Goal: Task Accomplishment & Management: Use online tool/utility

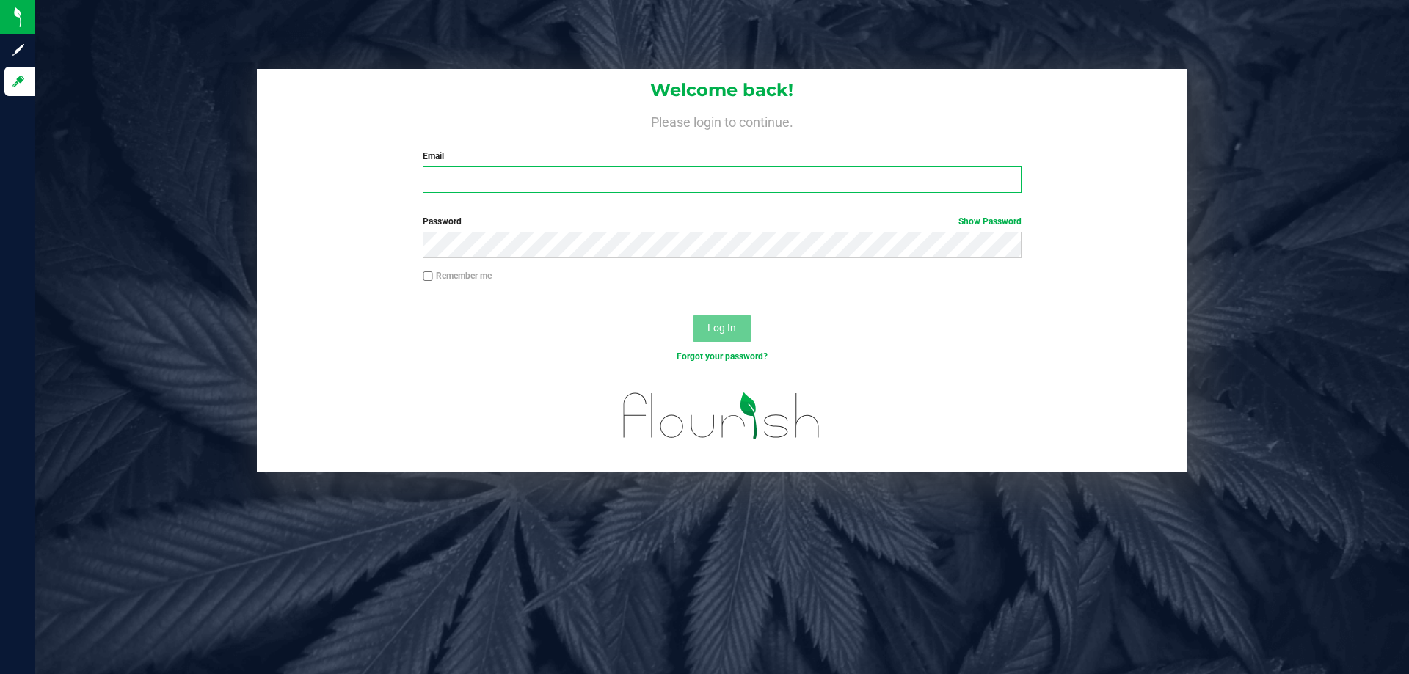
click at [448, 175] on input "Email" at bounding box center [722, 180] width 598 height 26
type input "[EMAIL_ADDRESS][DOMAIN_NAME]"
click at [693, 316] on button "Log In" at bounding box center [722, 329] width 59 height 26
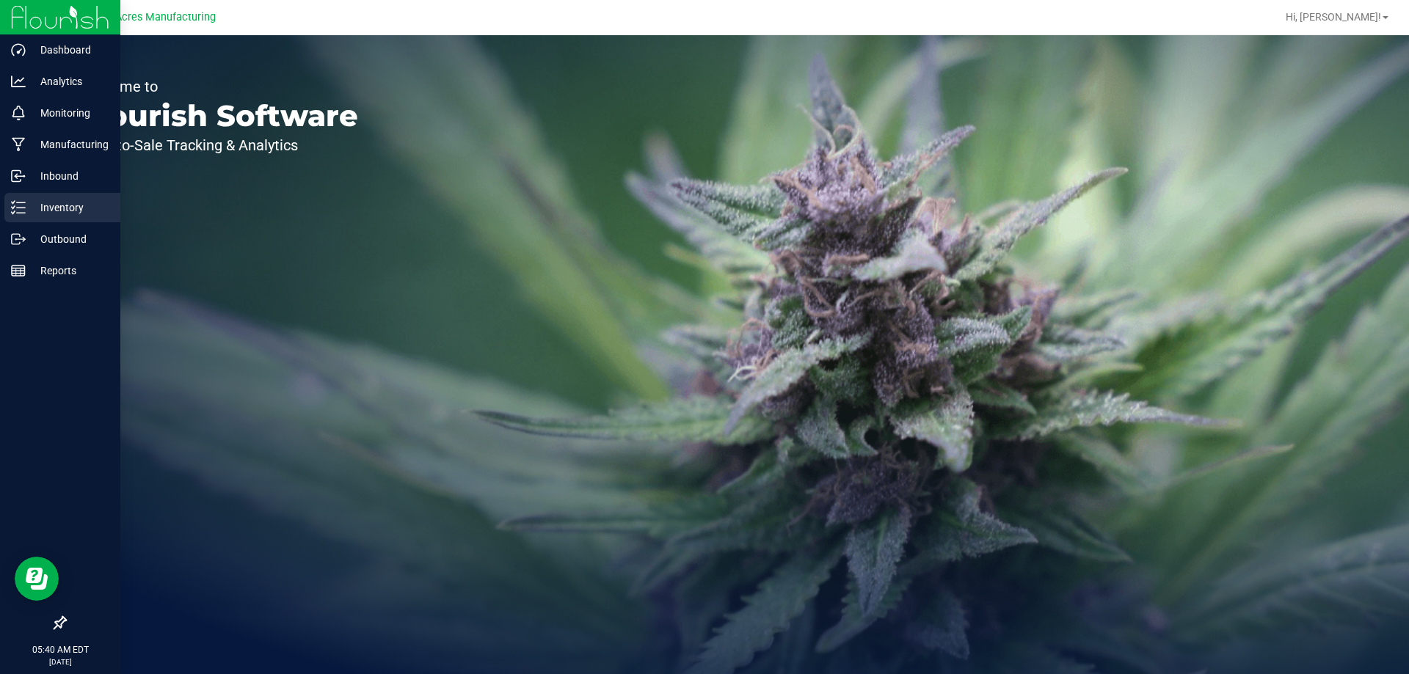
click at [31, 215] on p "Inventory" at bounding box center [70, 208] width 88 height 18
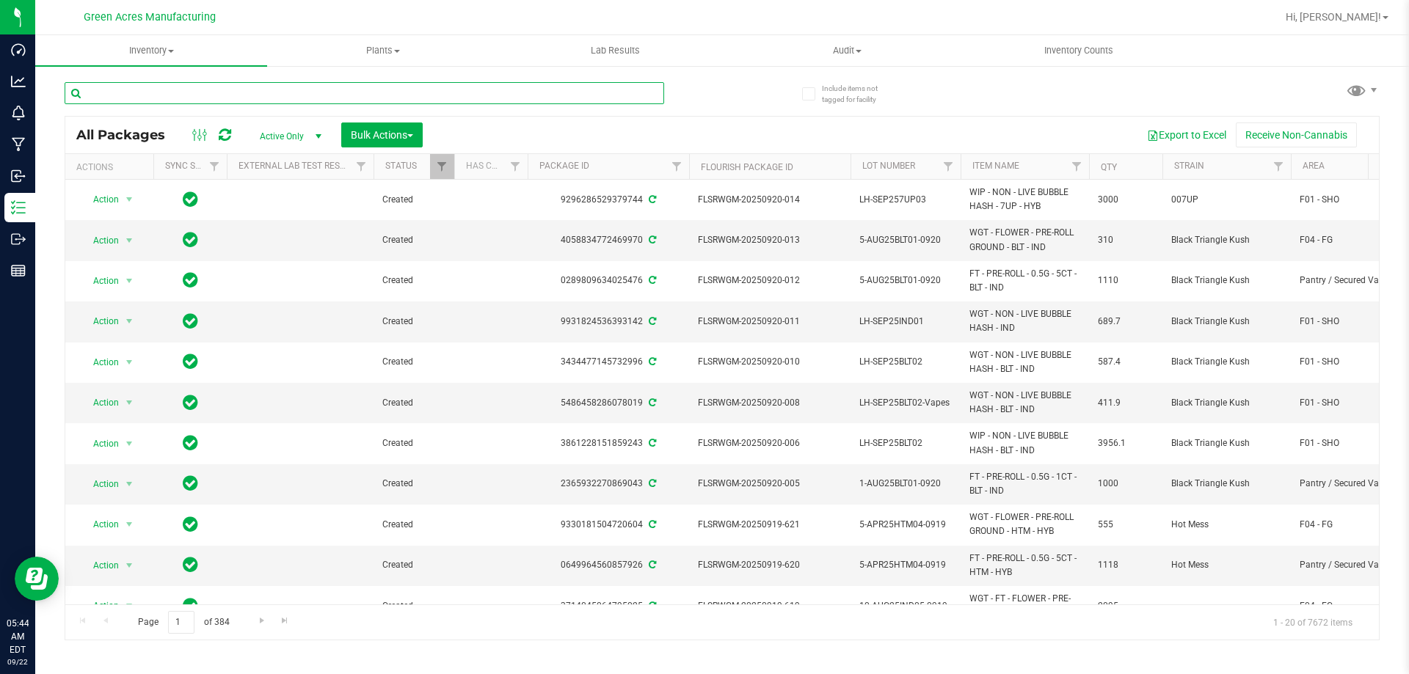
click at [427, 100] on input "text" at bounding box center [365, 93] width 600 height 22
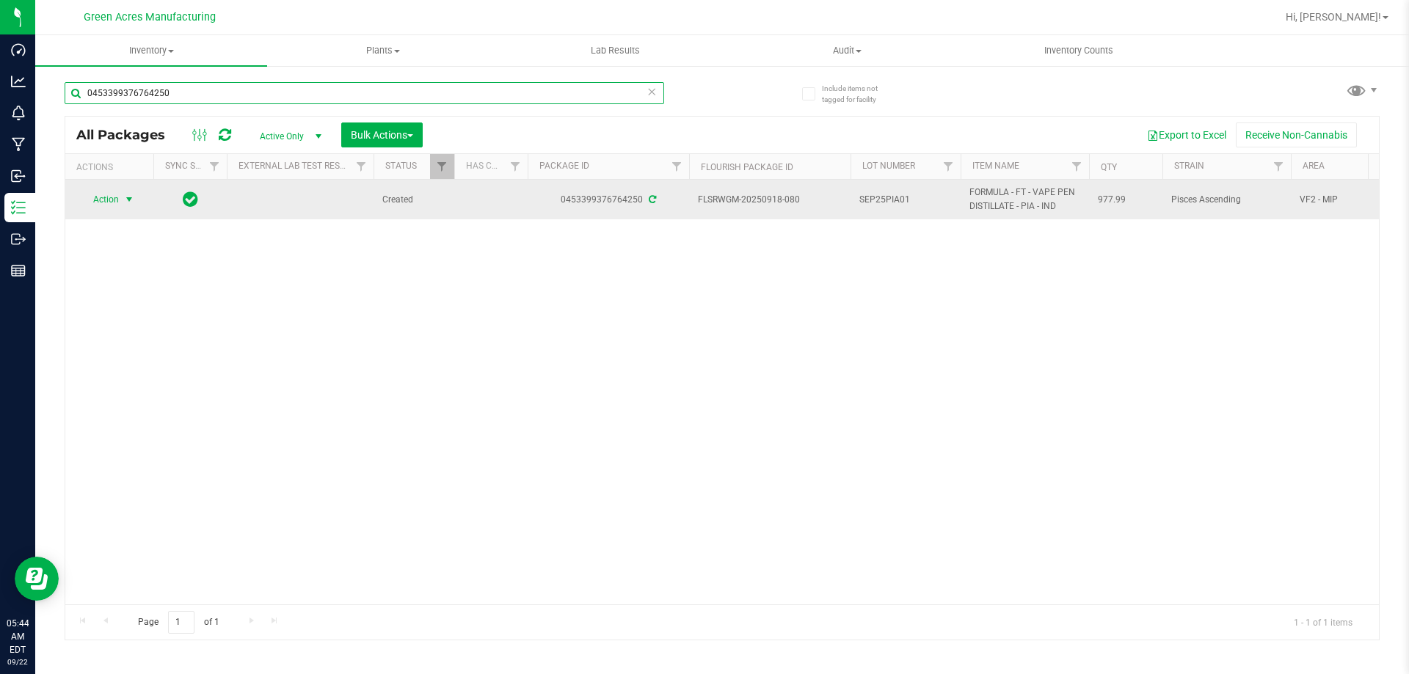
type input "0453399376764250"
click at [134, 194] on span "select" at bounding box center [129, 200] width 12 height 12
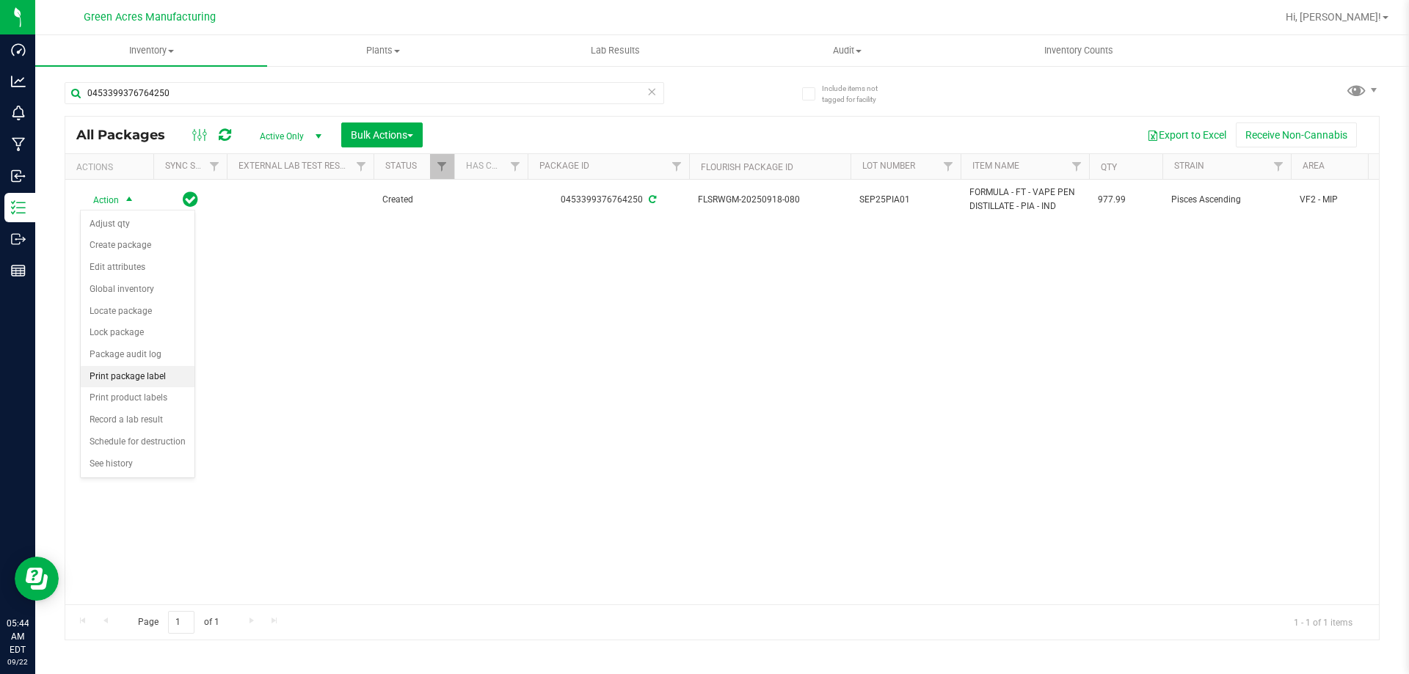
click at [144, 368] on li "Print package label" at bounding box center [138, 377] width 114 height 22
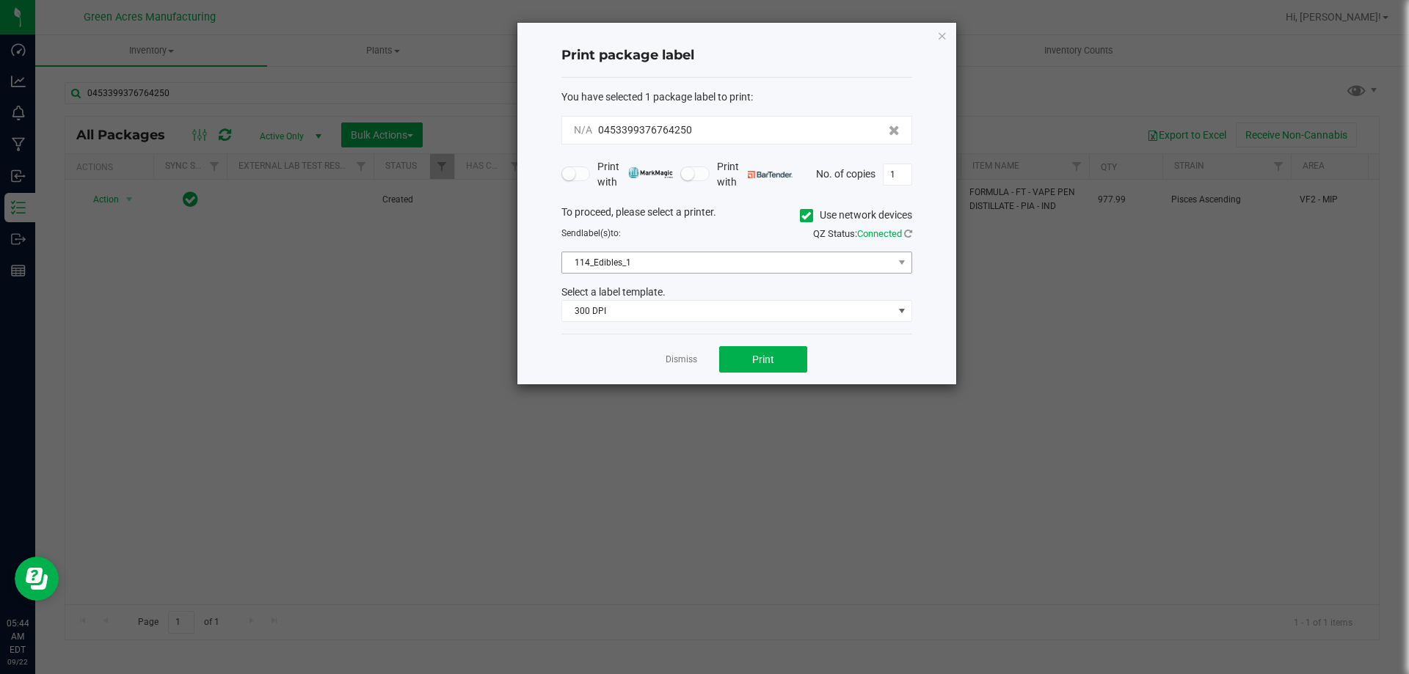
drag, startPoint x: 743, startPoint y: 250, endPoint x: 743, endPoint y: 262, distance: 12.5
click at [743, 249] on div "To proceed, please select a printer. Use network devices Send label(s) to: QZ S…" at bounding box center [736, 264] width 351 height 118
click at [736, 257] on span "114_Edibles_1" at bounding box center [727, 262] width 331 height 21
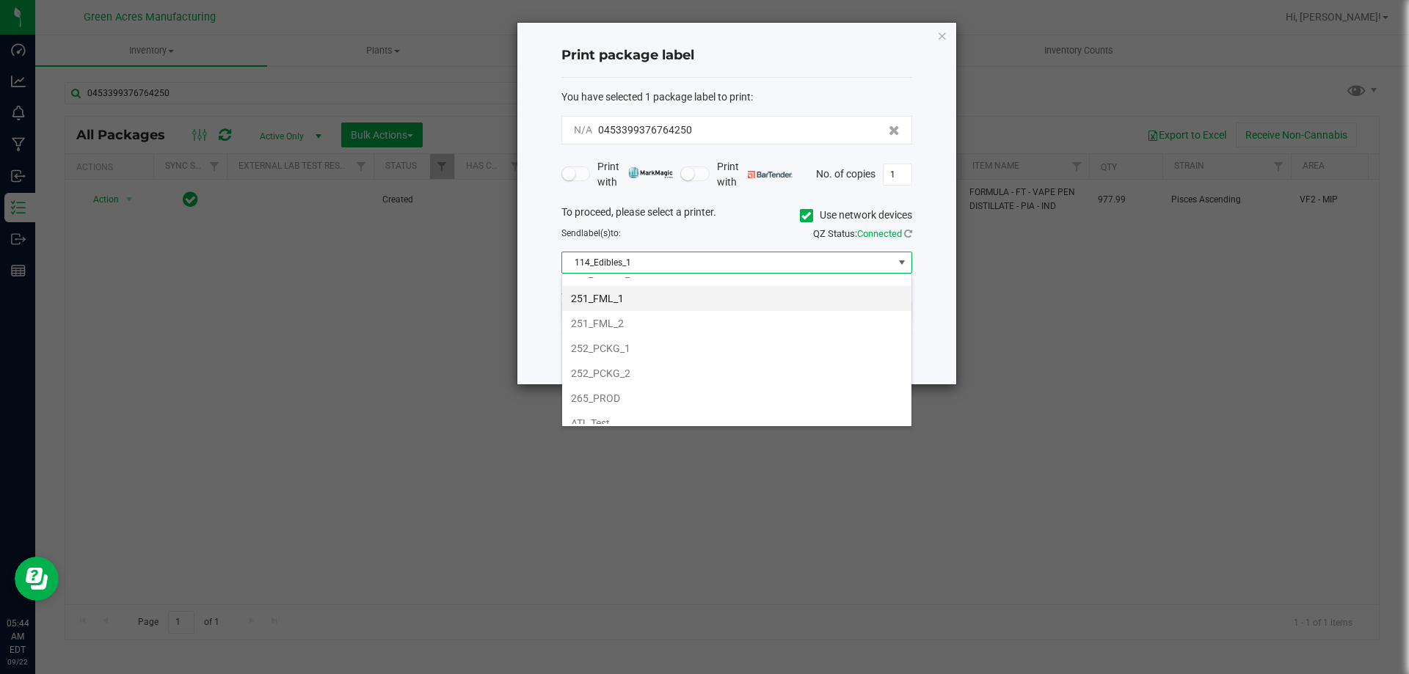
scroll to position [147, 0]
click at [651, 332] on li "252_PCKG_1" at bounding box center [736, 342] width 349 height 25
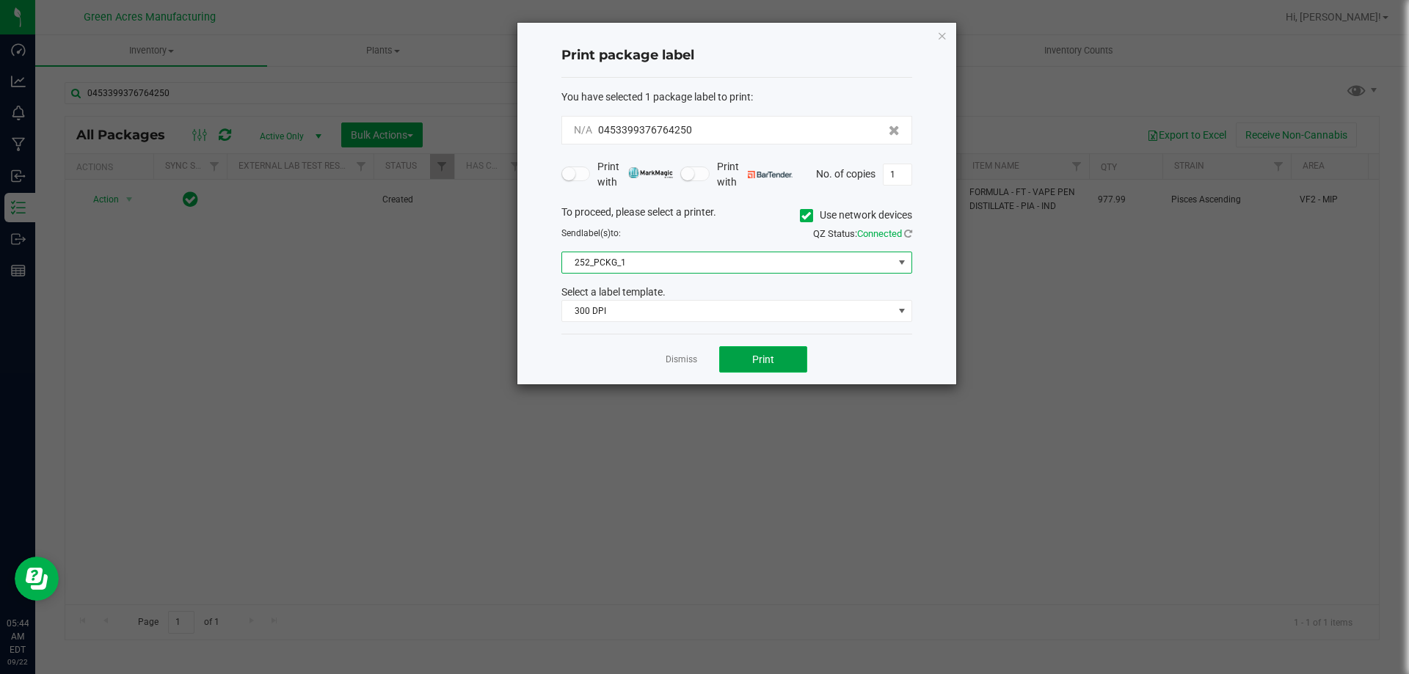
click at [741, 352] on button "Print" at bounding box center [763, 359] width 88 height 26
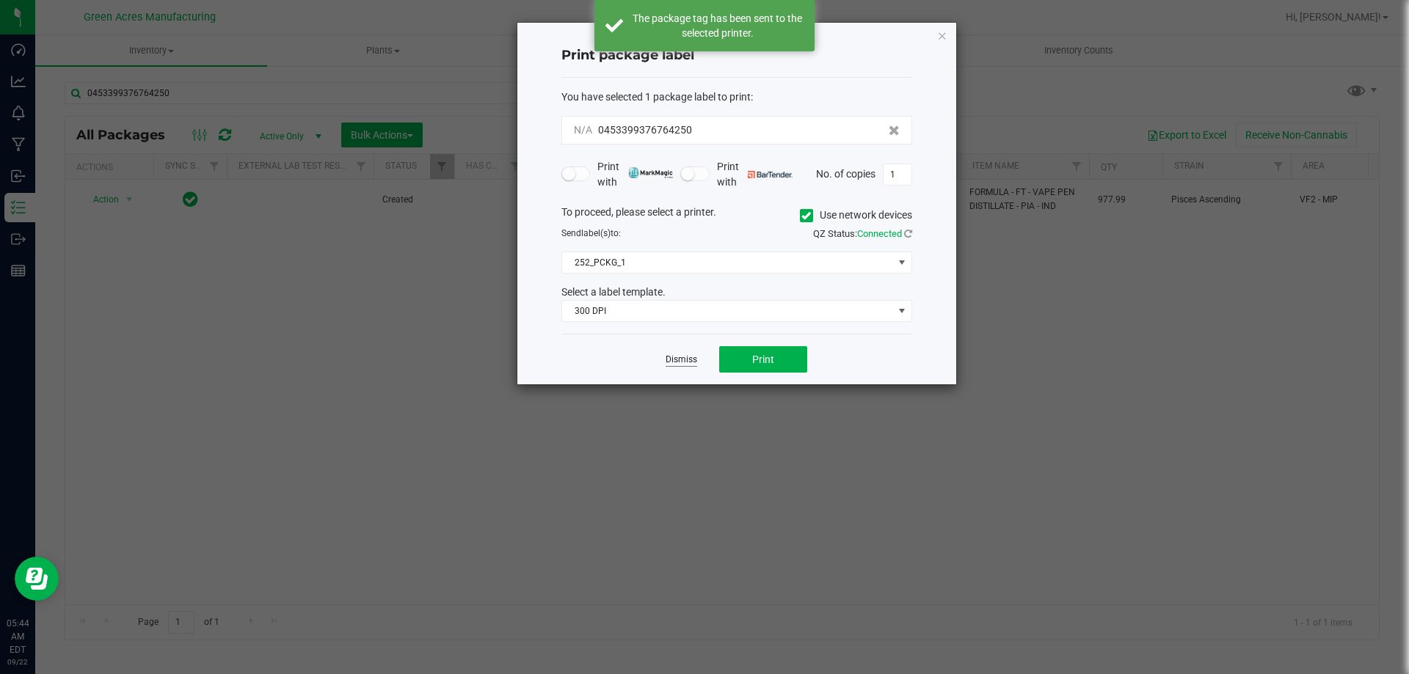
click at [682, 355] on link "Dismiss" at bounding box center [682, 360] width 32 height 12
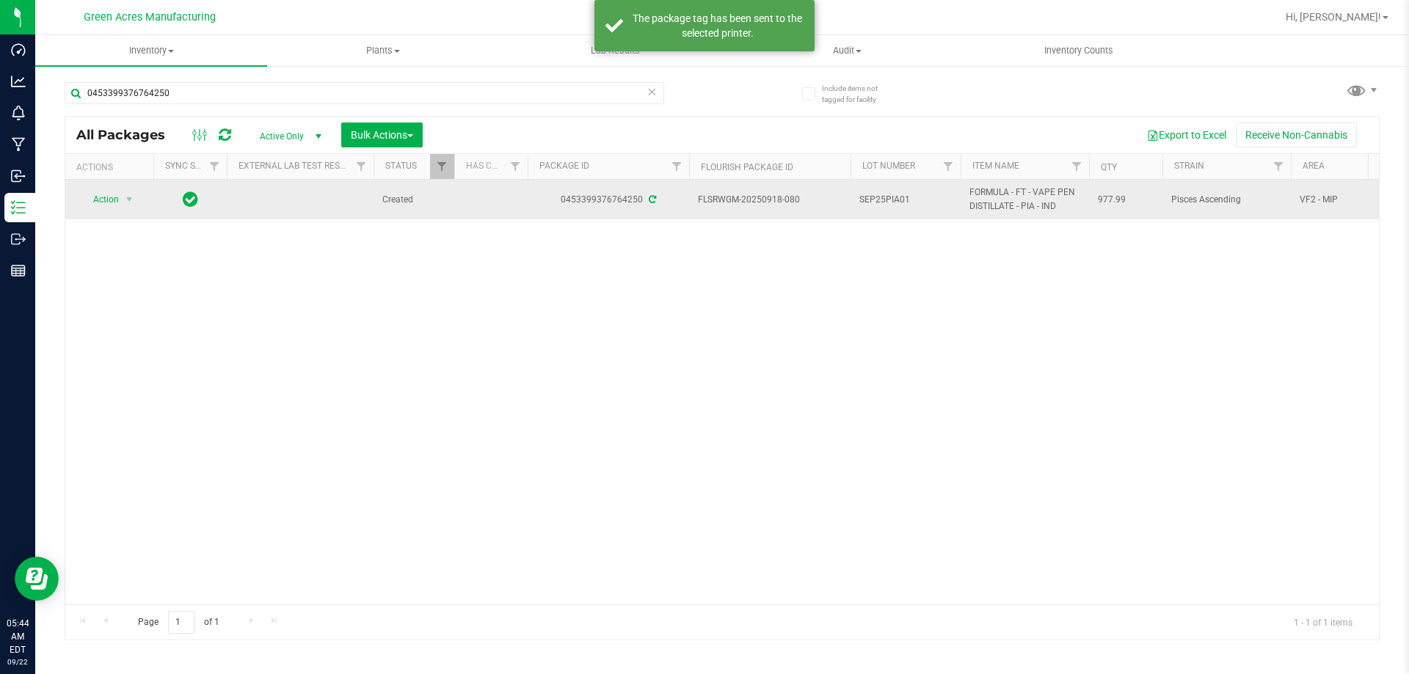
click at [894, 182] on td "SEP25PIA01" at bounding box center [906, 200] width 110 height 40
type input "SEP25PIA01-0922"
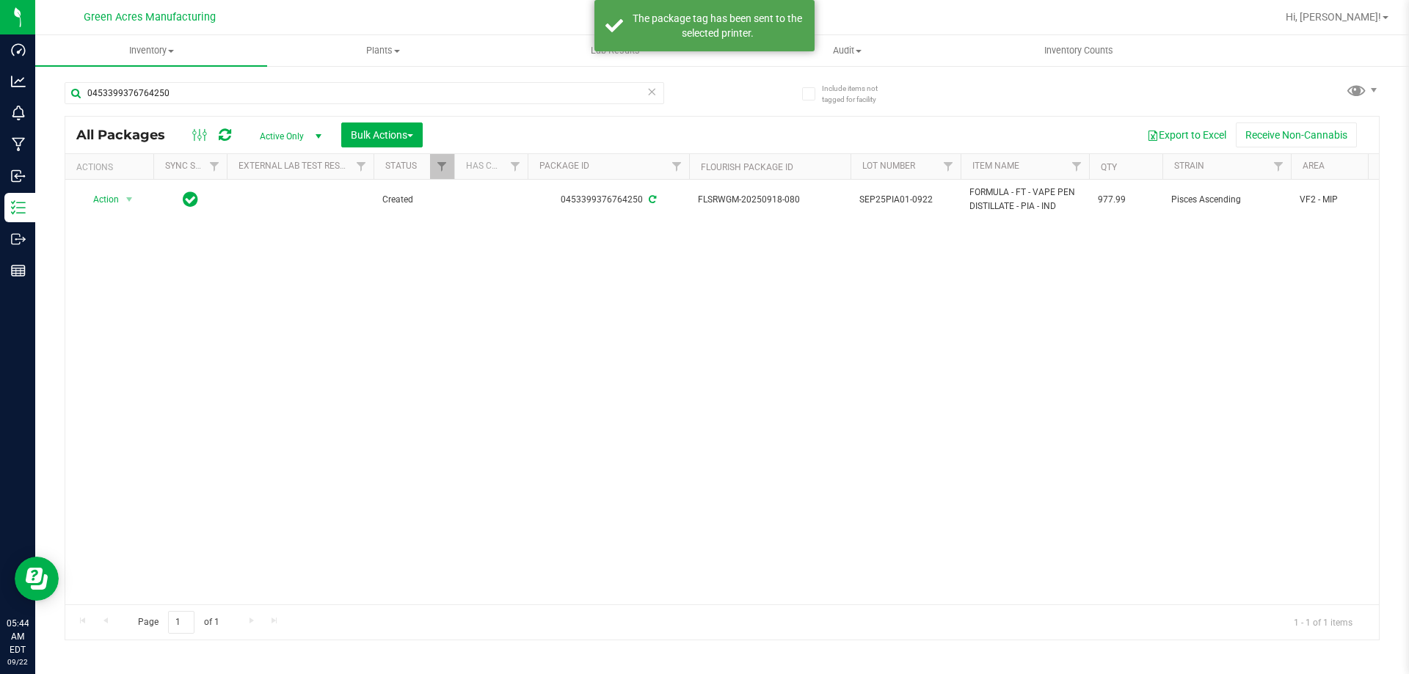
click at [903, 197] on span "SEP25PIA01-0922" at bounding box center [905, 200] width 92 height 14
click at [903, 197] on input "SEP25PIA01-0922" at bounding box center [902, 200] width 105 height 23
click at [964, 298] on div "Action Action Adjust qty Create package Edit attributes Global inventory Locate…" at bounding box center [722, 392] width 1314 height 425
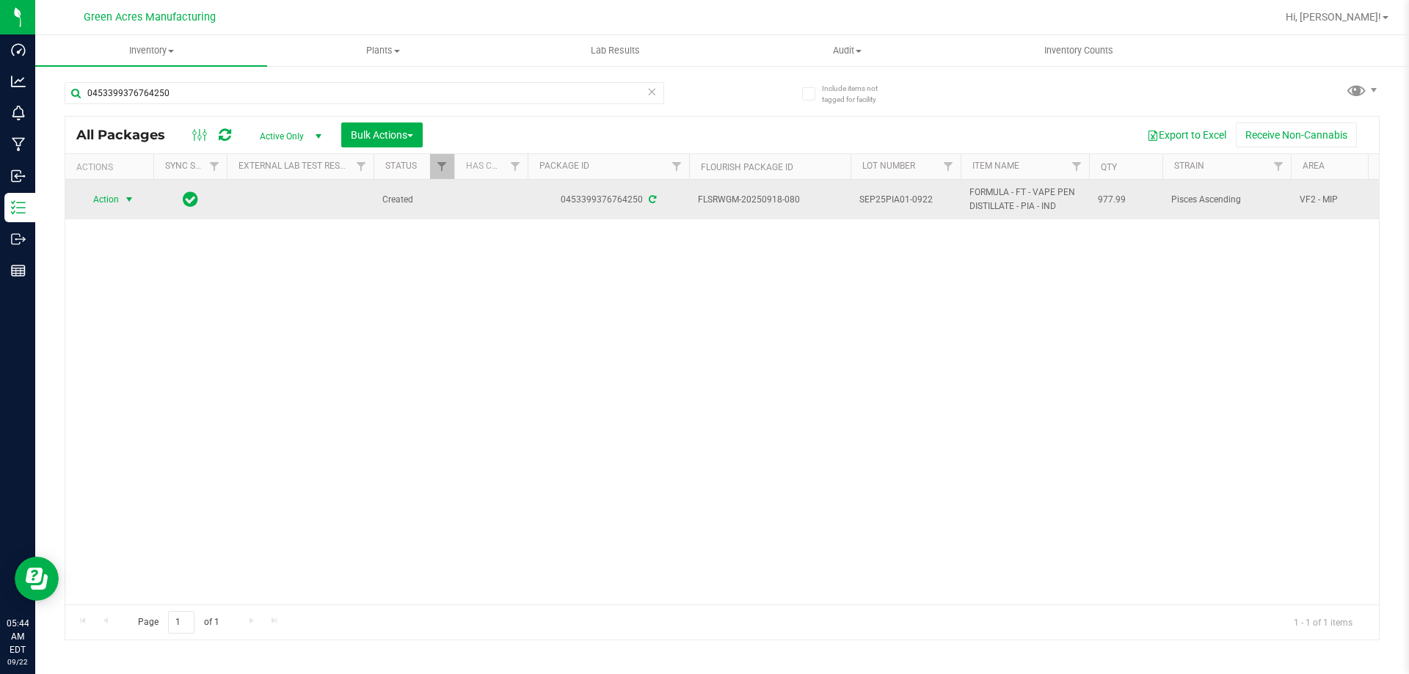
click at [135, 193] on span "select" at bounding box center [129, 199] width 18 height 21
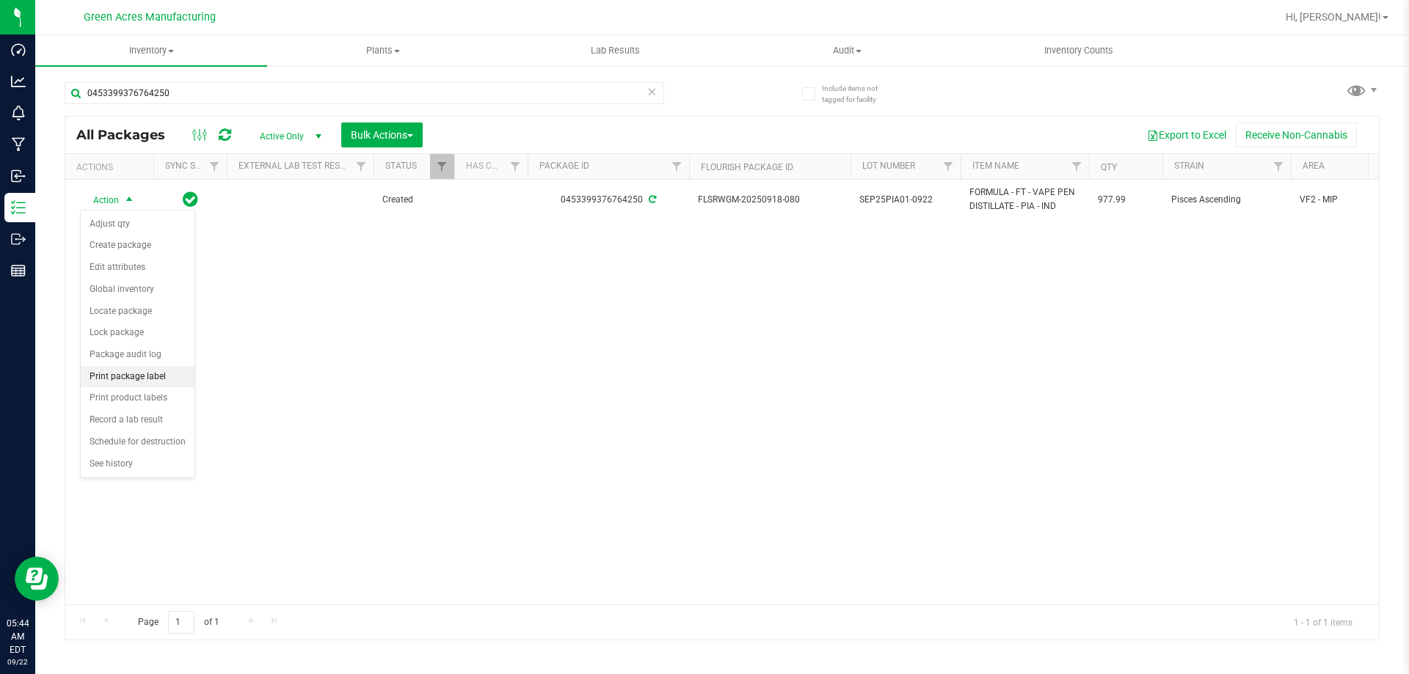
click at [145, 368] on li "Print package label" at bounding box center [138, 377] width 114 height 22
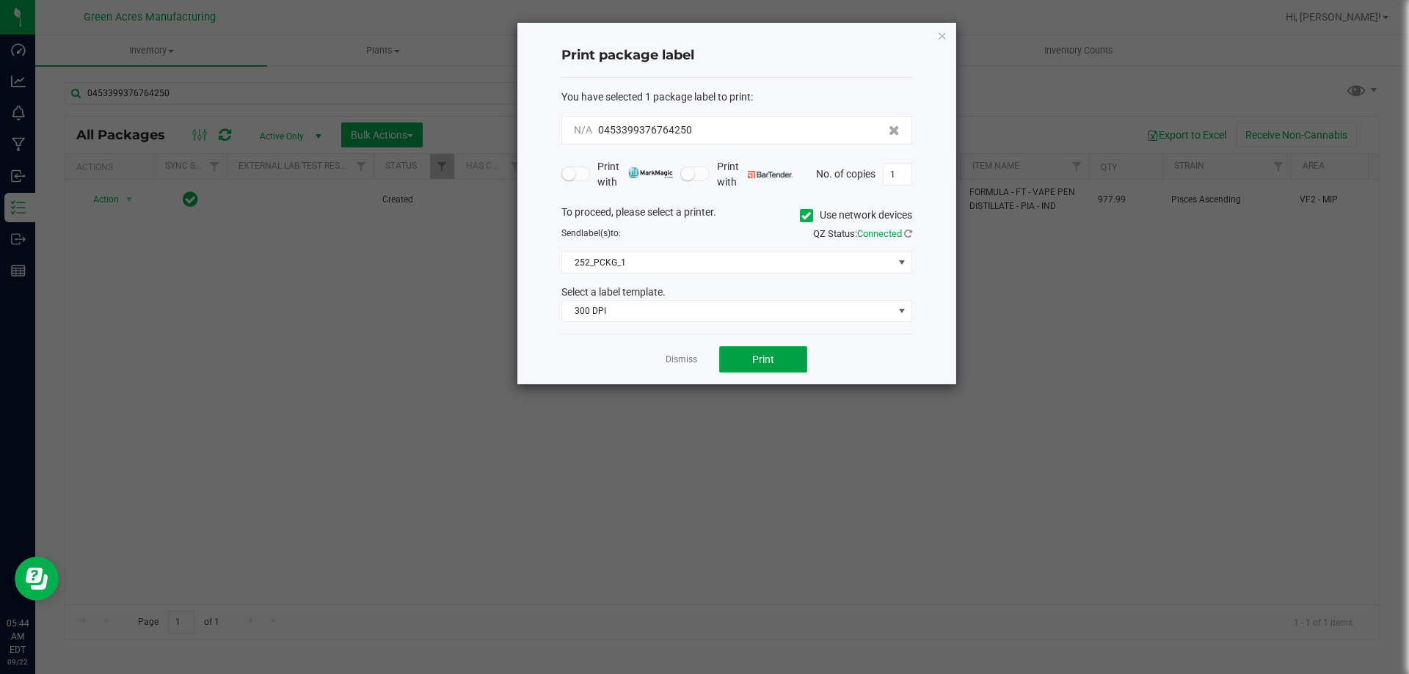
click at [795, 357] on button "Print" at bounding box center [763, 359] width 88 height 26
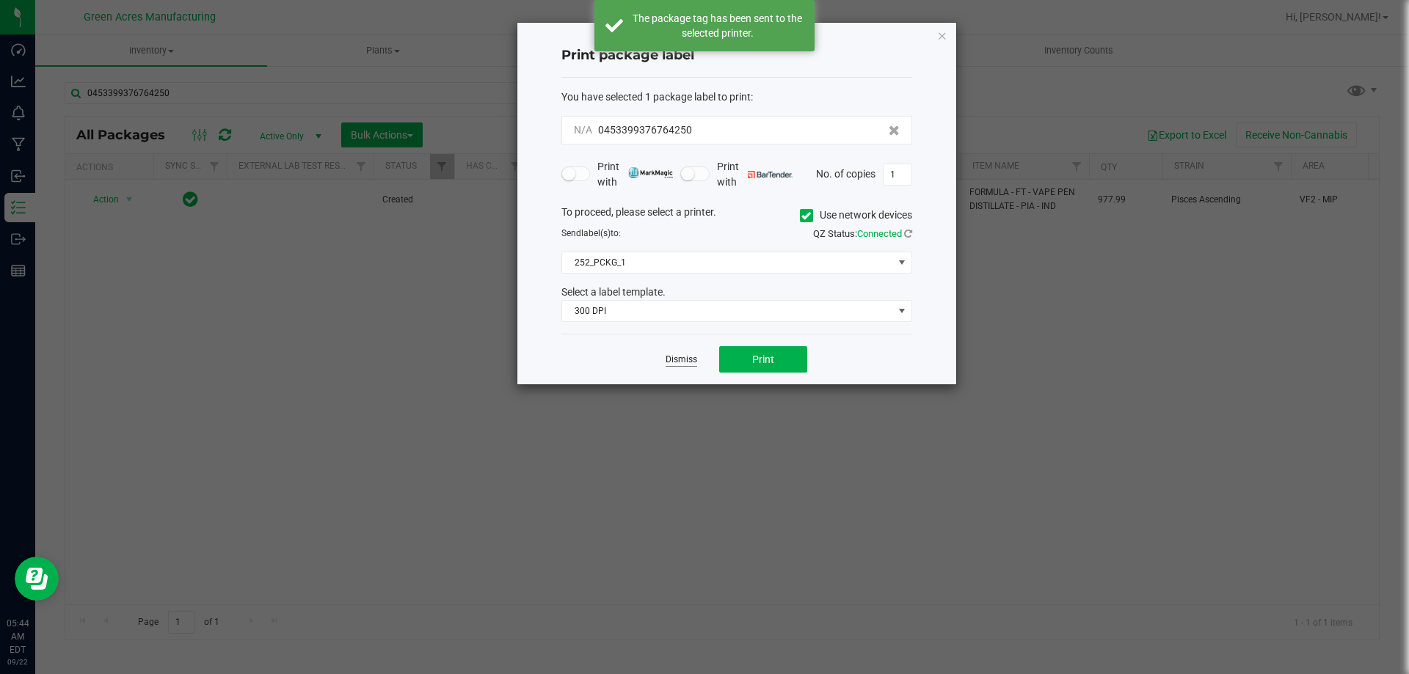
click at [685, 365] on link "Dismiss" at bounding box center [682, 360] width 32 height 12
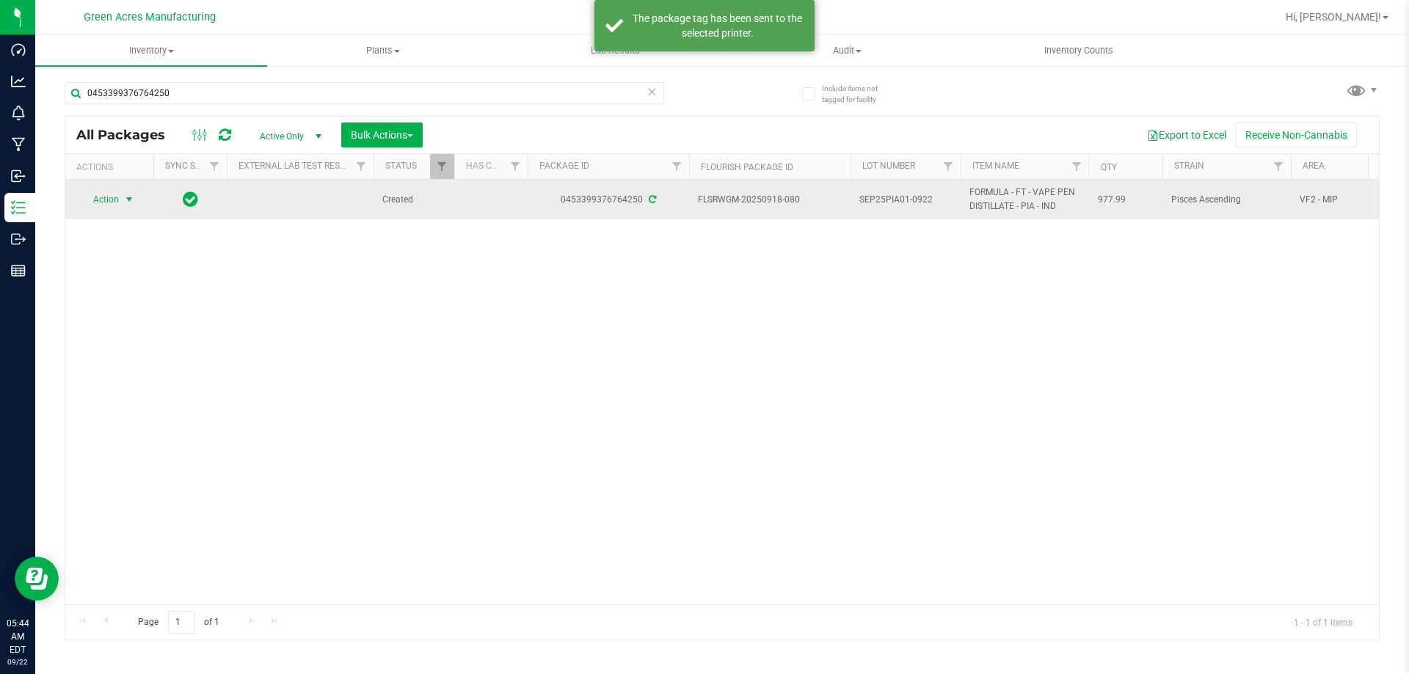
click at [142, 198] on div "Action Action Adjust qty Create package Edit attributes Global inventory Locate…" at bounding box center [109, 199] width 70 height 21
click at [112, 207] on span "Action" at bounding box center [100, 199] width 40 height 21
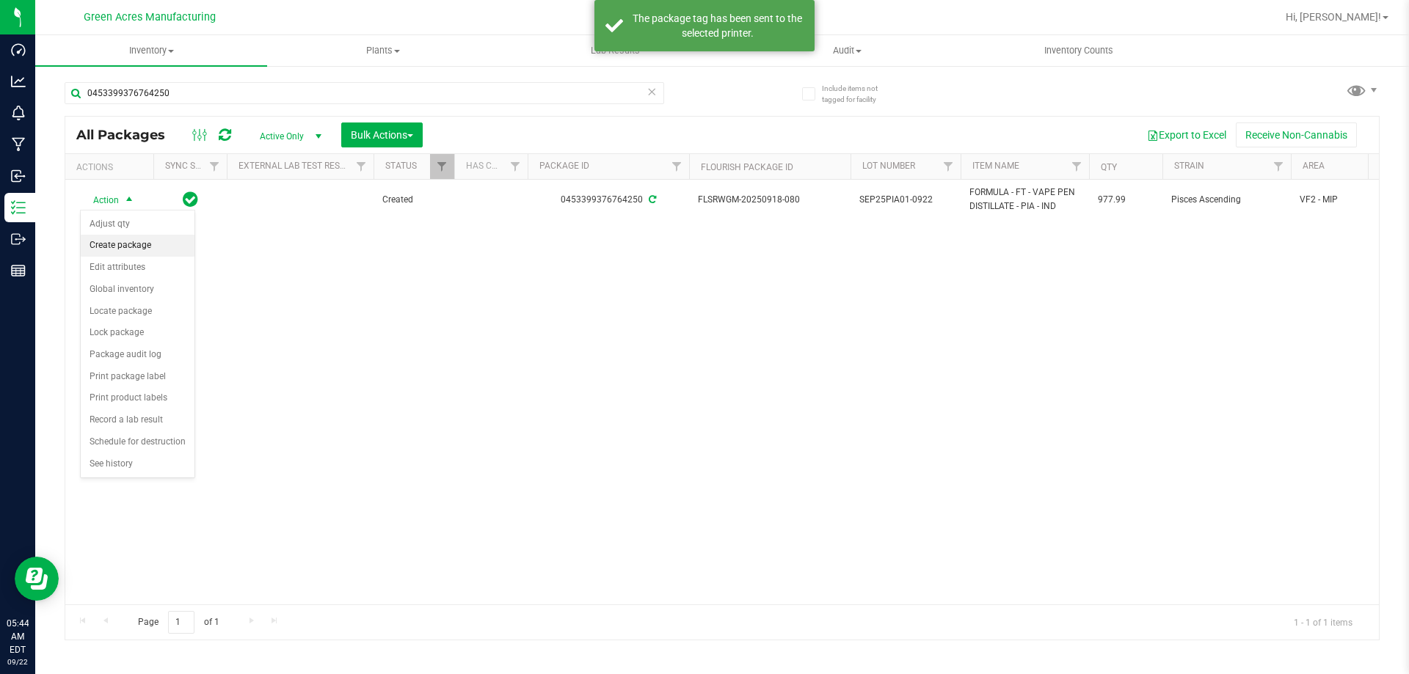
click at [128, 239] on li "Create package" at bounding box center [138, 246] width 114 height 22
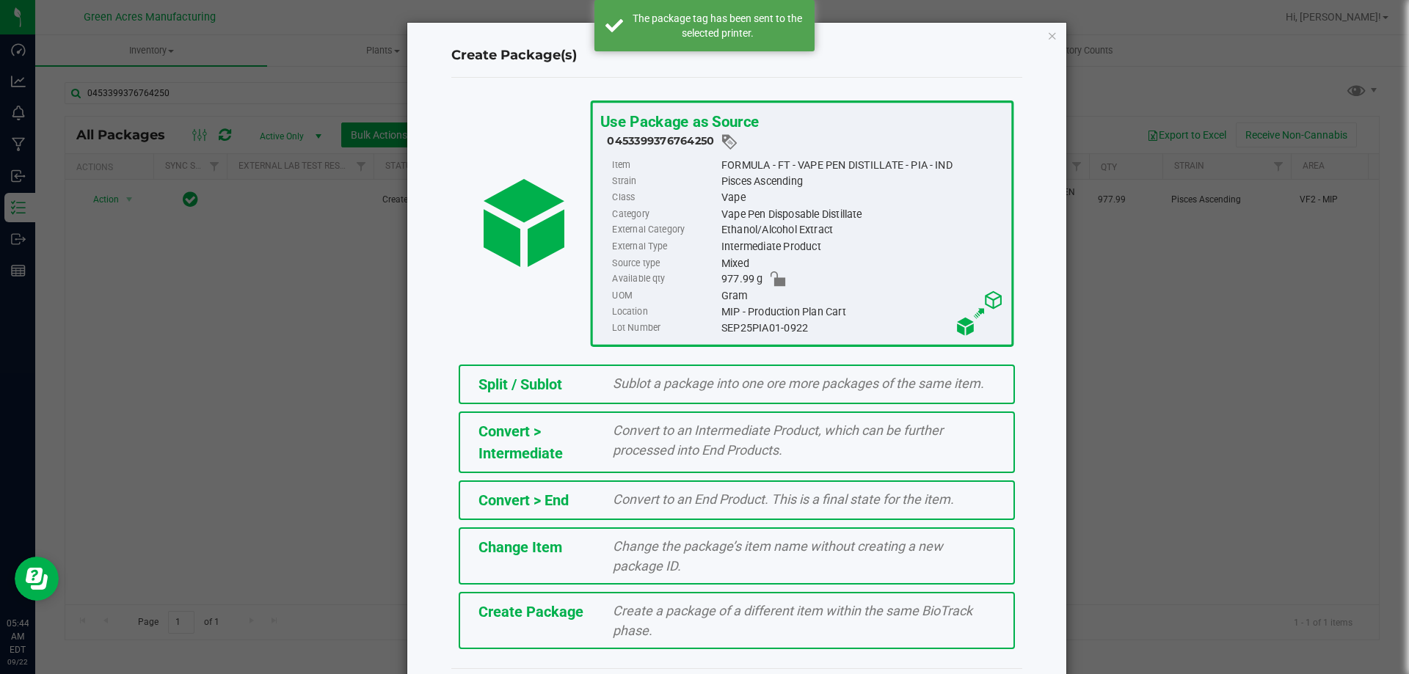
click at [676, 620] on div "Create a package of a different item within the same BioTrack phase." at bounding box center [804, 621] width 404 height 40
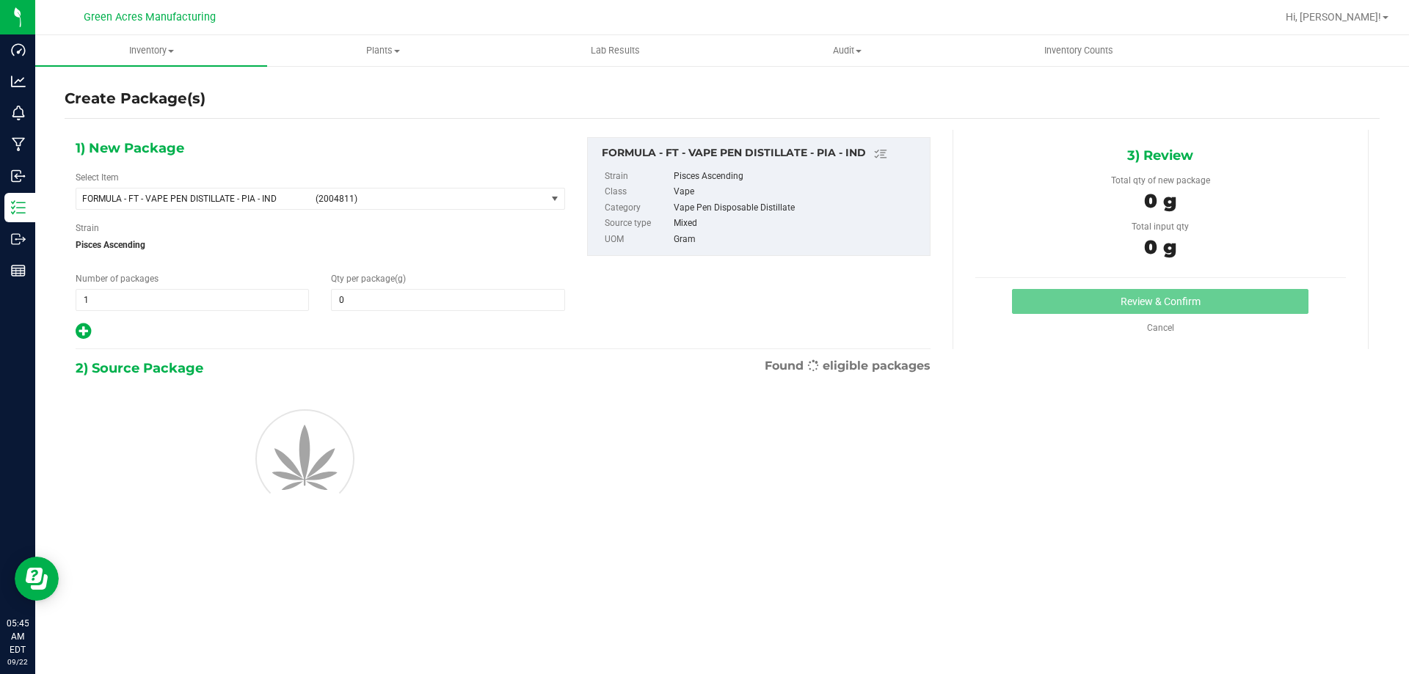
type input "0.0000"
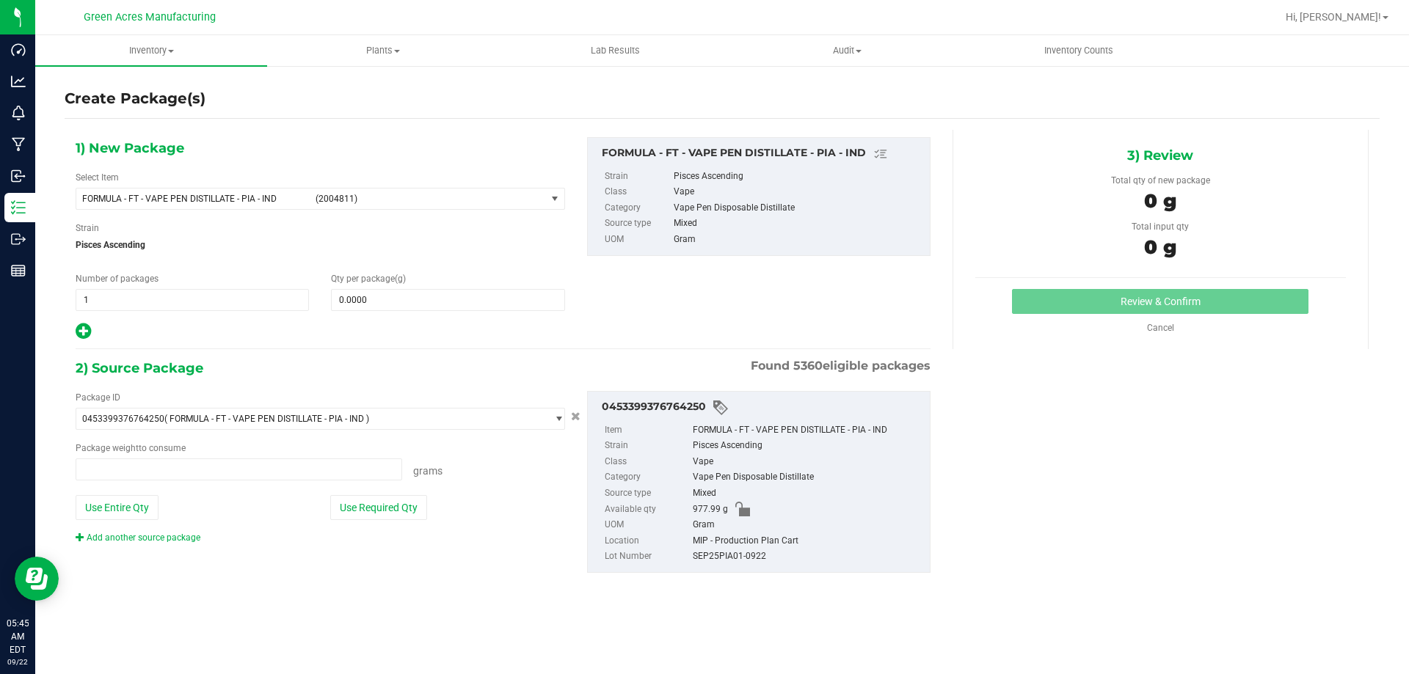
type input "0.0000 g"
click at [291, 205] on span "FORMULA - FT - VAPE PEN DISTILLATE - PIA - IND (2004811)" at bounding box center [311, 199] width 470 height 21
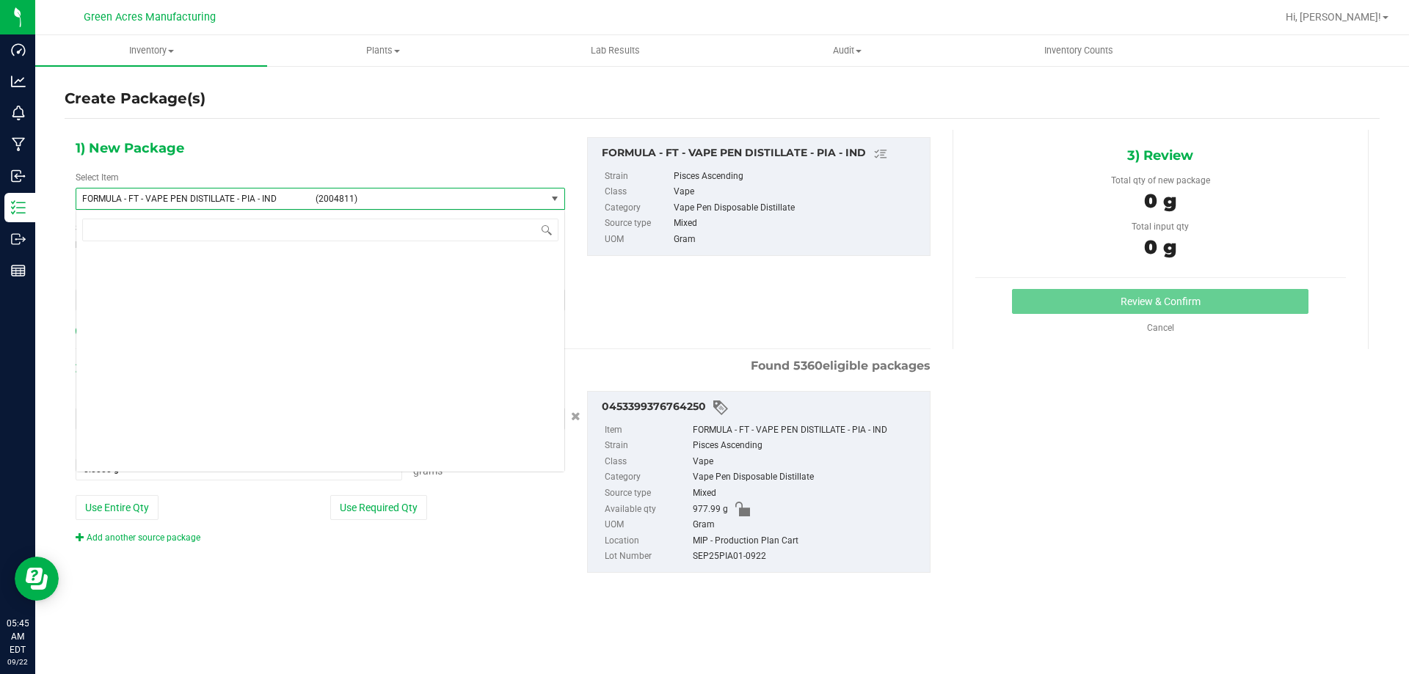
scroll to position [32818, 0]
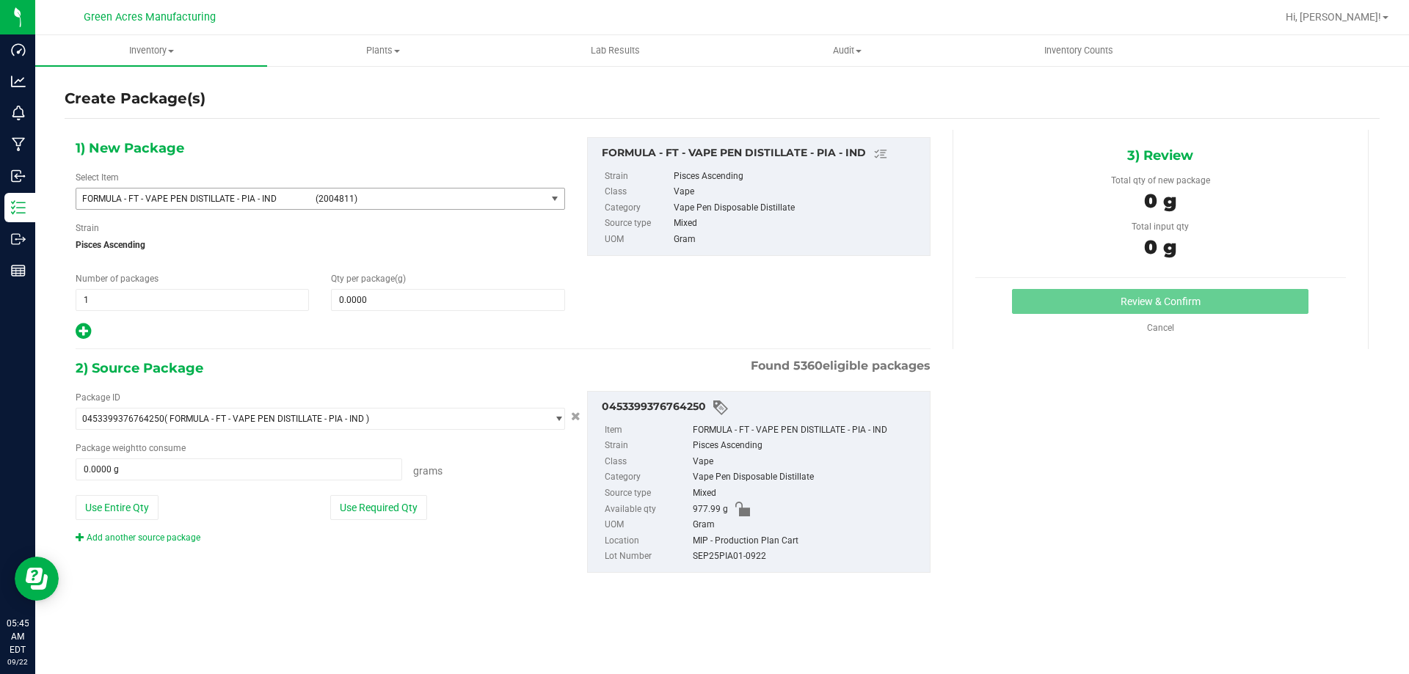
click at [314, 208] on span "FORMULA - FT - VAPE PEN DISTILLATE - PIA - IND (2004811)" at bounding box center [311, 199] width 470 height 21
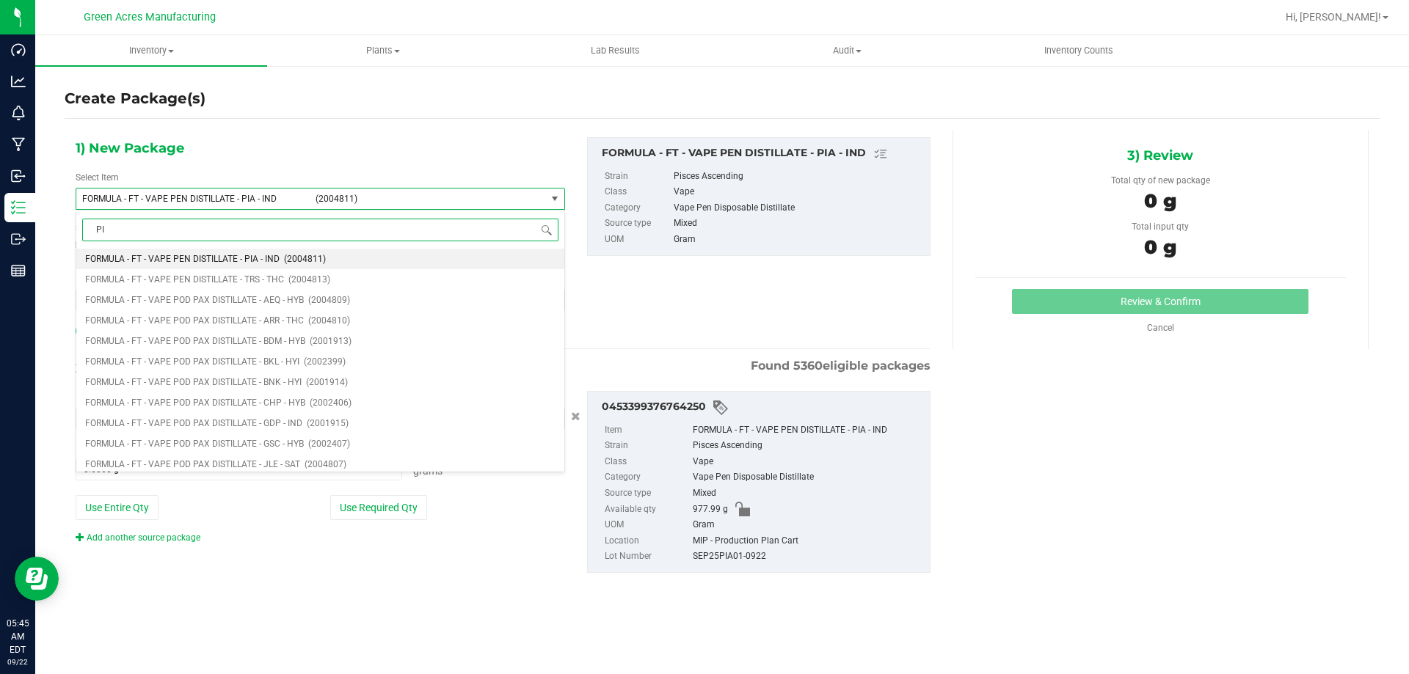
type input "PIA"
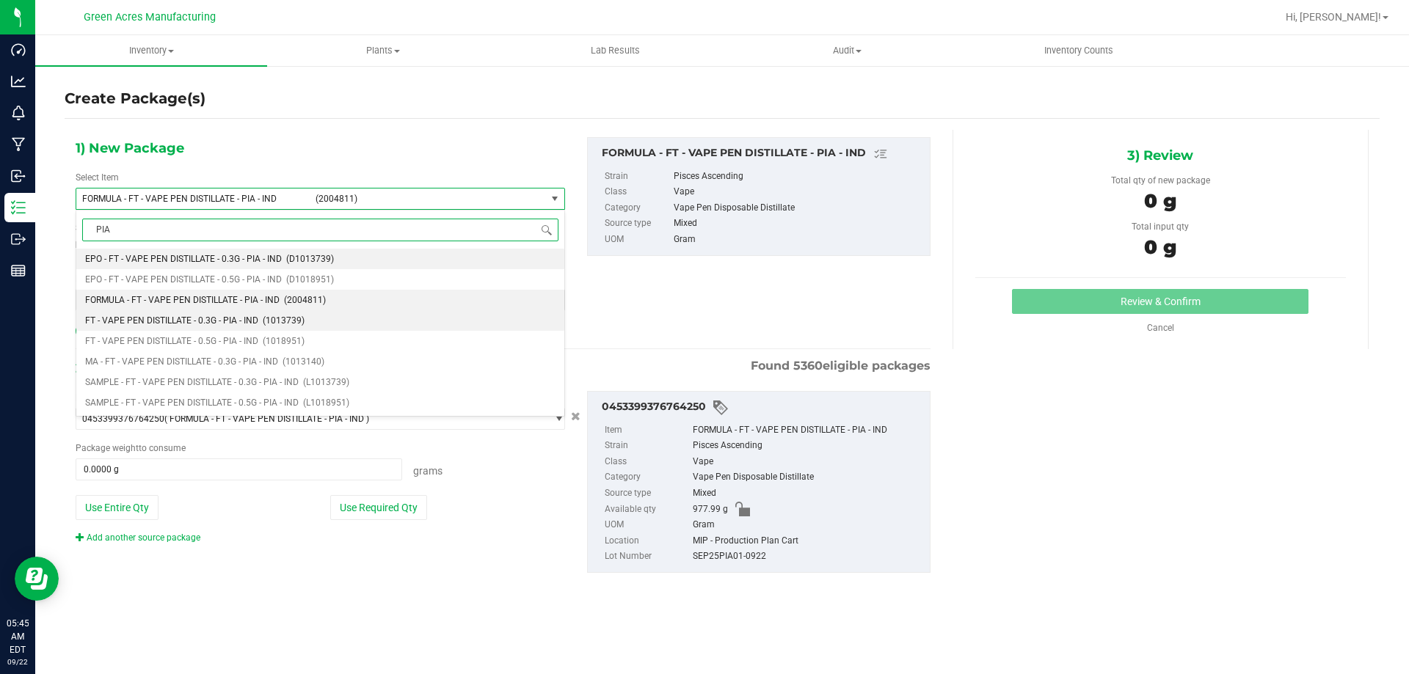
click at [235, 319] on span "FT - VAPE PEN DISTILLATE - 0.3G - PIA - IND" at bounding box center [171, 321] width 173 height 10
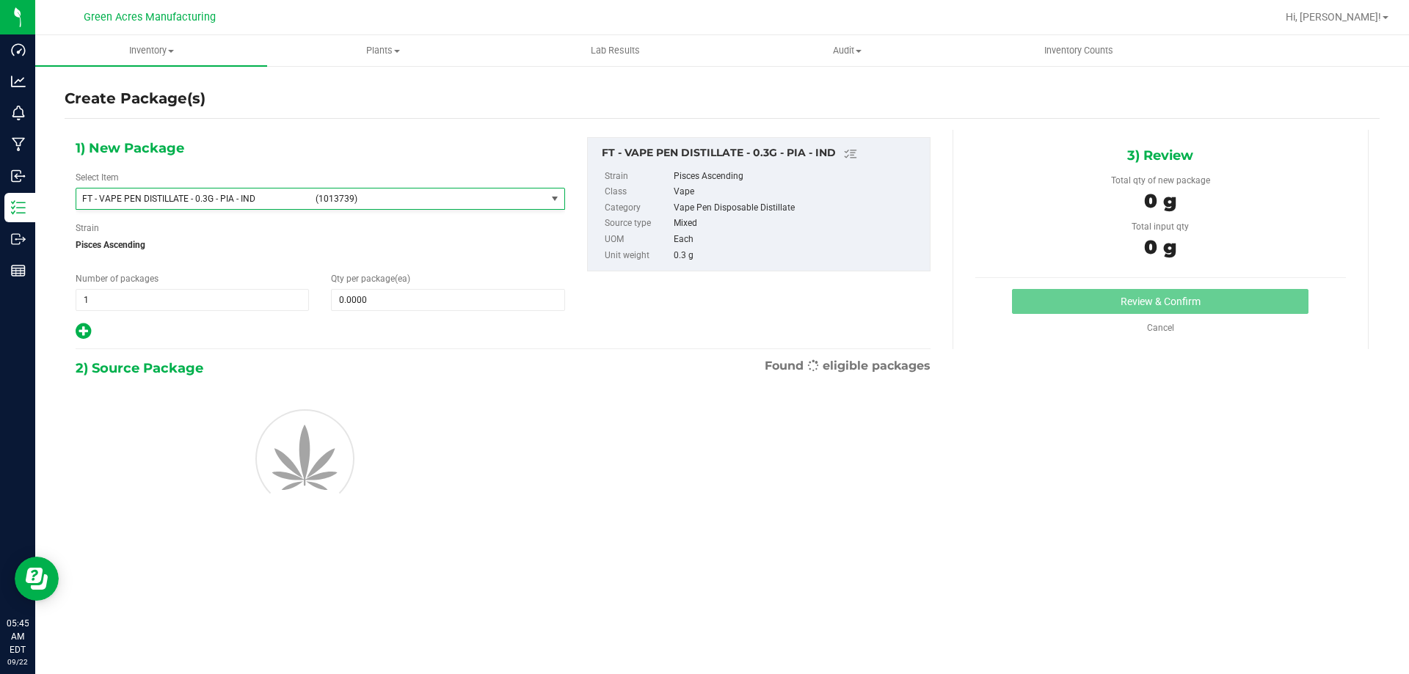
type input "0"
click at [341, 303] on span at bounding box center [447, 300] width 233 height 22
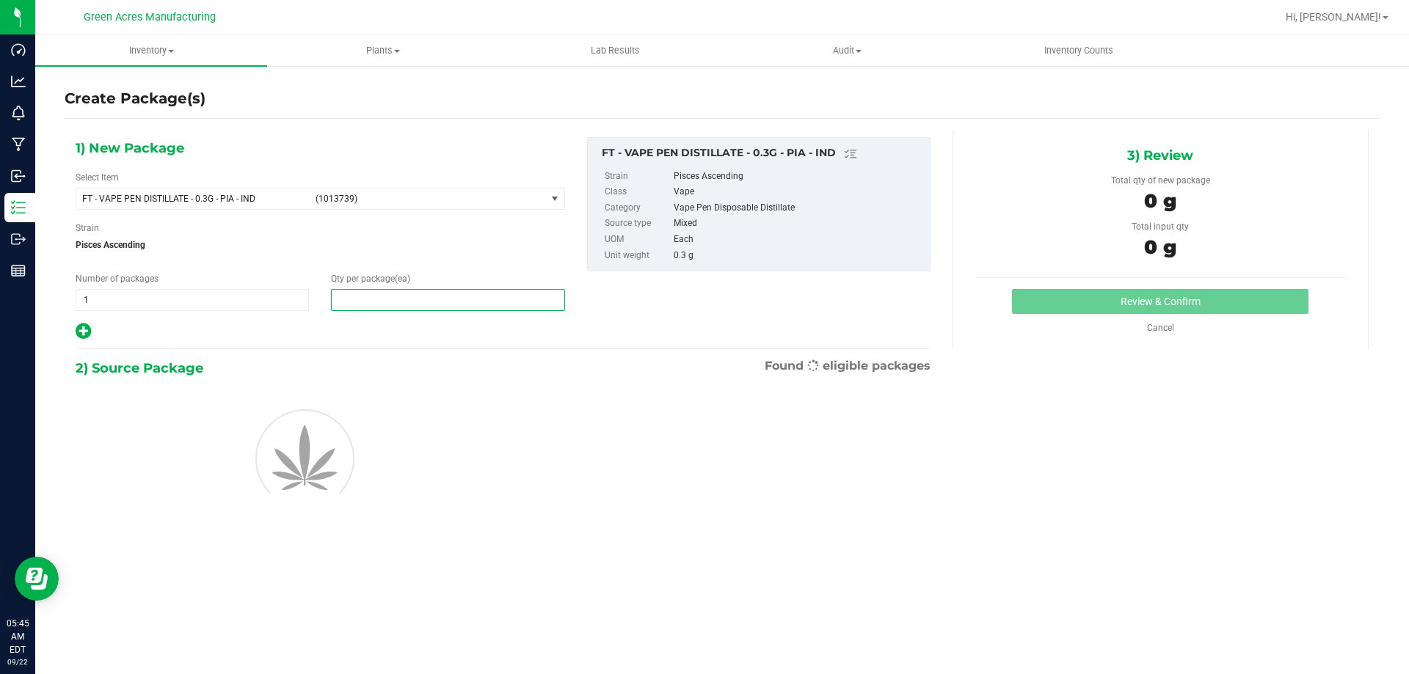
type input "1"
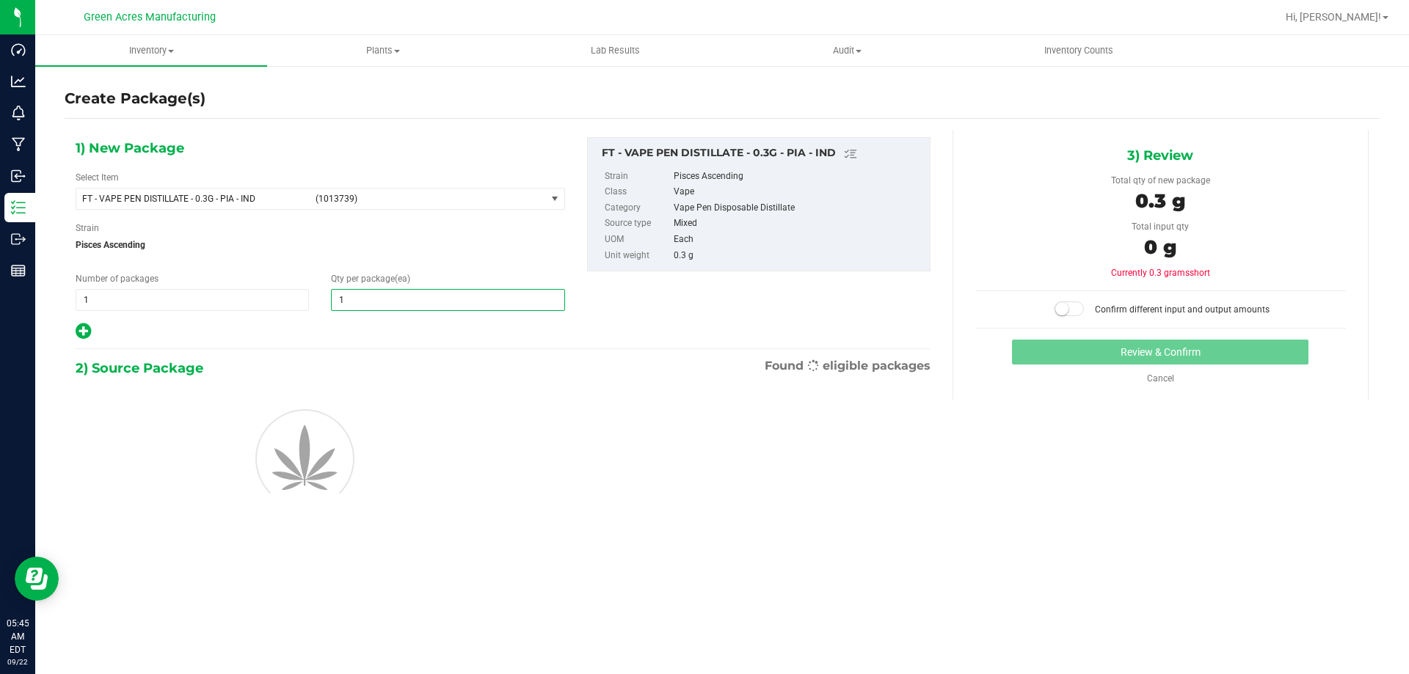
type input "1"
click at [480, 434] on div at bounding box center [321, 457] width 512 height 132
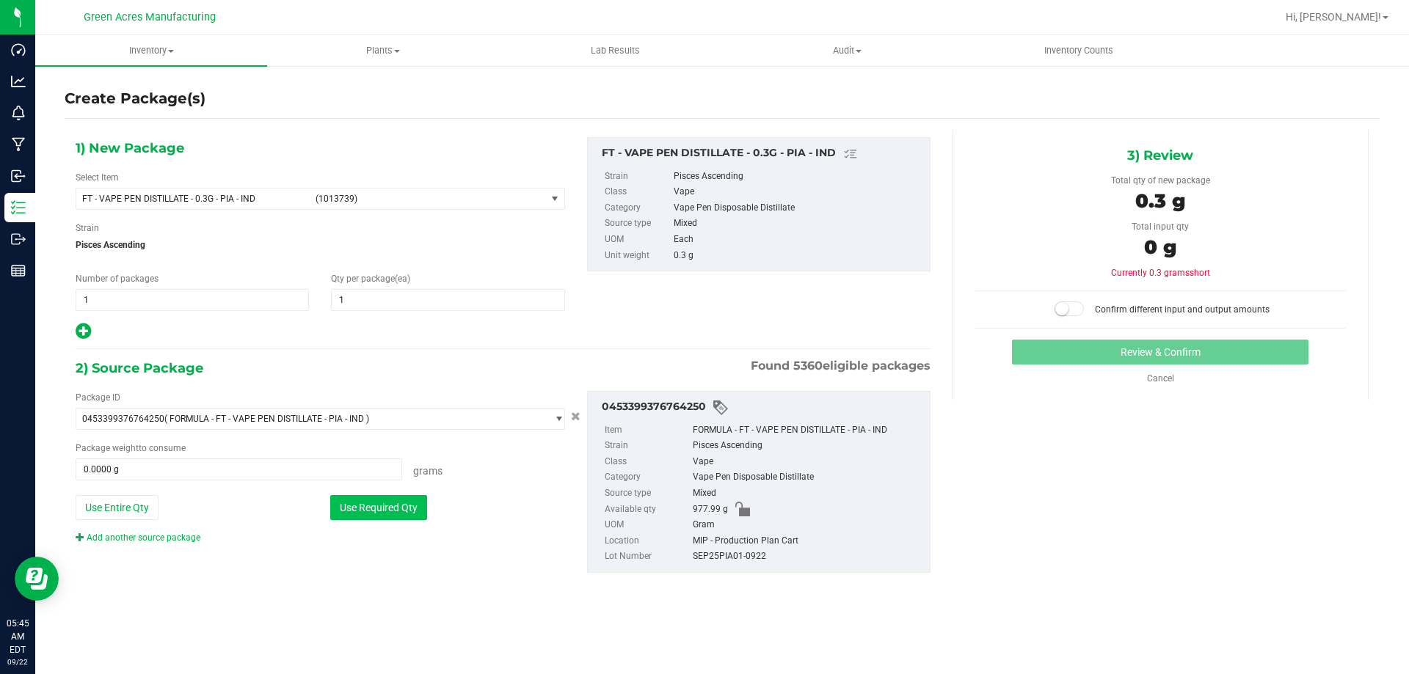
click at [337, 516] on button "Use Required Qty" at bounding box center [378, 507] width 97 height 25
type input "0.3000 g"
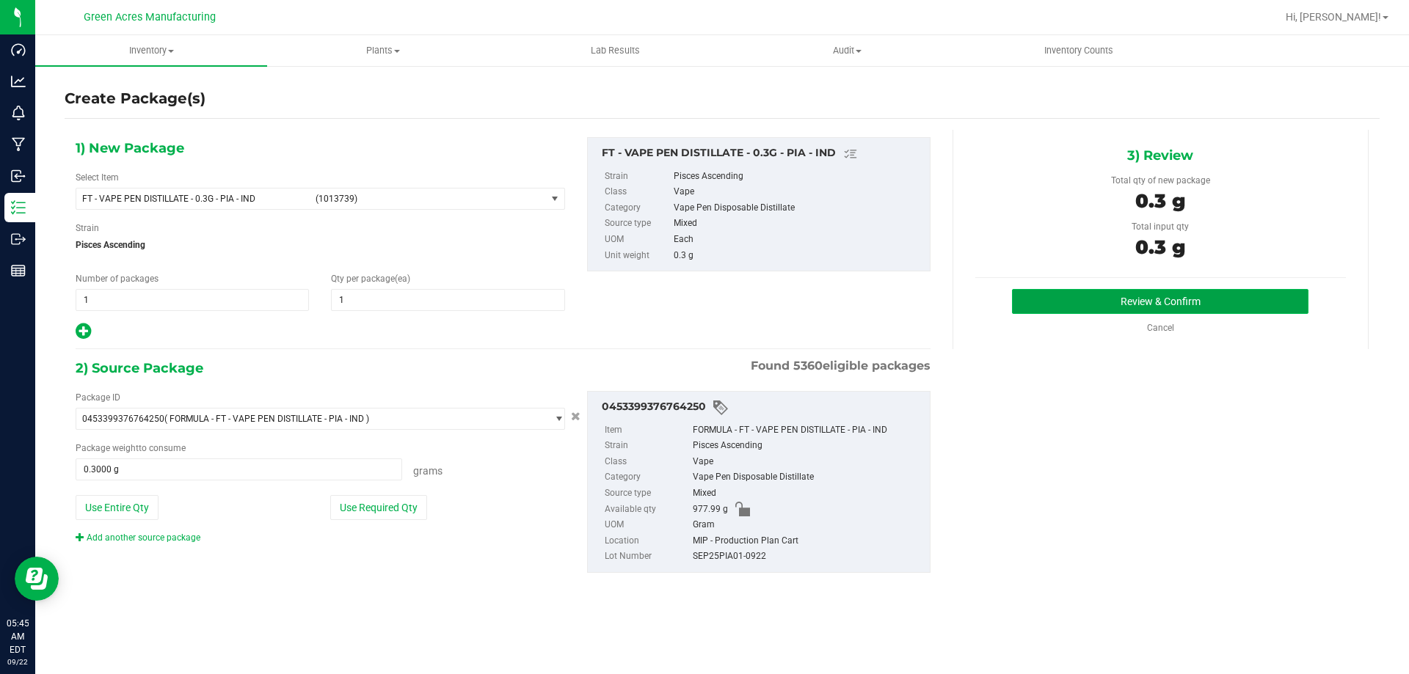
click at [1083, 299] on button "Review & Confirm" at bounding box center [1160, 301] width 297 height 25
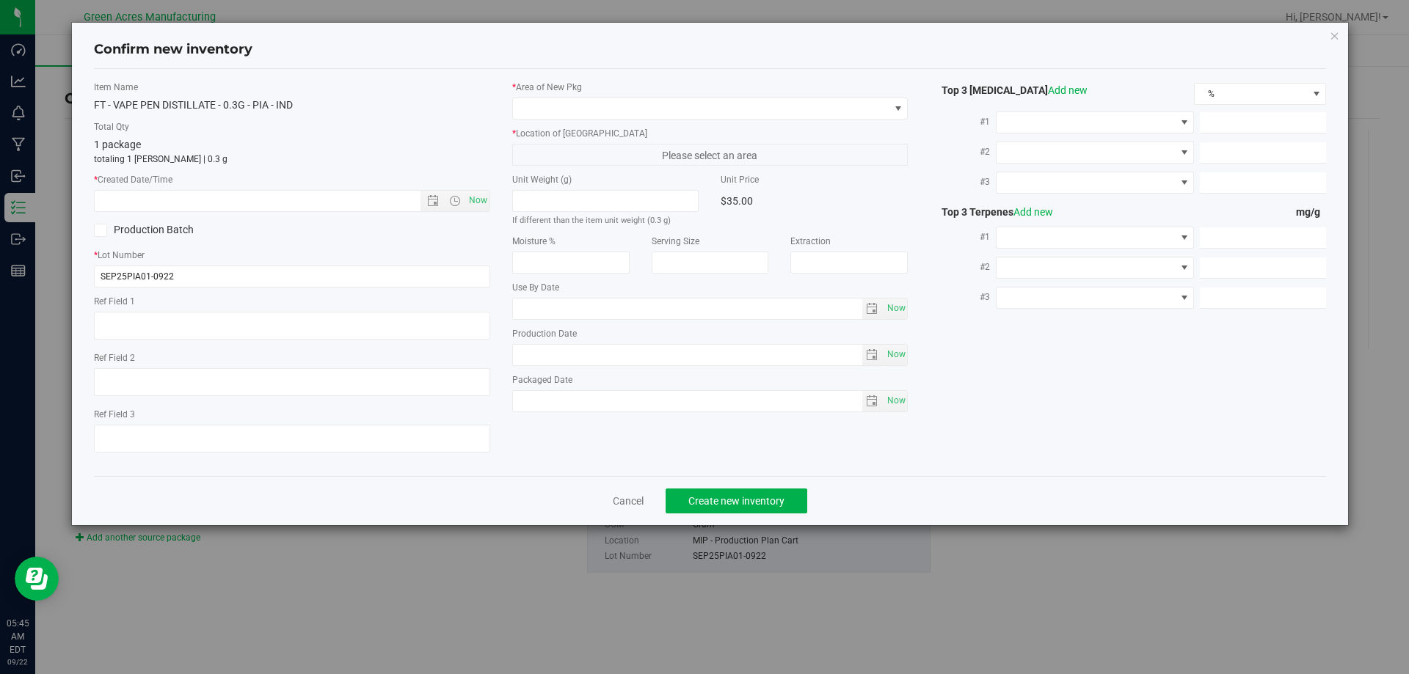
click at [489, 190] on div "Now" at bounding box center [292, 201] width 396 height 22
click at [487, 193] on span "Now" at bounding box center [477, 200] width 25 height 21
type input "9/22/2025 5:45 AM"
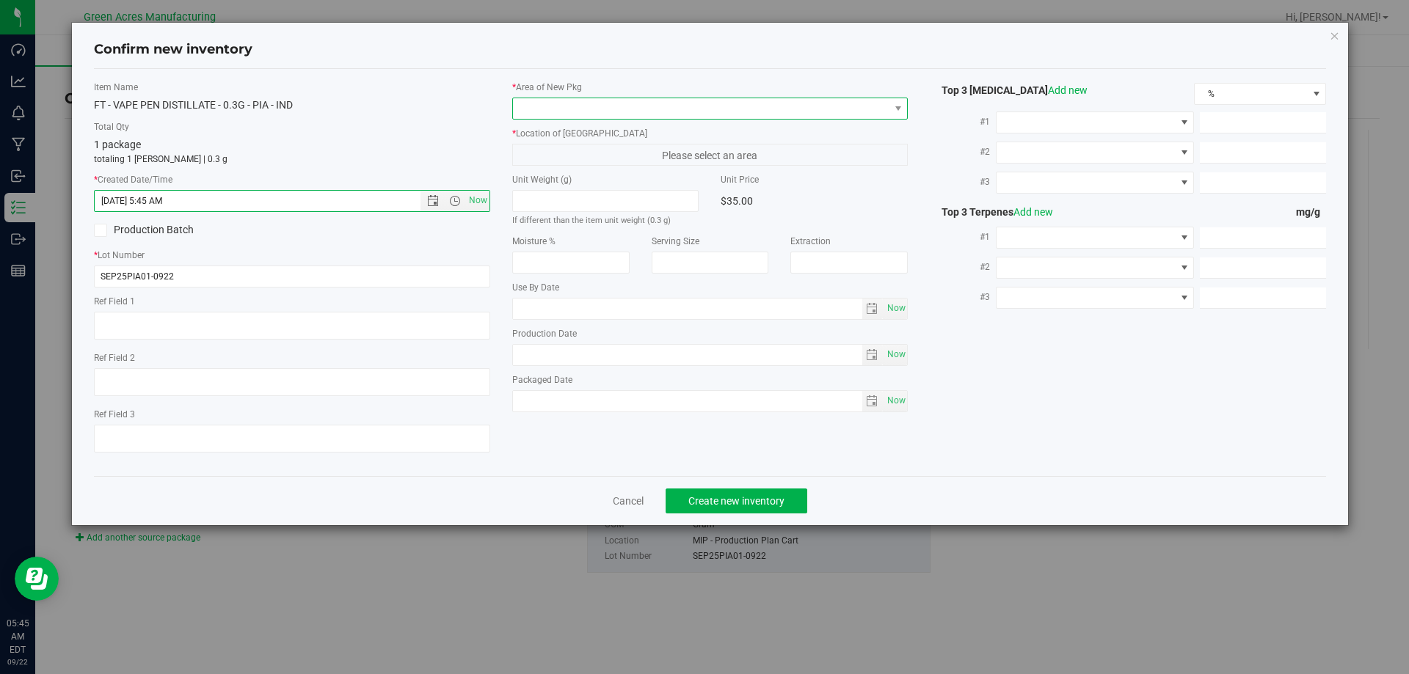
click at [528, 113] on span at bounding box center [701, 108] width 377 height 21
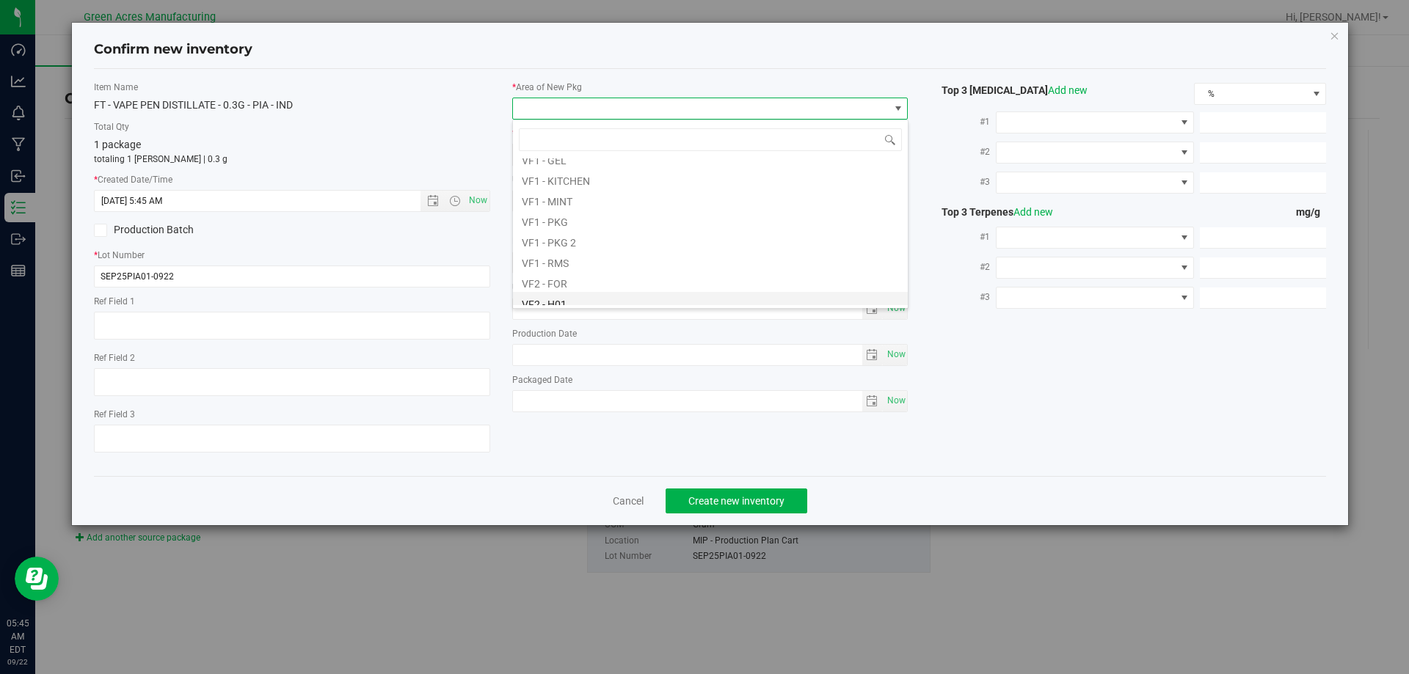
scroll to position [737, 0]
click at [578, 219] on li "VF2 - MIP" at bounding box center [710, 213] width 395 height 21
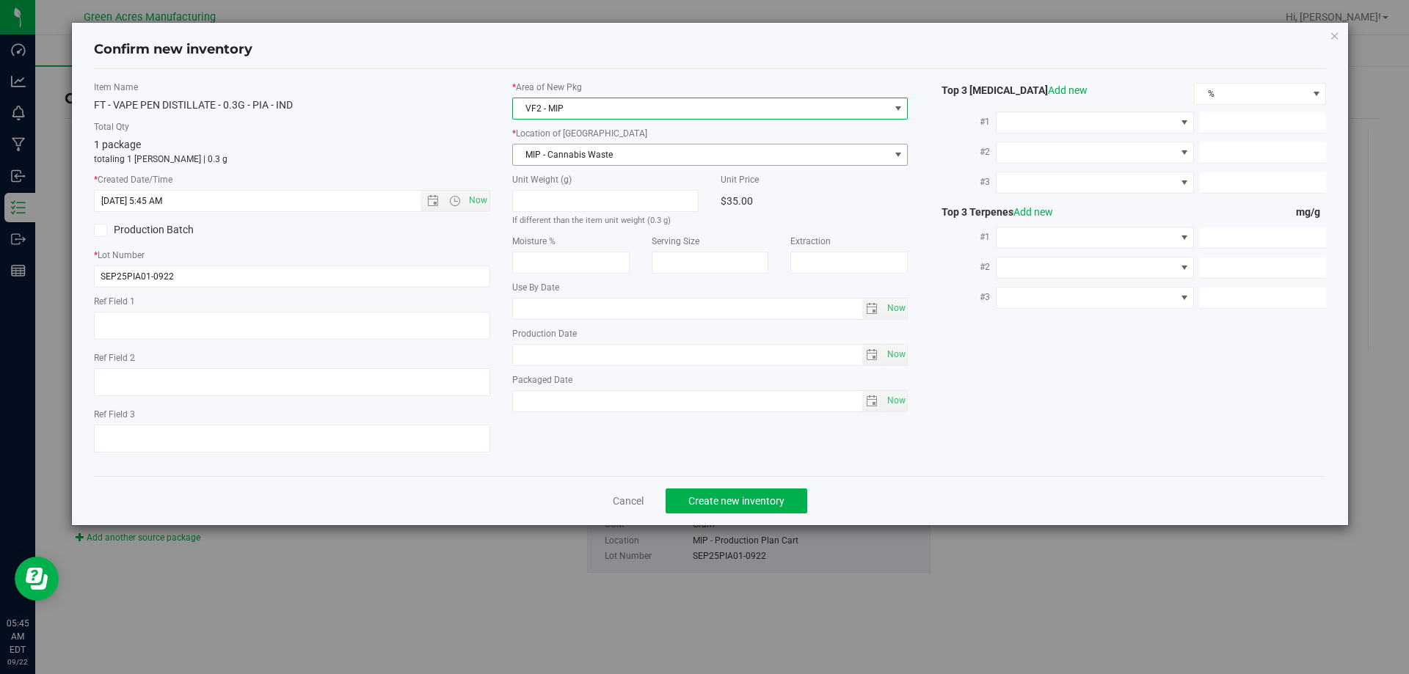
click at [600, 156] on span "MIP - Cannabis Waste" at bounding box center [701, 155] width 377 height 21
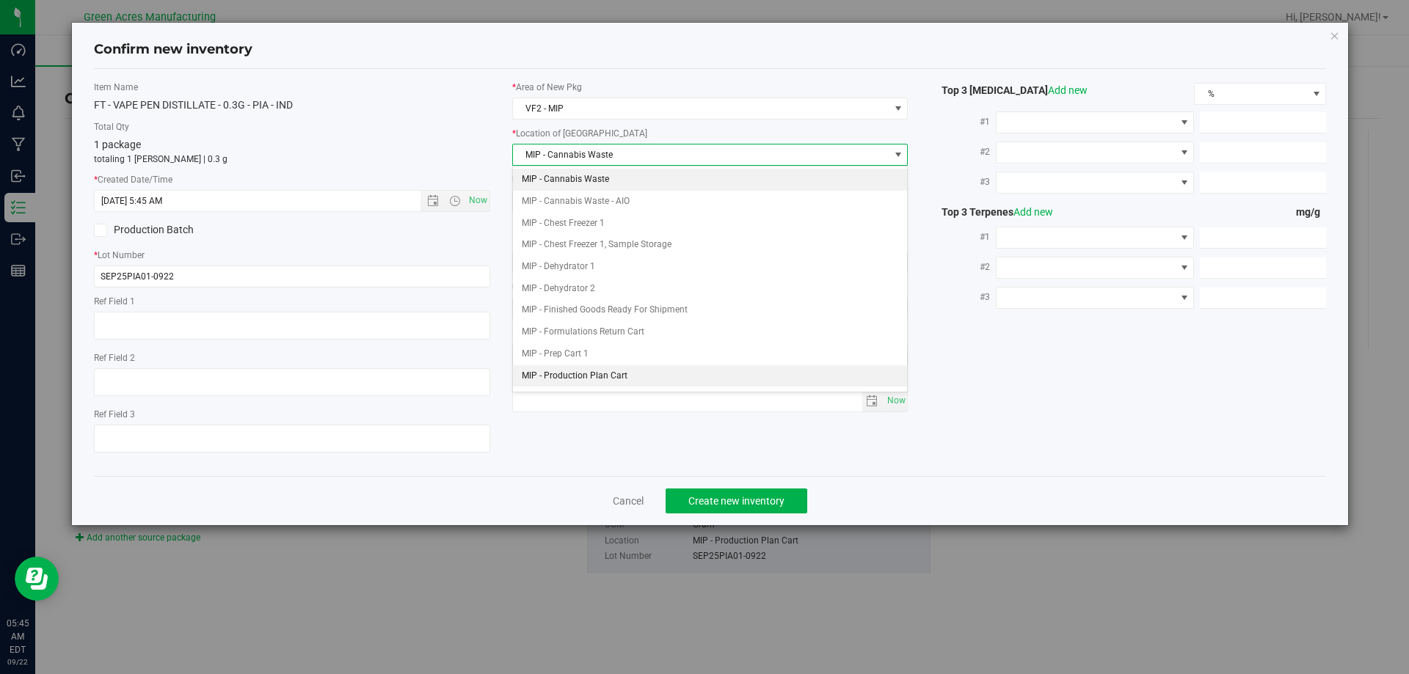
click at [626, 376] on li "MIP - Production Plan Cart" at bounding box center [710, 376] width 395 height 22
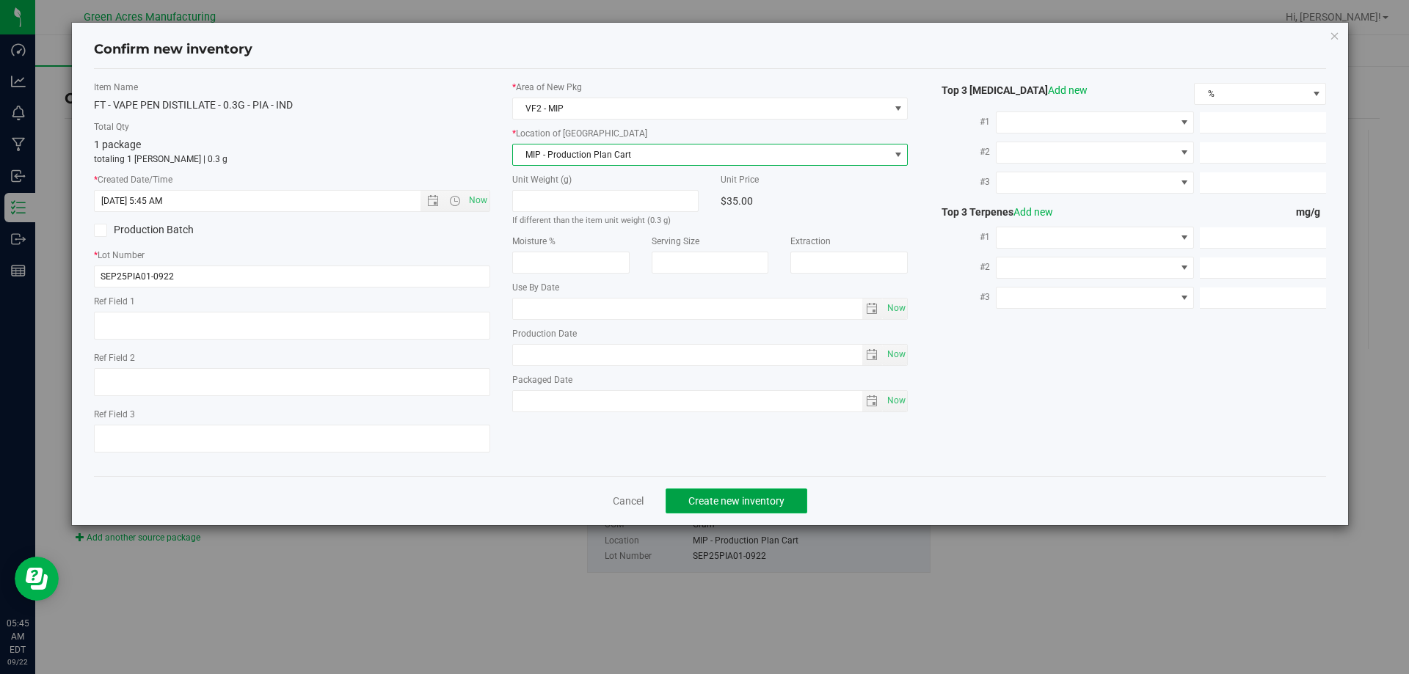
drag, startPoint x: 701, startPoint y: 510, endPoint x: 713, endPoint y: 512, distance: 12.6
click at [702, 512] on button "Create new inventory" at bounding box center [737, 501] width 142 height 25
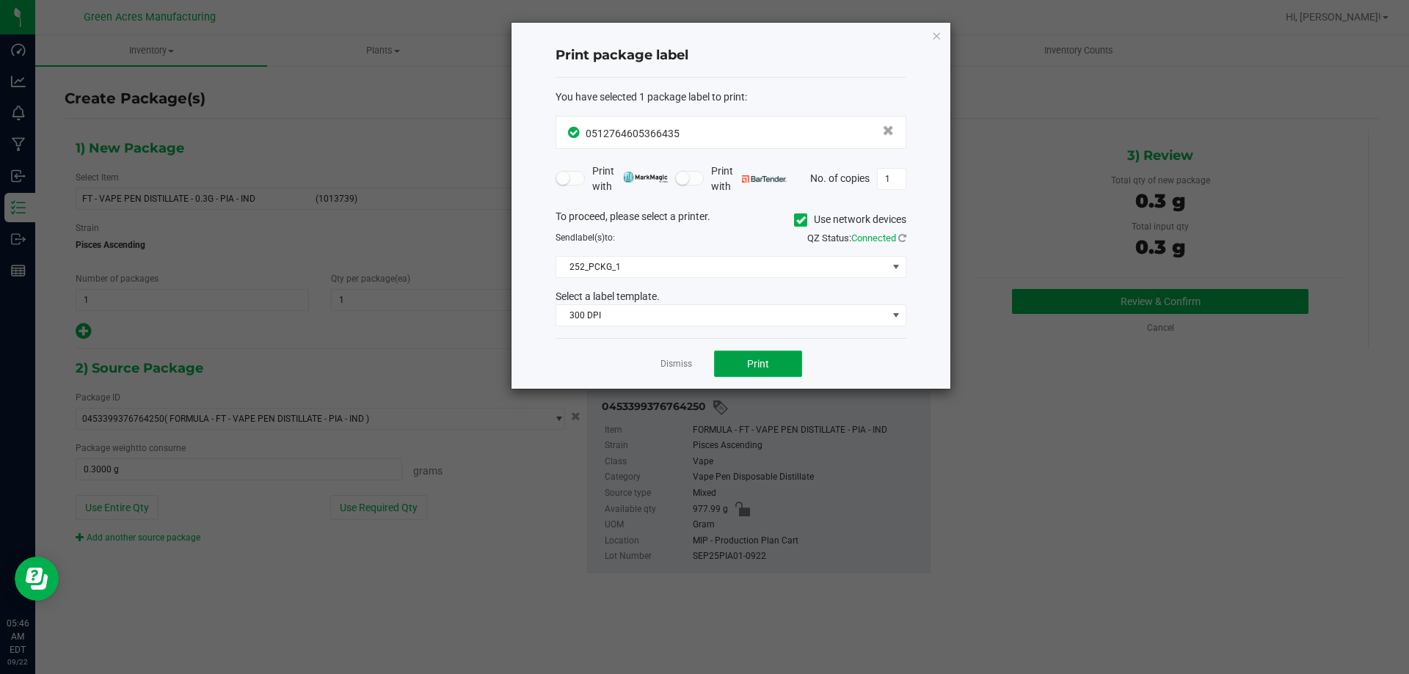
click at [760, 367] on span "Print" at bounding box center [758, 364] width 22 height 12
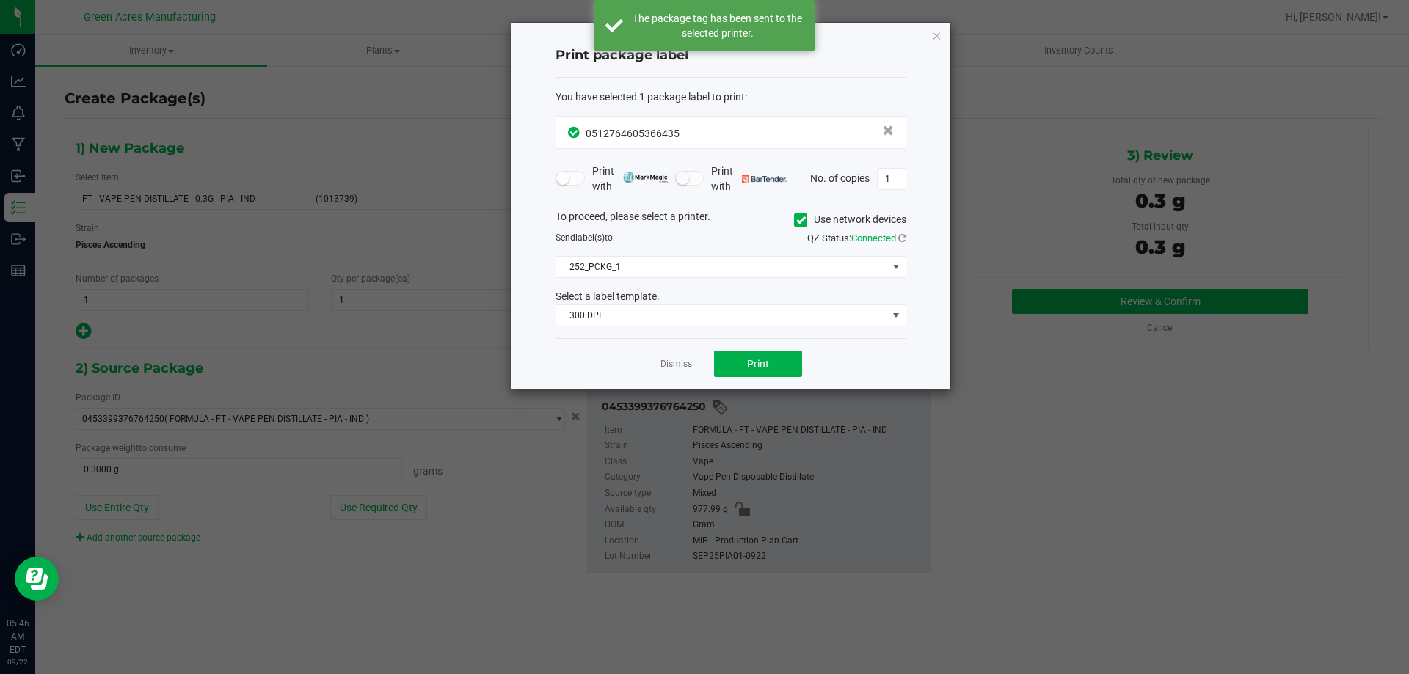
click at [658, 366] on div "Dismiss Print" at bounding box center [731, 363] width 351 height 51
click at [674, 366] on link "Dismiss" at bounding box center [677, 364] width 32 height 12
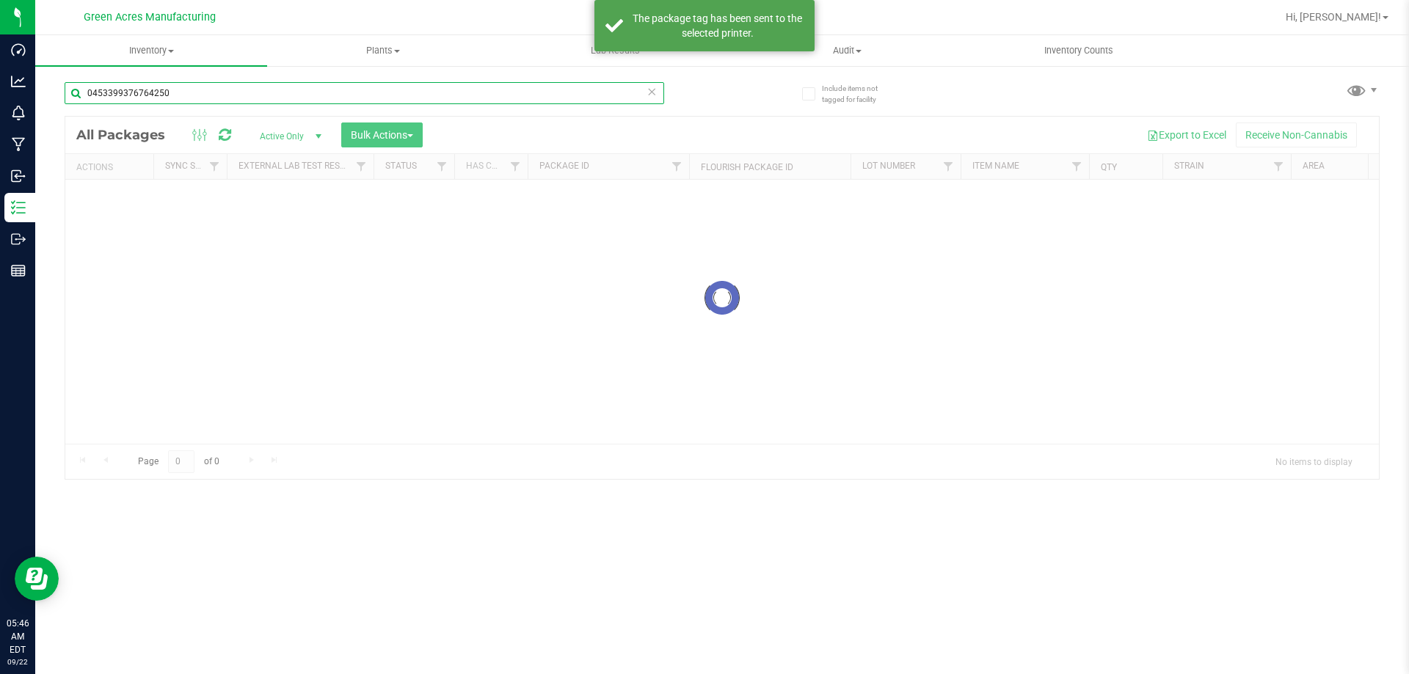
drag, startPoint x: 207, startPoint y: 87, endPoint x: 65, endPoint y: 127, distance: 147.8
click at [65, 134] on div "0453399376764250 Loading... All Packages Active Only Active Only Lab Samples Lo…" at bounding box center [722, 274] width 1315 height 412
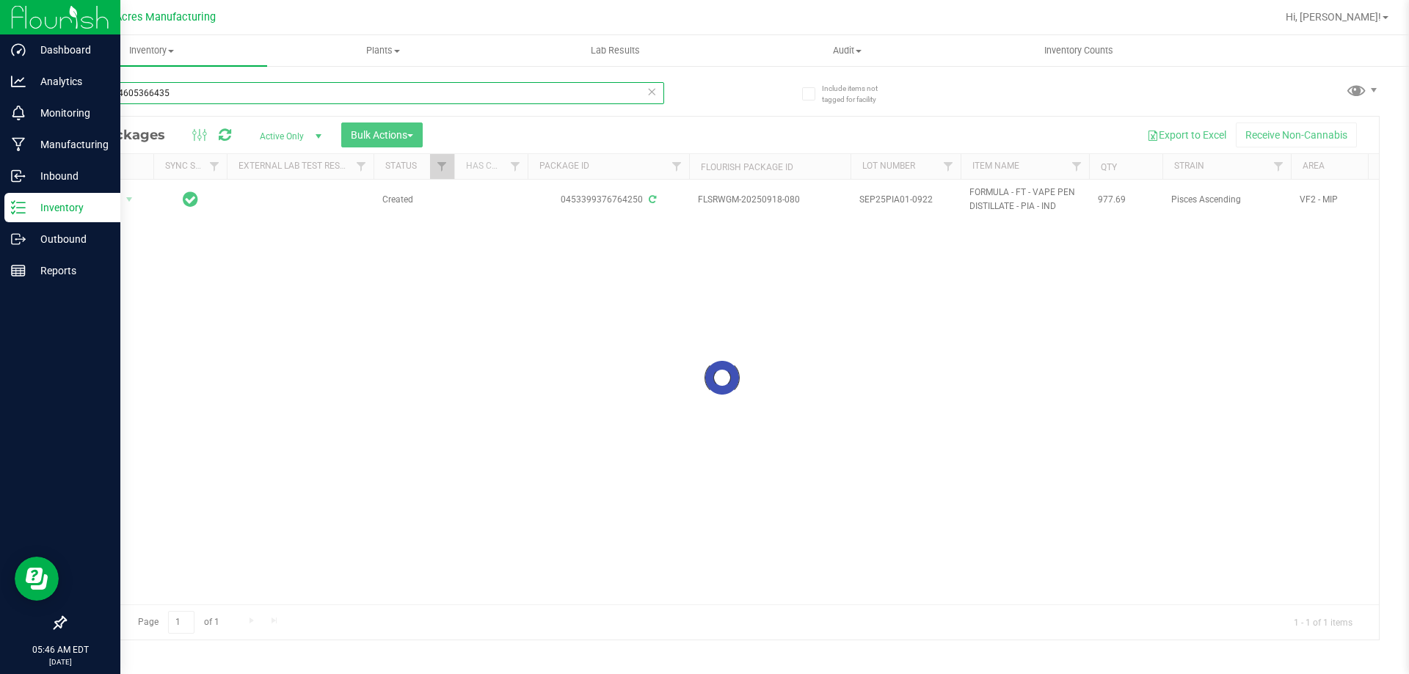
type input "0512764605366435"
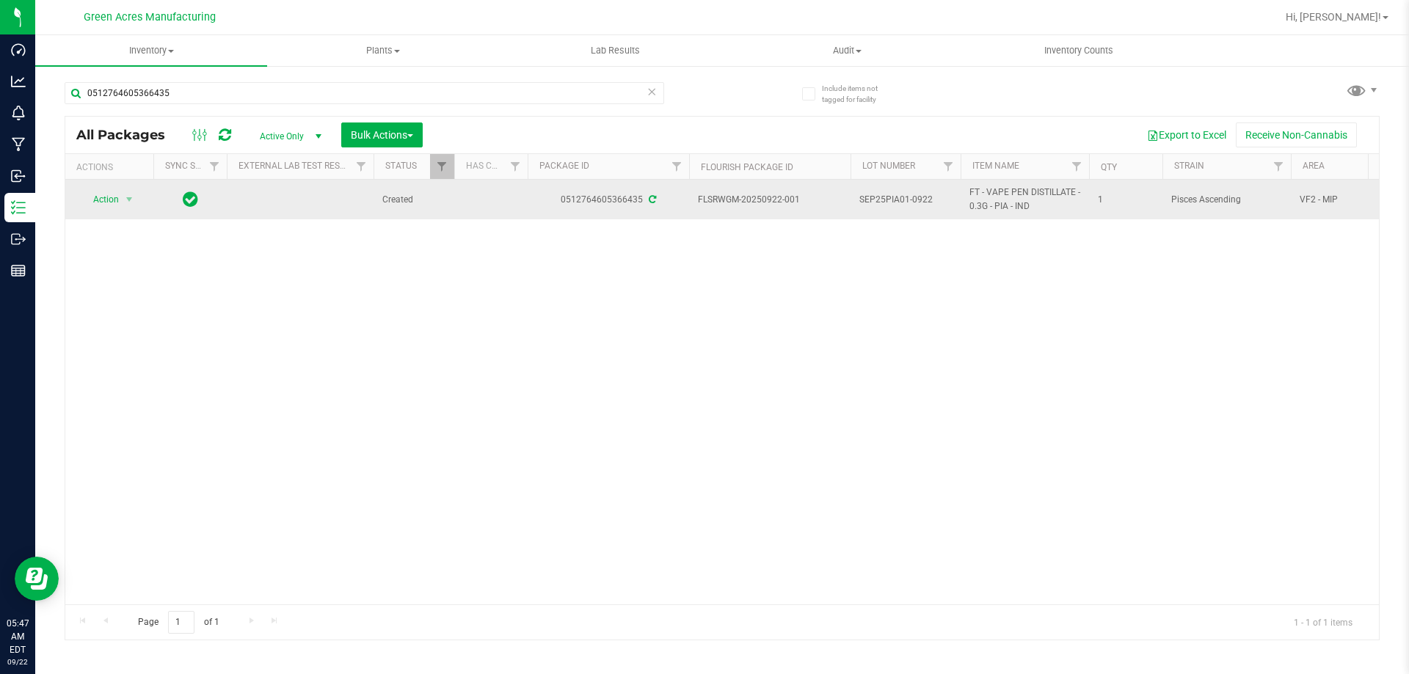
click at [137, 189] on td "Action Action Adjust qty Create package Edit attributes Global inventory Locate…" at bounding box center [109, 200] width 88 height 40
click at [134, 203] on span "select" at bounding box center [129, 200] width 12 height 12
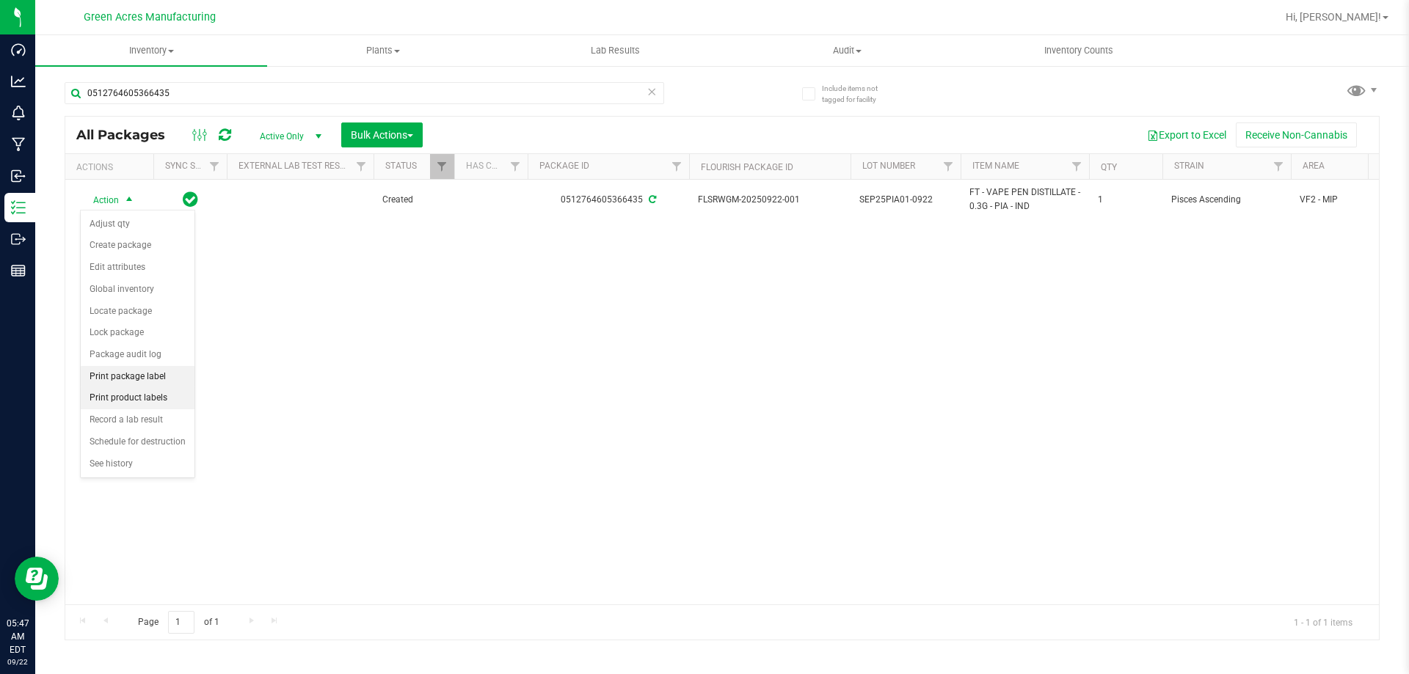
click at [139, 388] on li "Print product labels" at bounding box center [138, 399] width 114 height 22
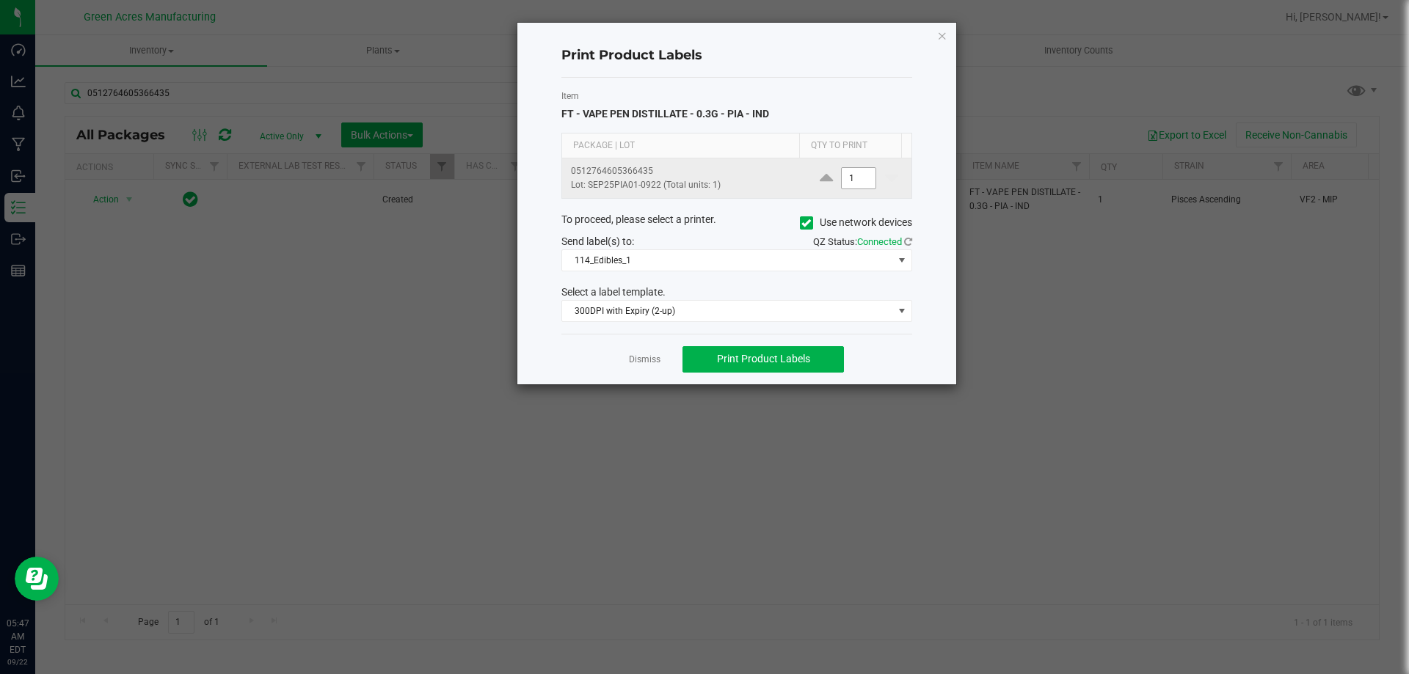
click at [847, 182] on input "1" at bounding box center [859, 178] width 34 height 21
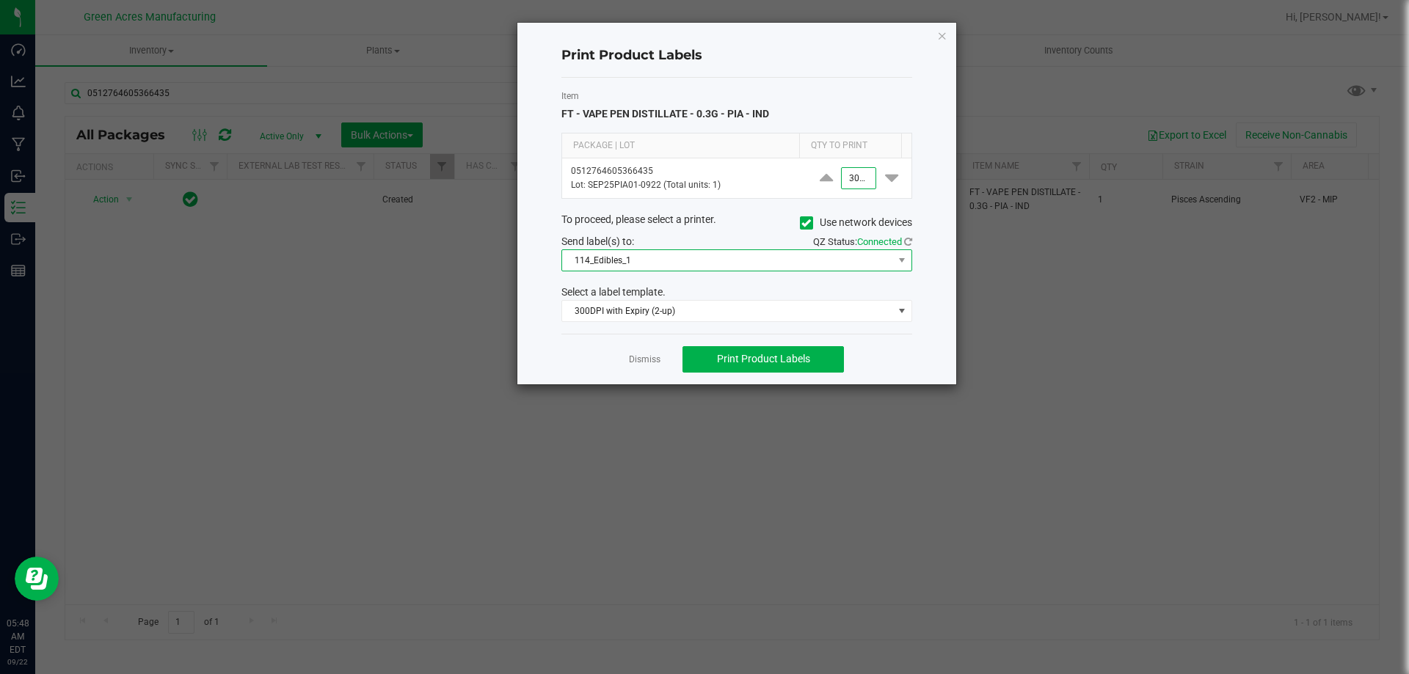
type input "3,000"
click at [776, 251] on span "114_Edibles_1" at bounding box center [727, 260] width 331 height 21
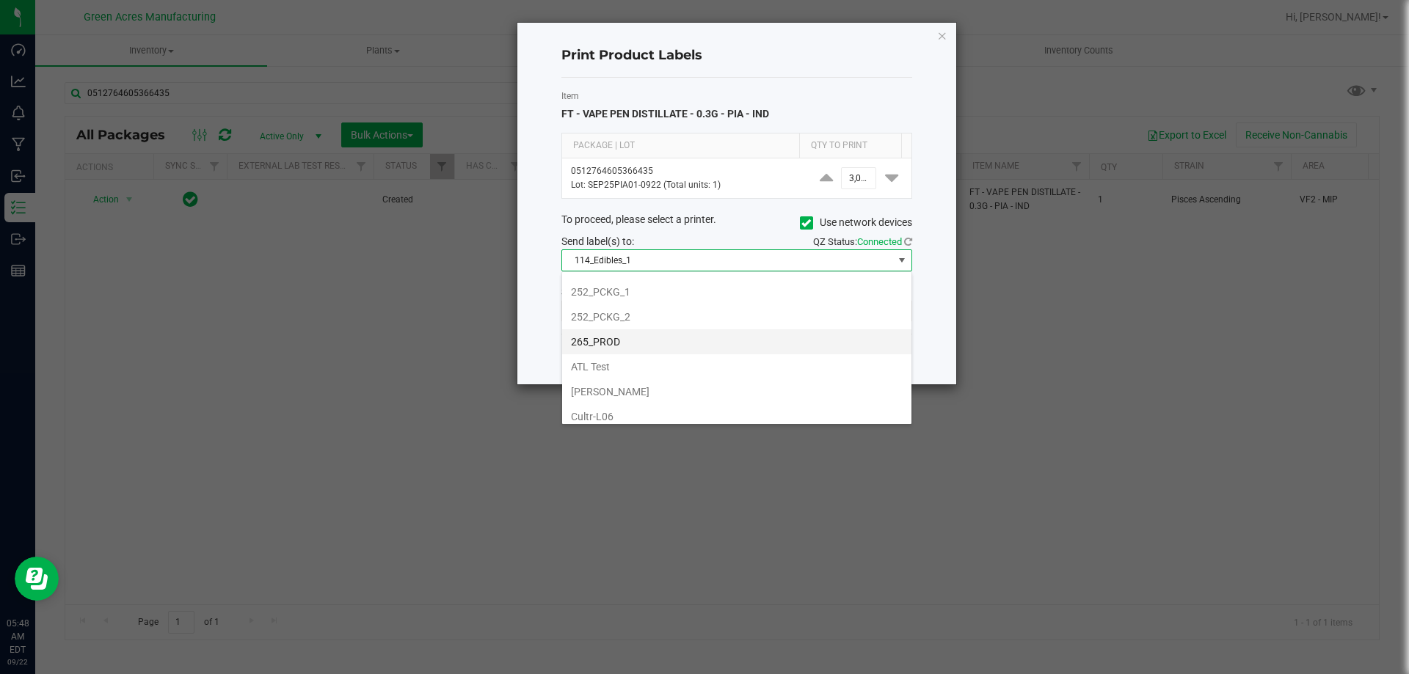
scroll to position [220, 0]
click at [646, 296] on li "252_PCKG_2" at bounding box center [736, 291] width 349 height 25
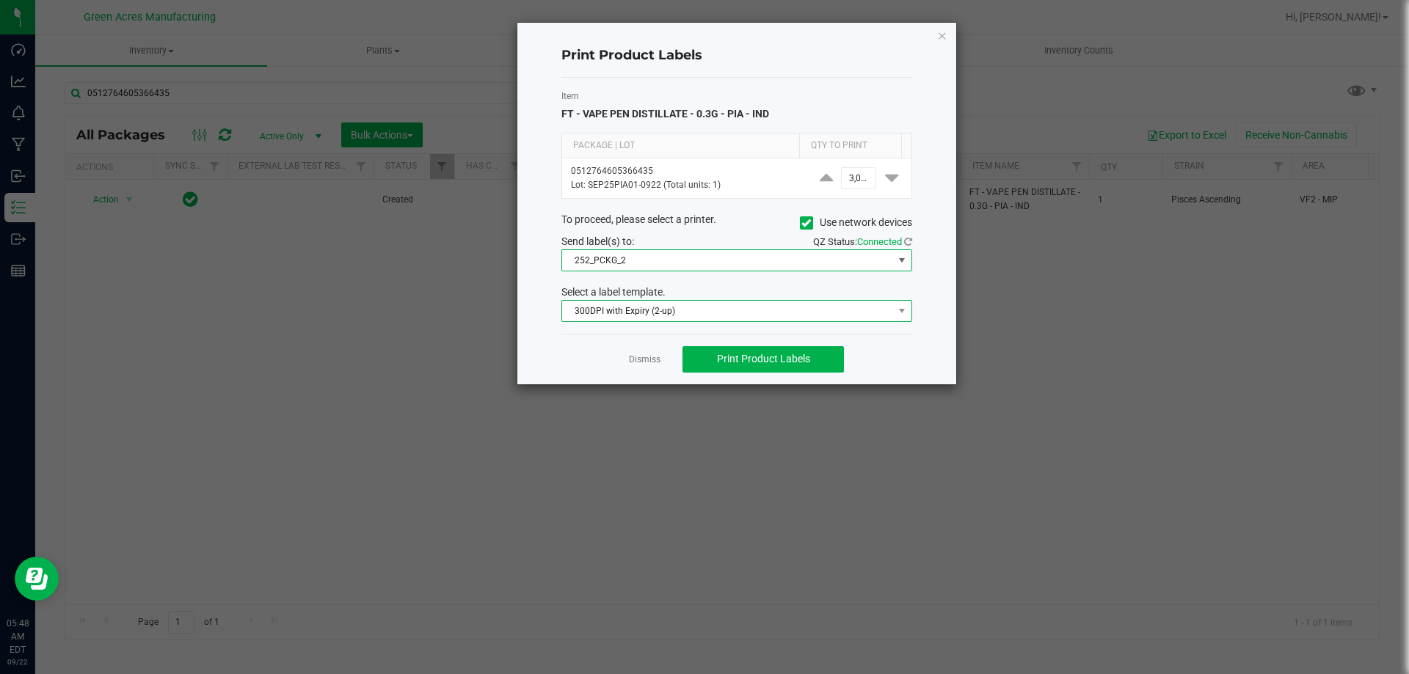
click at [650, 312] on span "300DPI with Expiry (2-up)" at bounding box center [727, 311] width 331 height 21
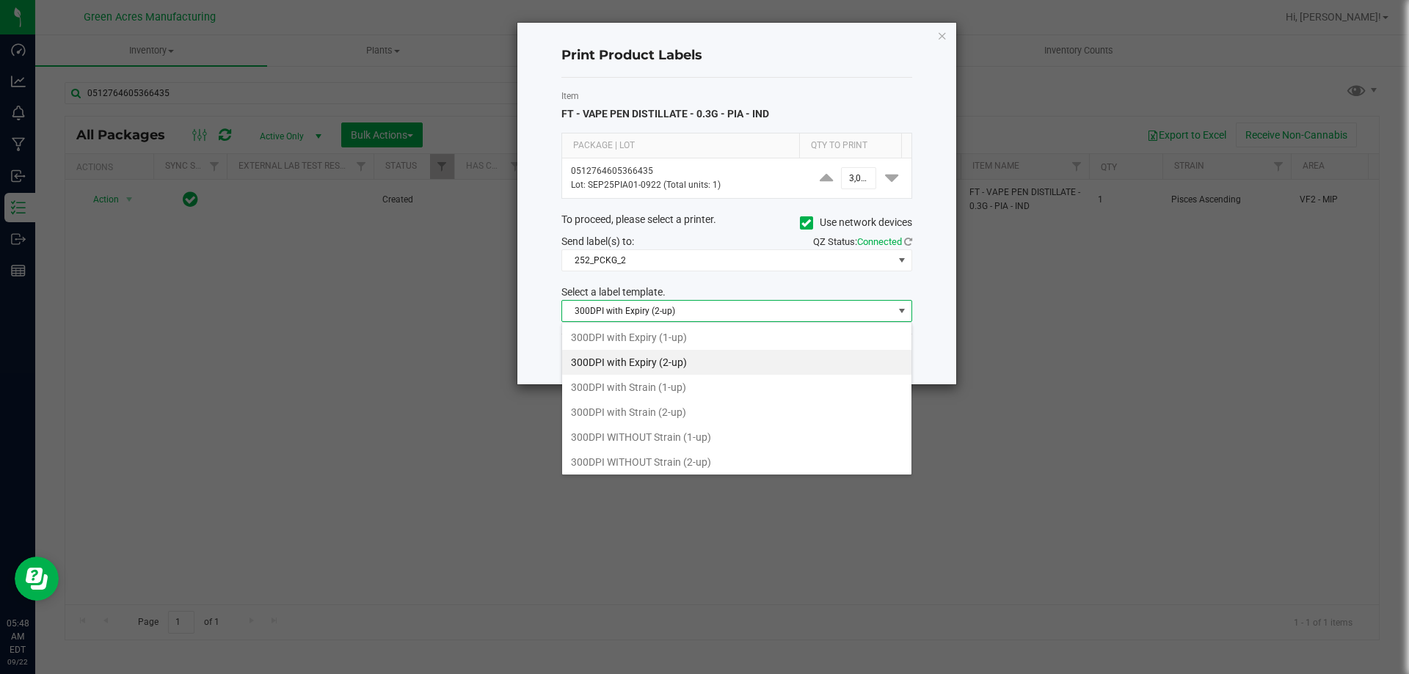
scroll to position [22, 351]
click at [638, 409] on li "300DPI with Strain (2-up)" at bounding box center [736, 412] width 349 height 25
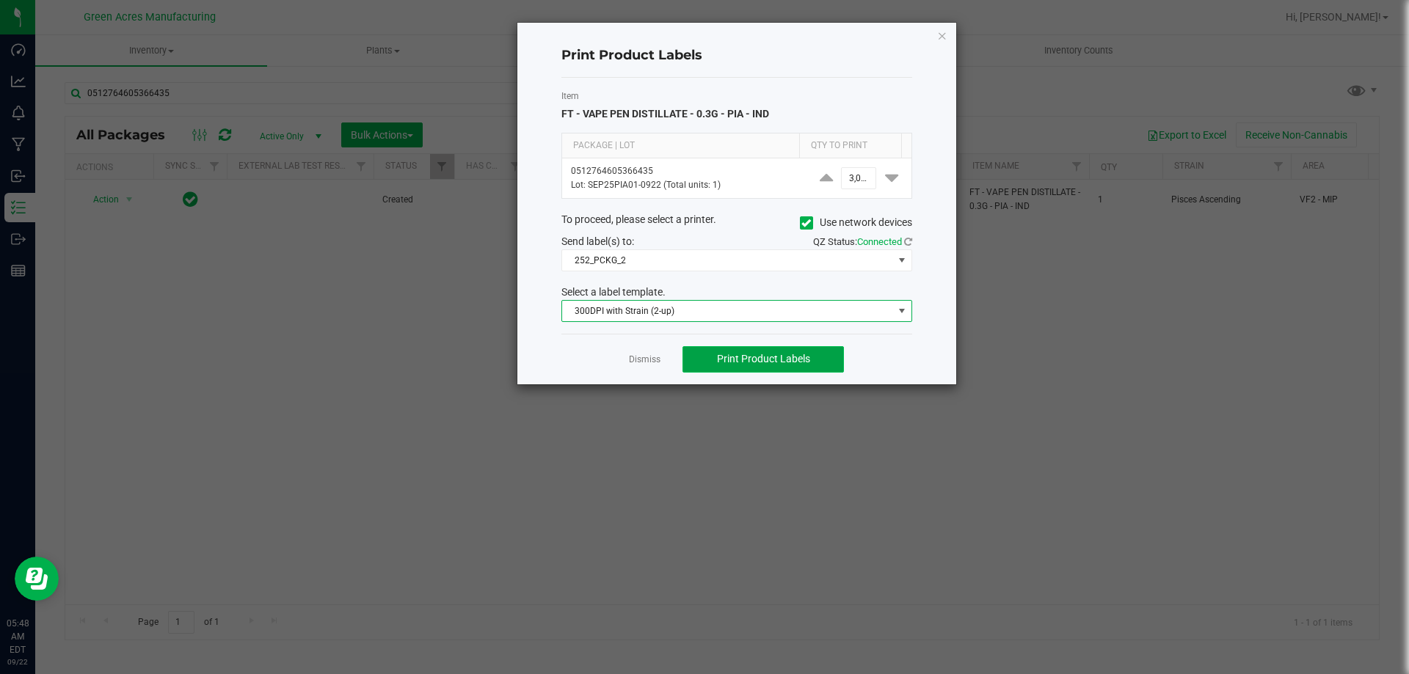
click at [719, 360] on span "Print Product Labels" at bounding box center [763, 359] width 93 height 12
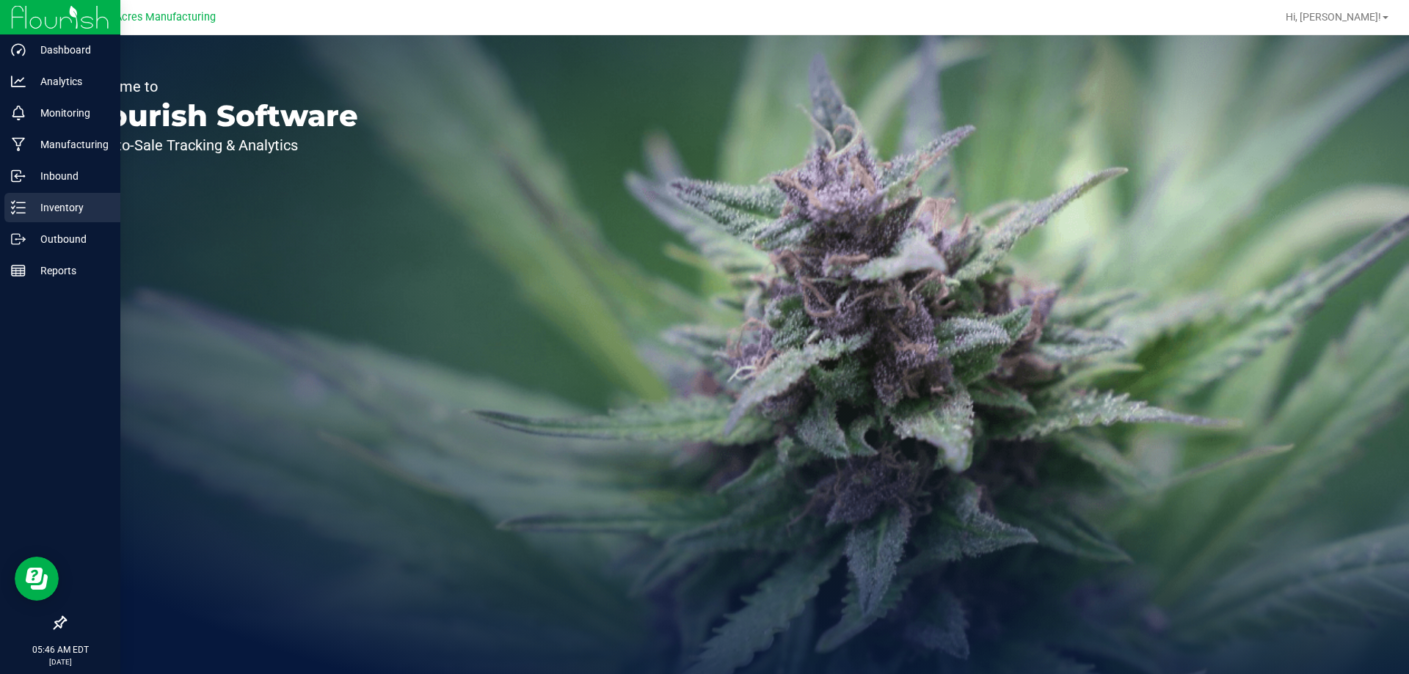
click at [5, 216] on div "Inventory" at bounding box center [62, 207] width 116 height 29
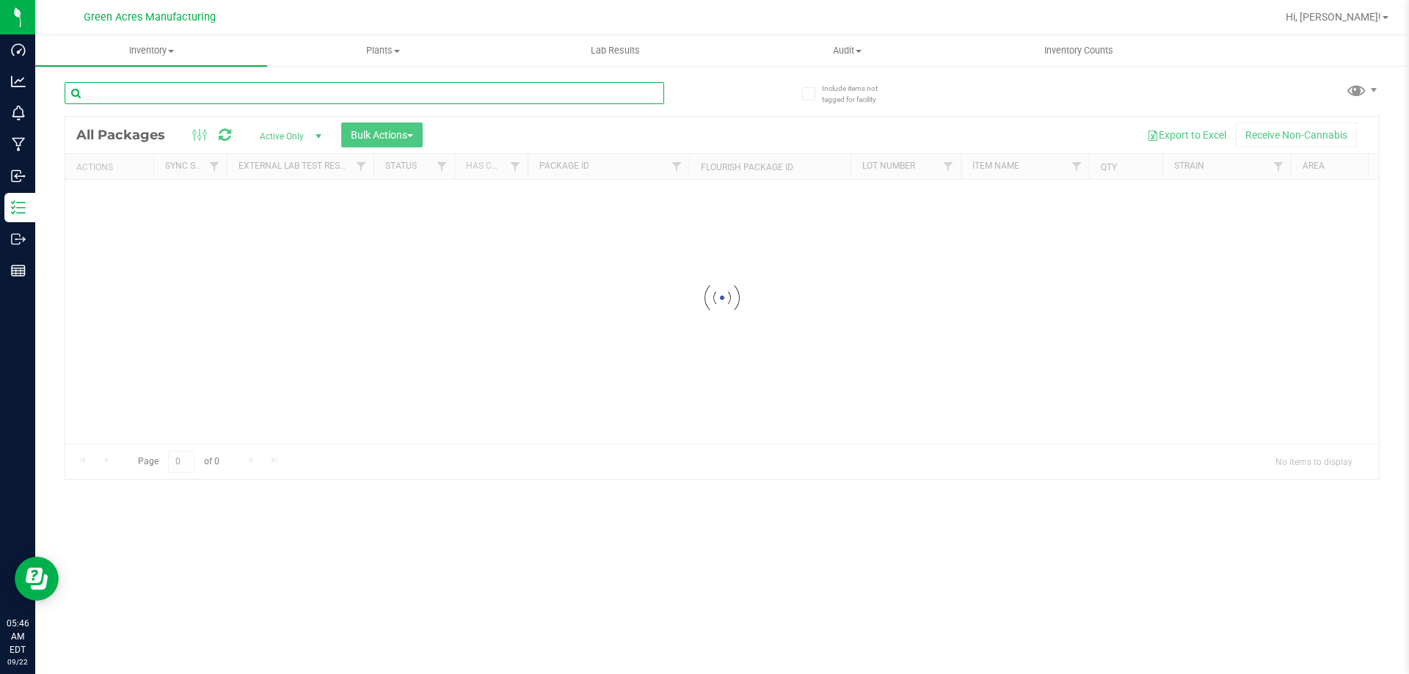
click at [200, 98] on input "text" at bounding box center [365, 93] width 600 height 22
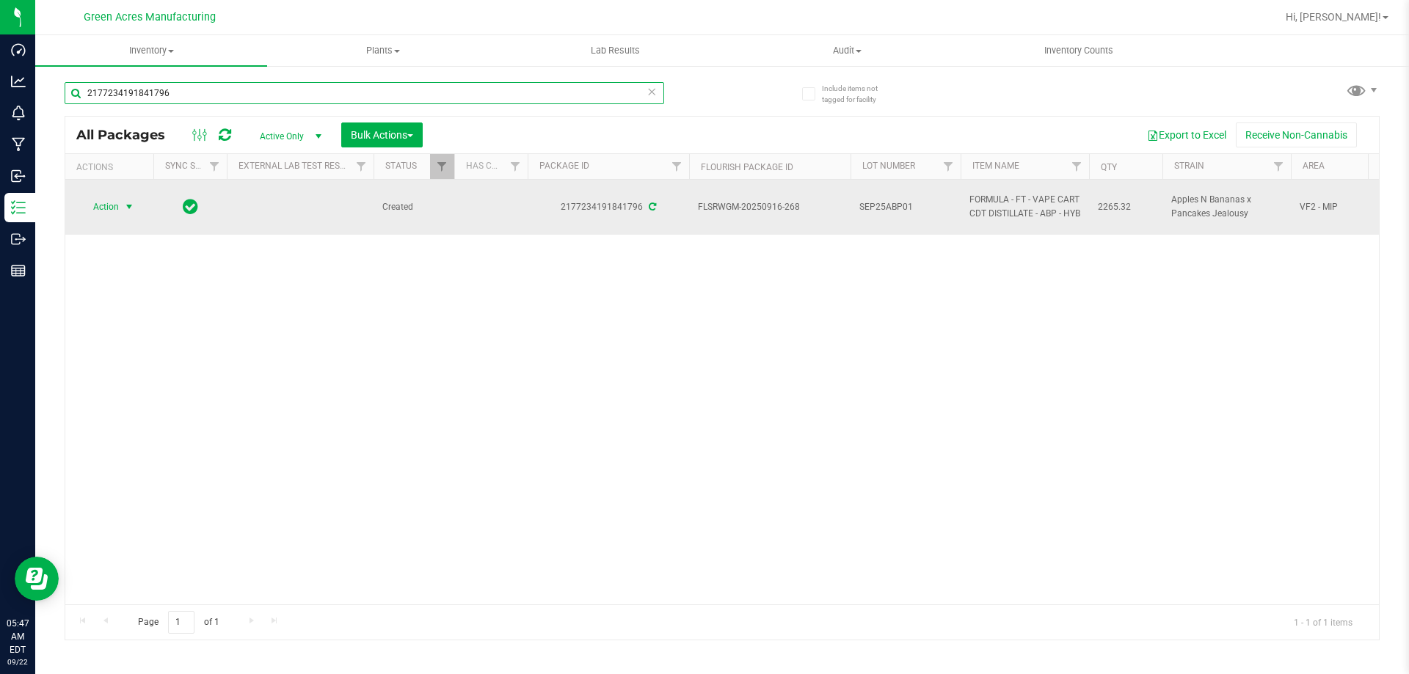
type input "2177234191841796"
click at [81, 202] on span "Action" at bounding box center [100, 207] width 40 height 21
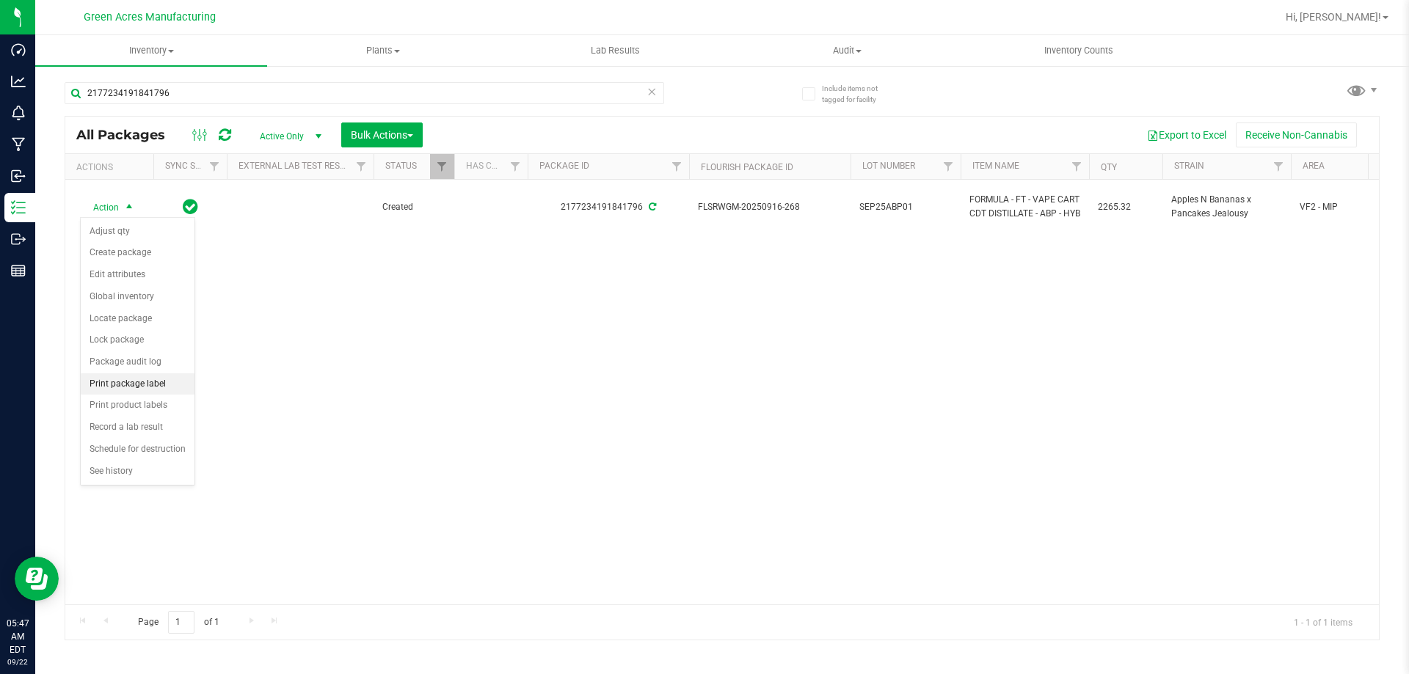
click at [167, 385] on li "Print package label" at bounding box center [138, 385] width 114 height 22
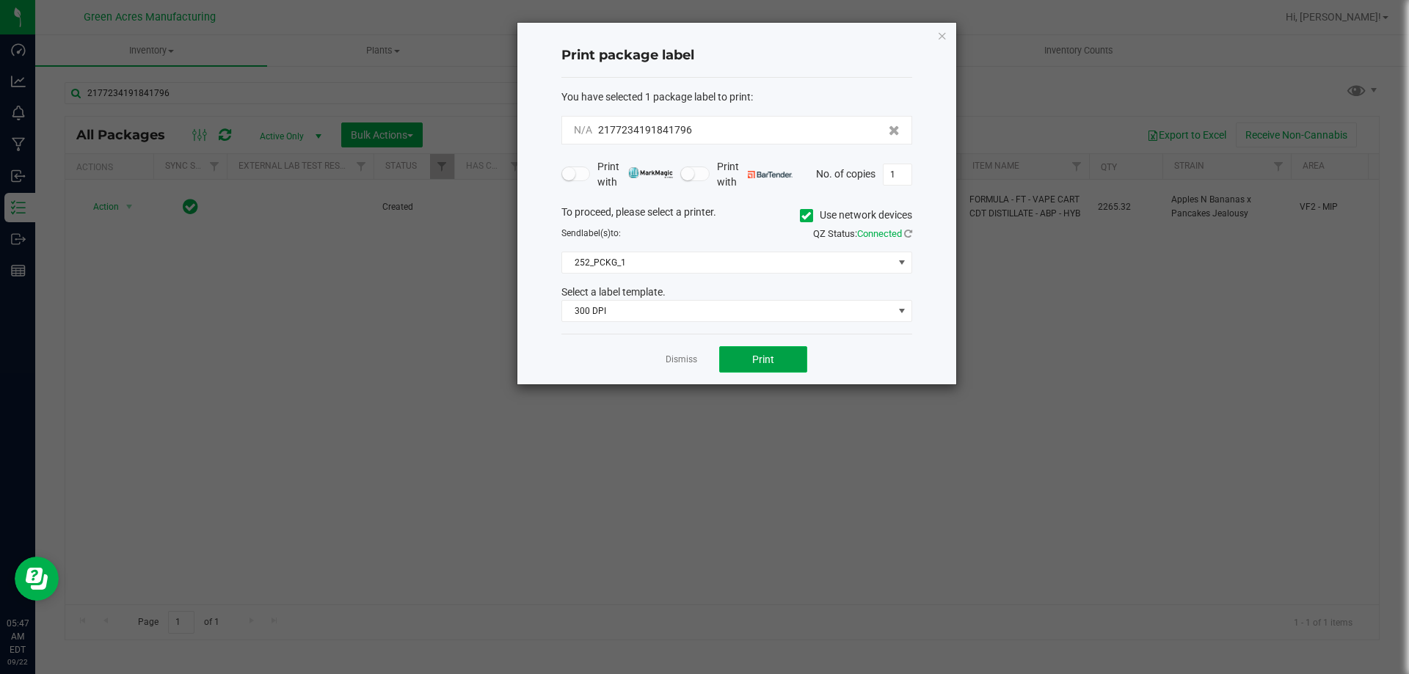
click at [765, 349] on button "Print" at bounding box center [763, 359] width 88 height 26
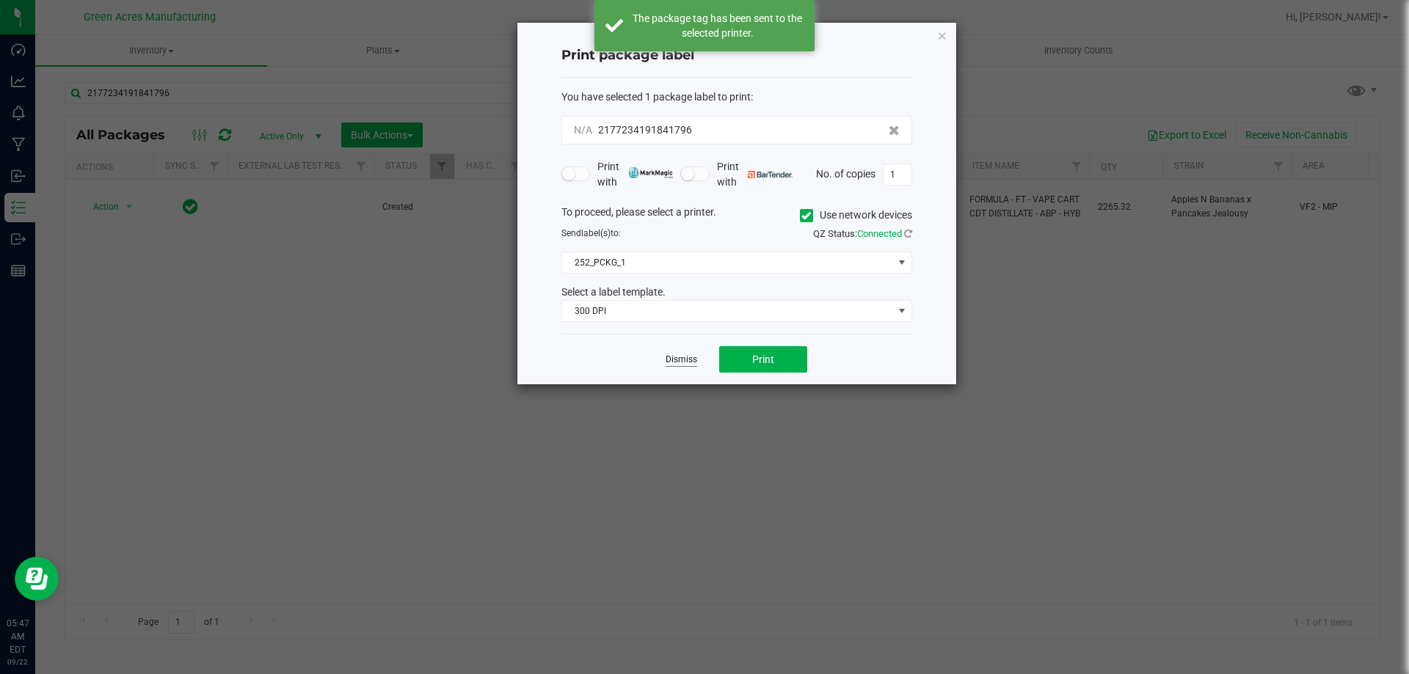
click at [671, 365] on link "Dismiss" at bounding box center [682, 360] width 32 height 12
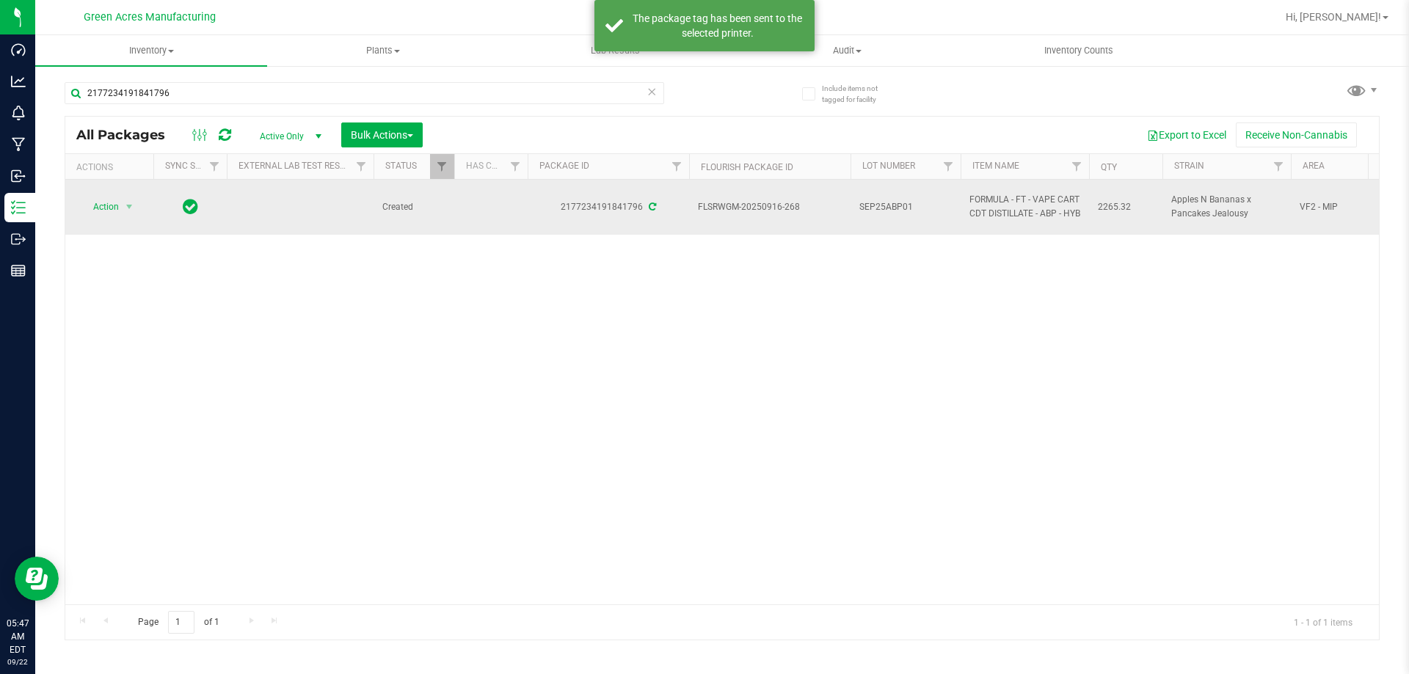
click at [895, 210] on span "SEP25ABP01" at bounding box center [905, 207] width 92 height 14
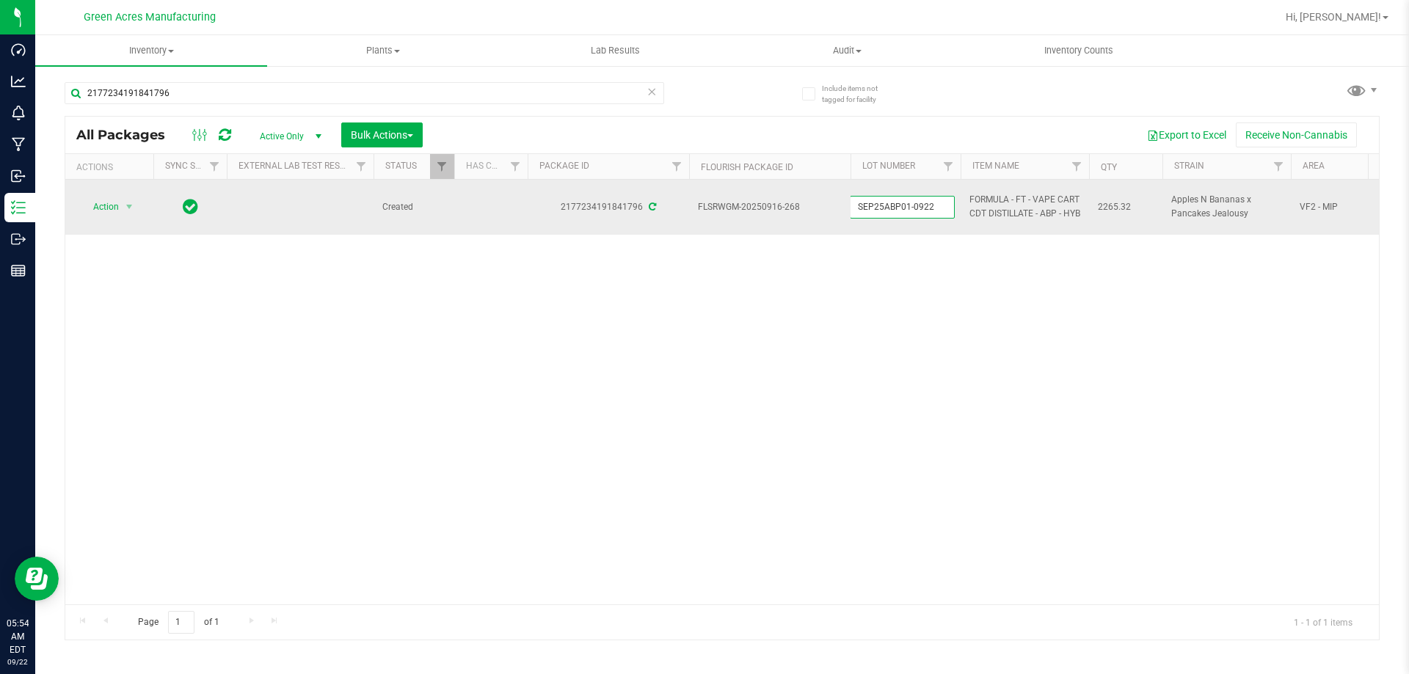
type input "SEP25ABP01-0922"
click at [901, 207] on span "SEP25ABP01-0922" at bounding box center [905, 207] width 92 height 14
click at [901, 207] on input "SEP25ABP01-0922" at bounding box center [902, 207] width 105 height 23
click at [872, 325] on div "Action Action Adjust qty Create package Edit attributes Global inventory Locate…" at bounding box center [722, 392] width 1314 height 425
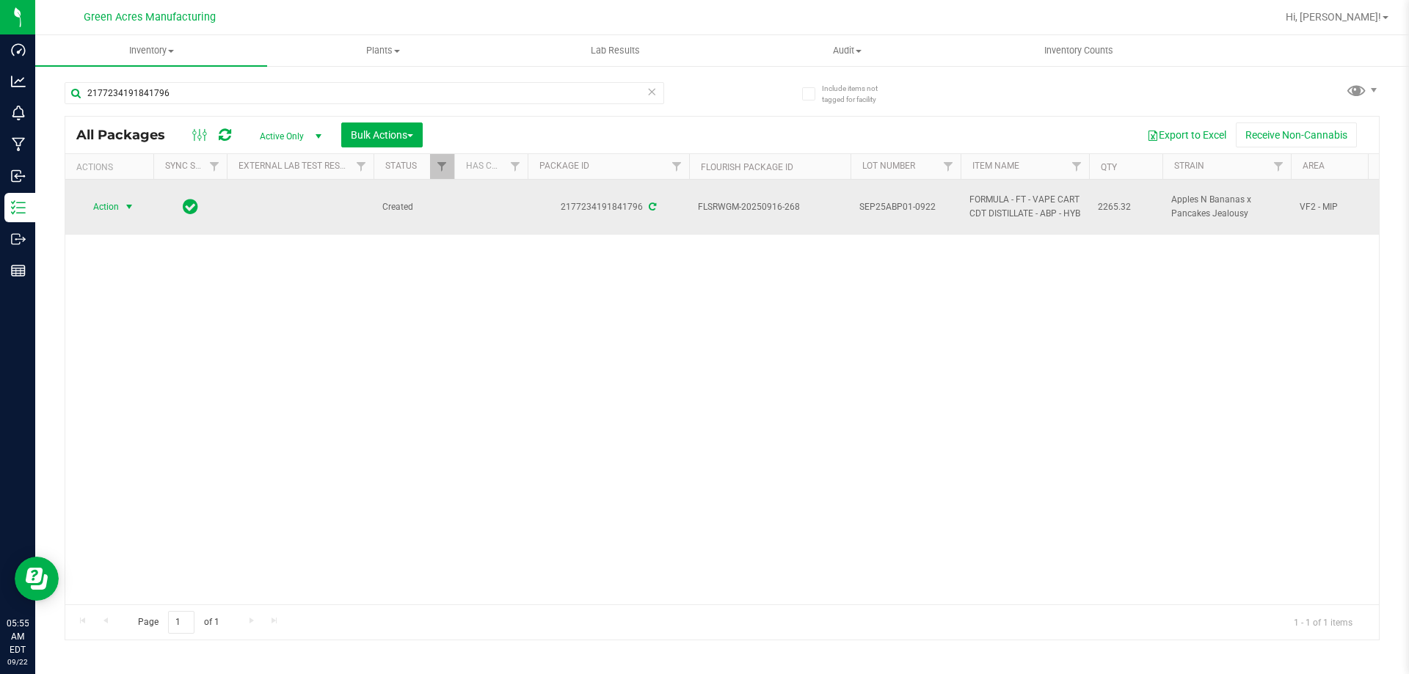
drag, startPoint x: 110, startPoint y: 206, endPoint x: 117, endPoint y: 211, distance: 8.4
click at [110, 208] on span "Action" at bounding box center [100, 207] width 40 height 21
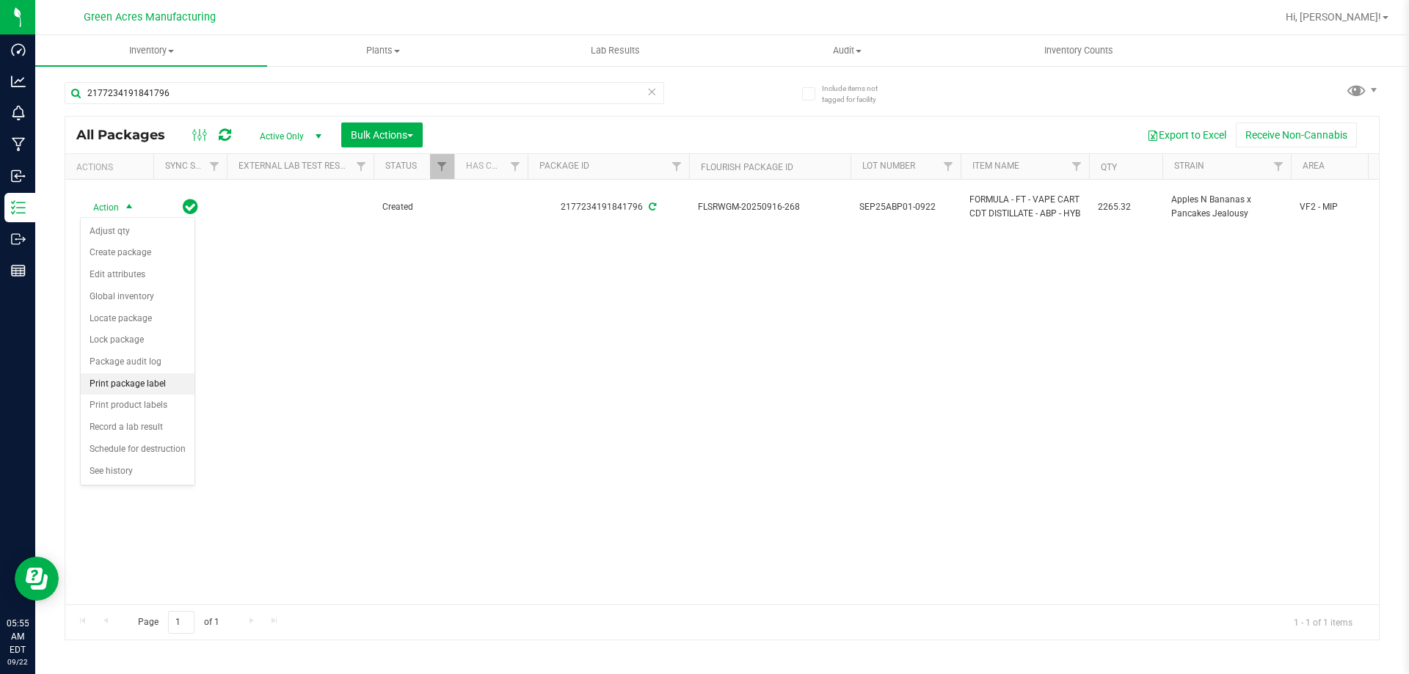
click at [169, 390] on li "Print package label" at bounding box center [138, 385] width 114 height 22
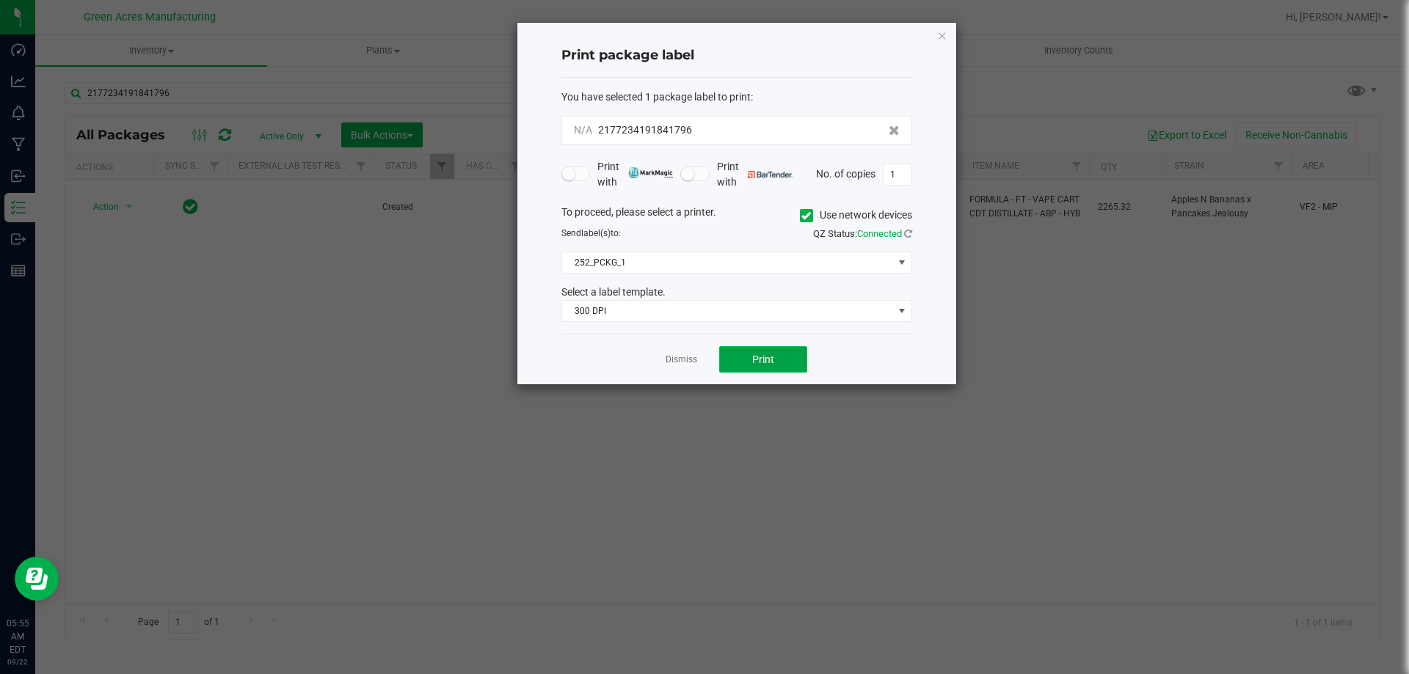
click at [760, 357] on span "Print" at bounding box center [763, 360] width 22 height 12
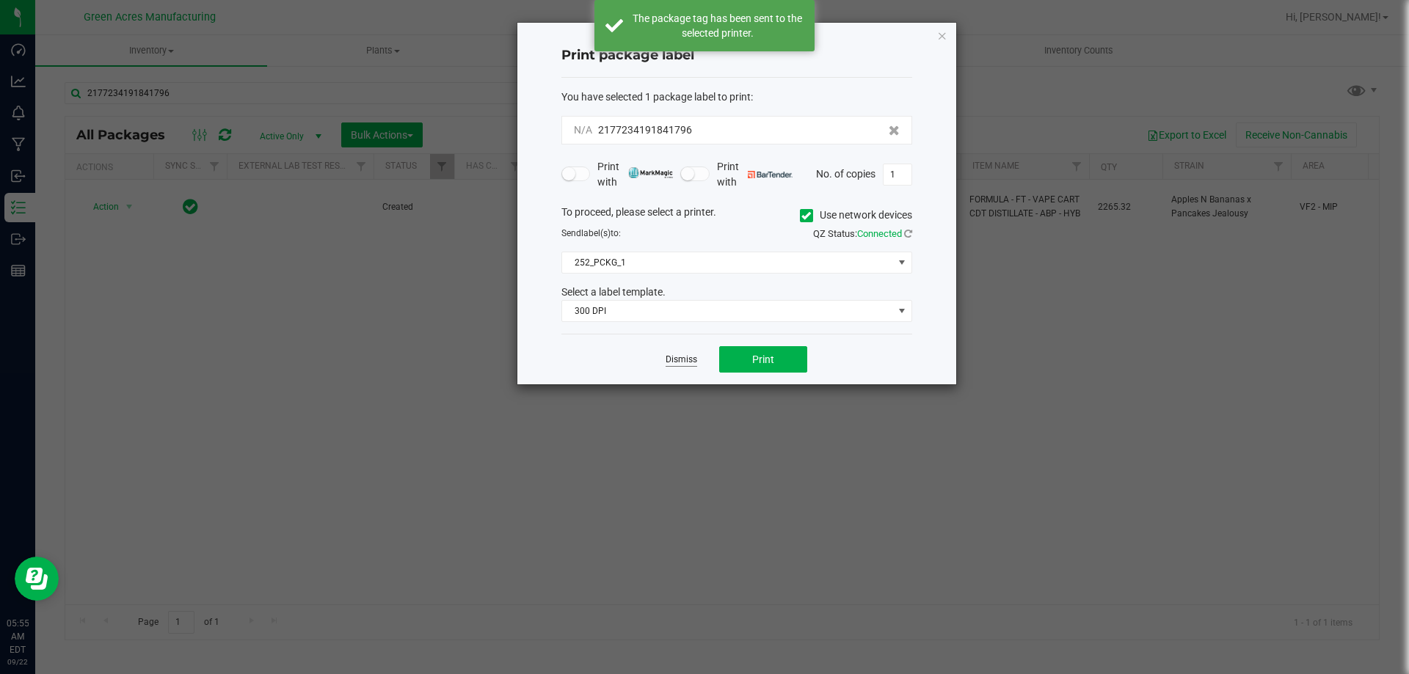
click at [685, 357] on link "Dismiss" at bounding box center [682, 360] width 32 height 12
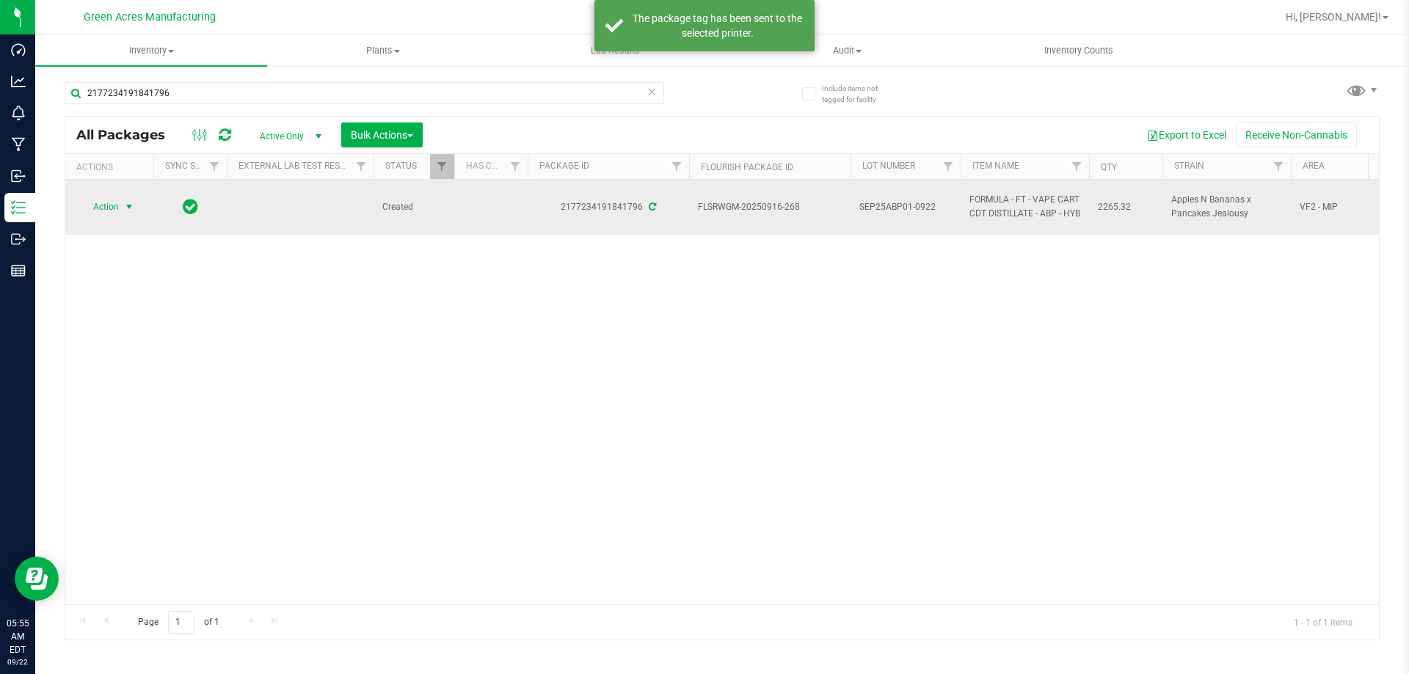
click at [123, 218] on td "Action Action Adjust qty Create package Edit attributes Global inventory Locate…" at bounding box center [109, 207] width 88 height 55
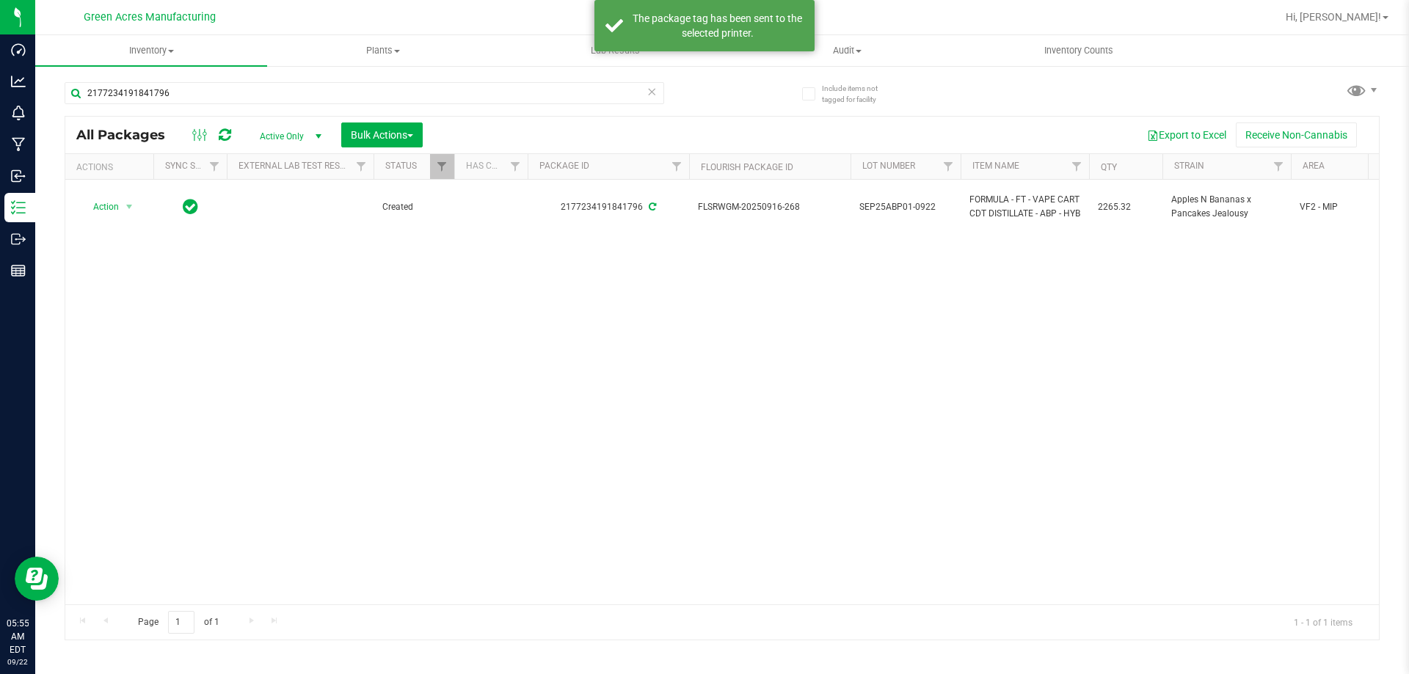
click at [881, 209] on span "SEP25ABP01-0922" at bounding box center [905, 207] width 92 height 14
click at [881, 209] on input "SEP25ABP01-0922" at bounding box center [902, 207] width 105 height 23
click at [920, 311] on div "Action Action Adjust qty Create package Edit attributes Global inventory Locate…" at bounding box center [722, 392] width 1314 height 425
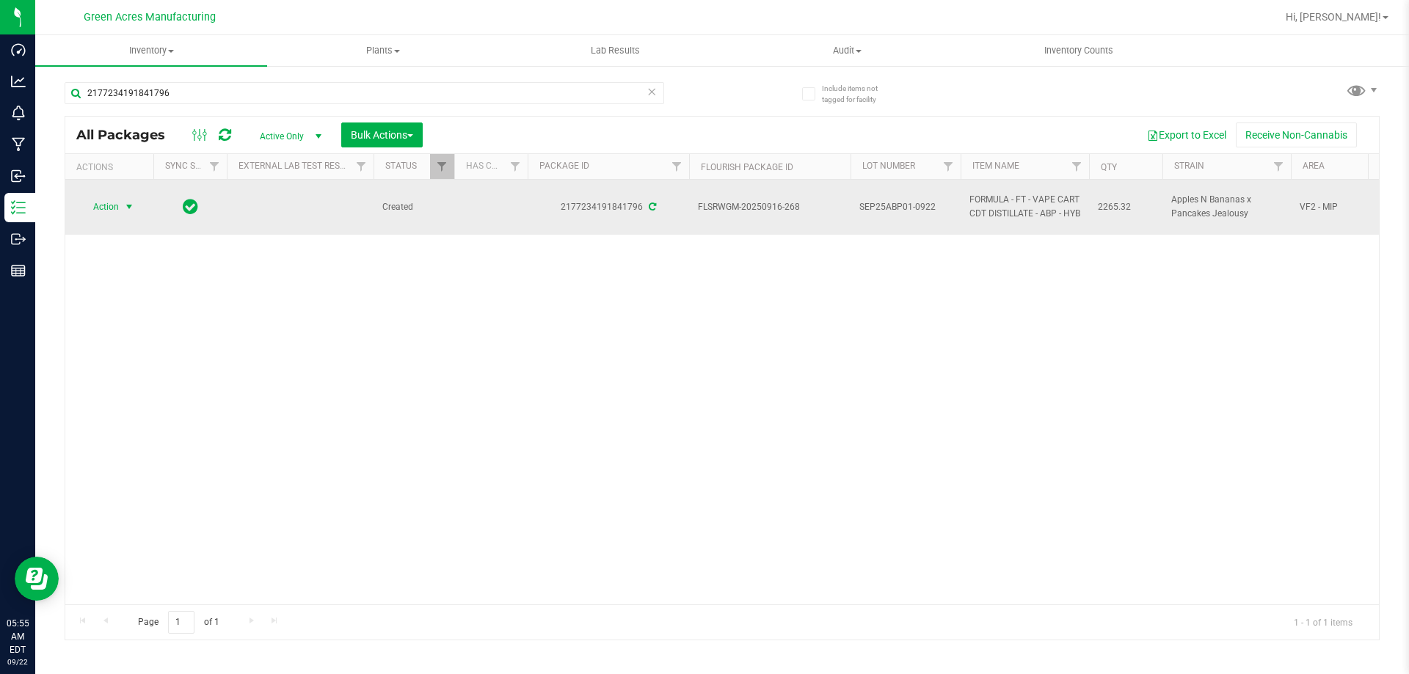
drag, startPoint x: 115, startPoint y: 201, endPoint x: 134, endPoint y: 207, distance: 20.0
click at [115, 202] on span "Action" at bounding box center [100, 207] width 40 height 21
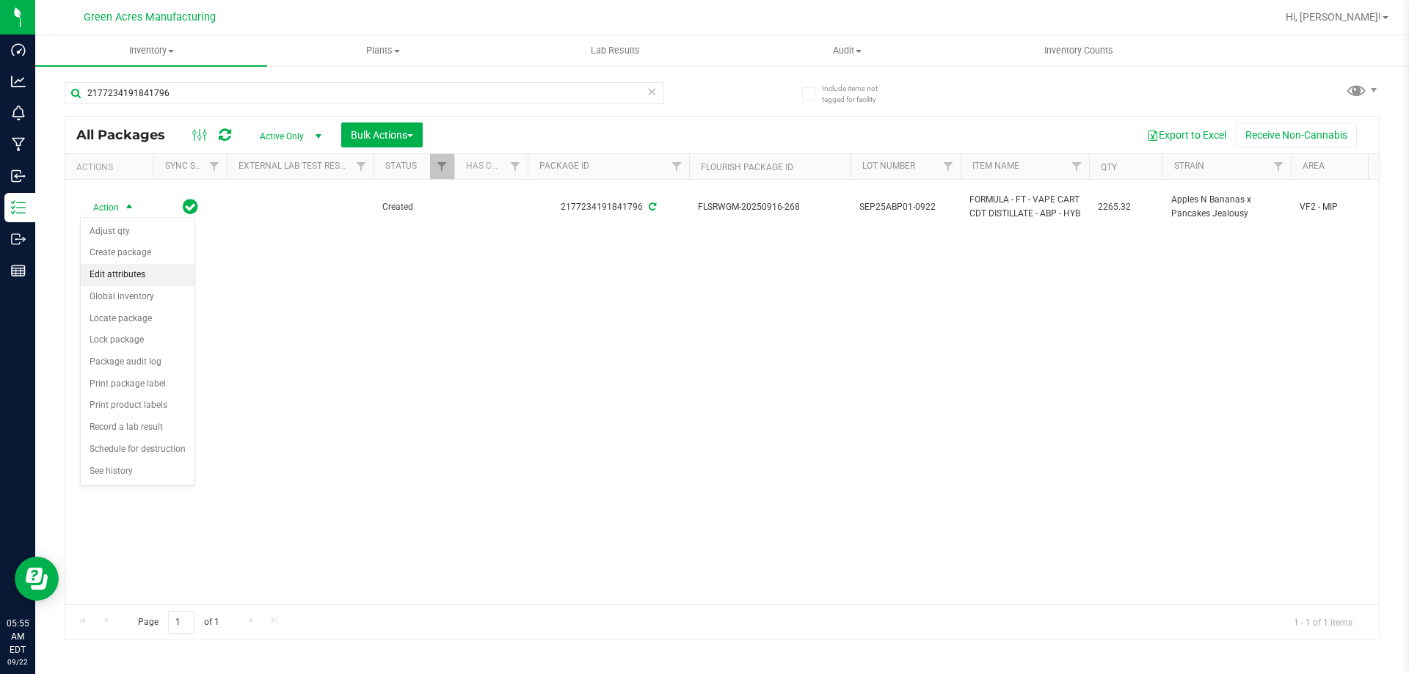
click at [156, 264] on li "Edit attributes" at bounding box center [138, 275] width 114 height 22
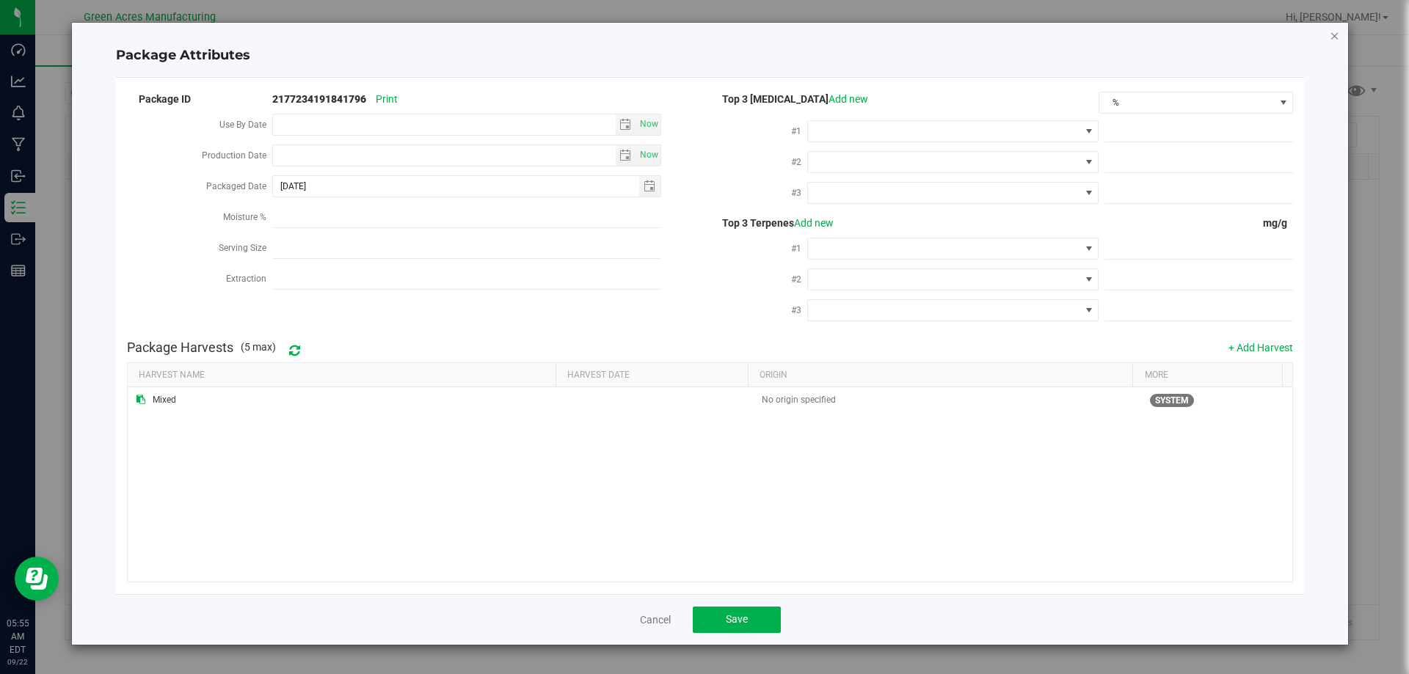
click at [1331, 37] on icon "Close modal" at bounding box center [1335, 35] width 10 height 18
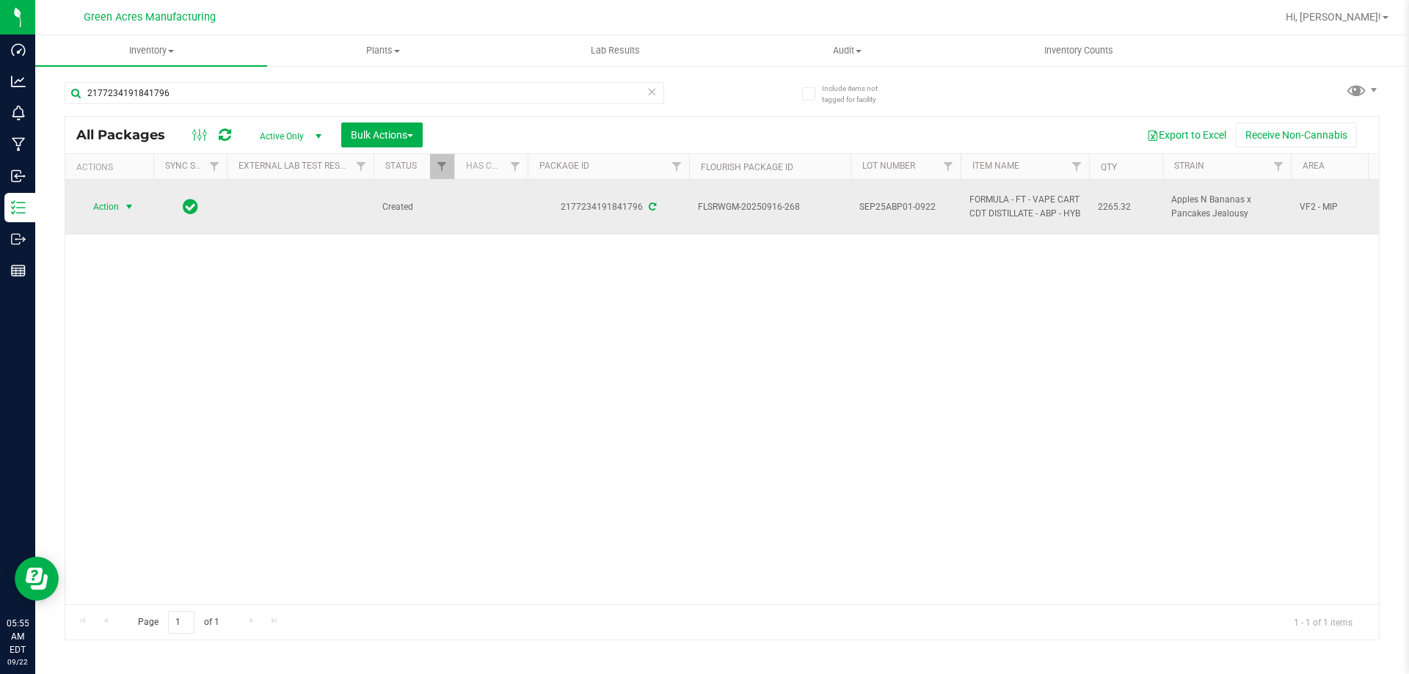
click at [117, 204] on span "Action" at bounding box center [100, 207] width 40 height 21
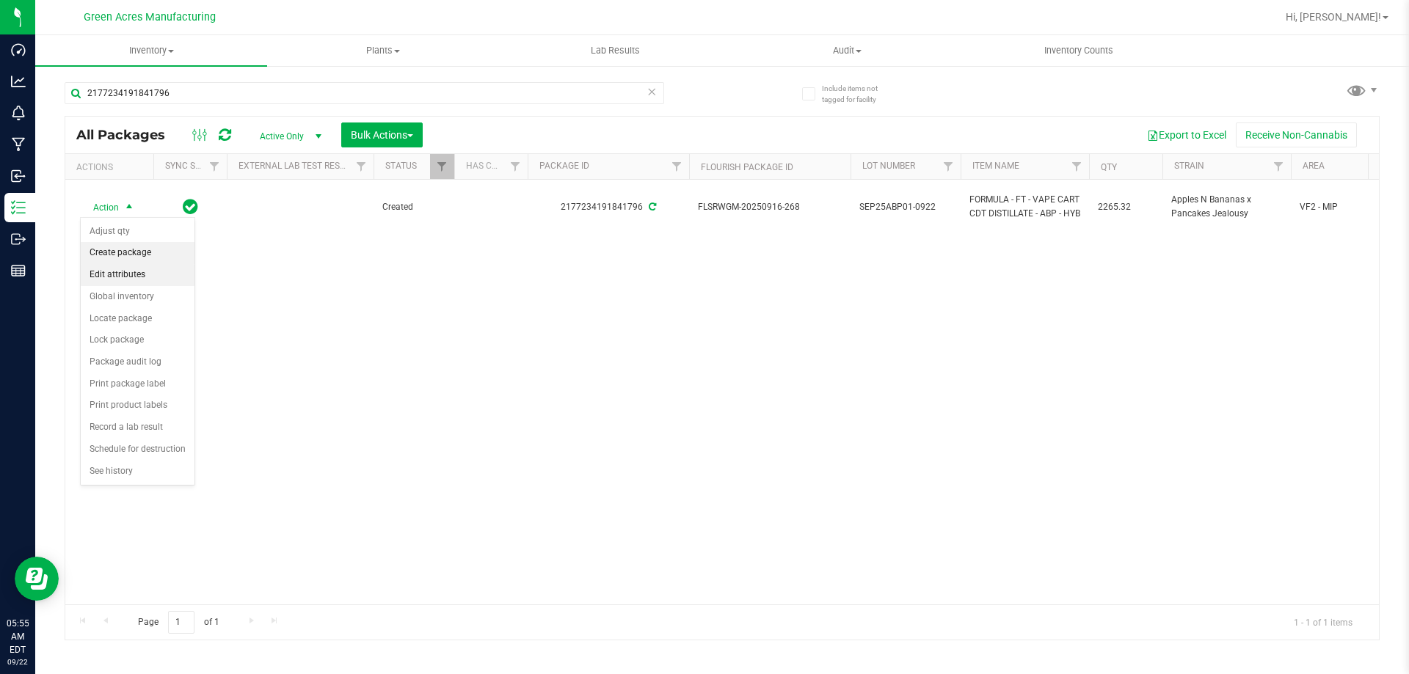
click at [162, 262] on li "Create package" at bounding box center [138, 253] width 114 height 22
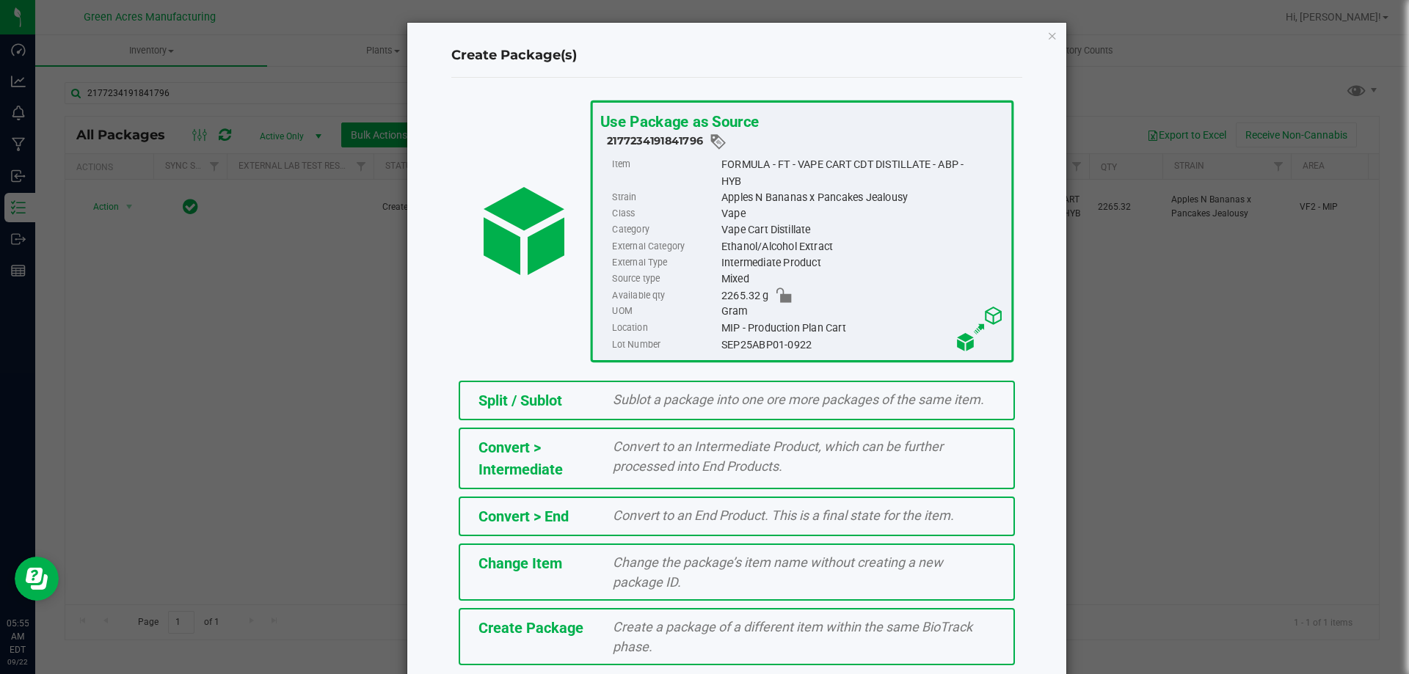
click at [649, 636] on div "Create a package of a different item within the same BioTrack phase." at bounding box center [804, 637] width 404 height 40
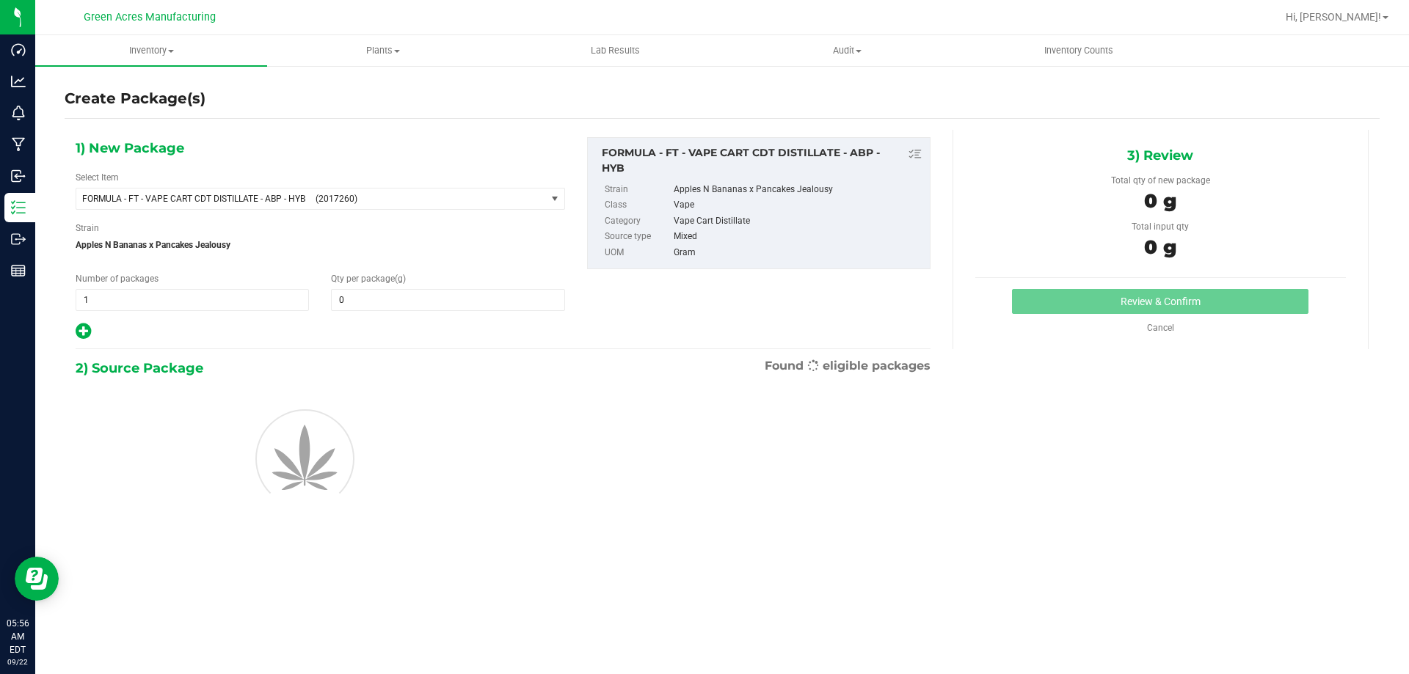
type input "0.0000"
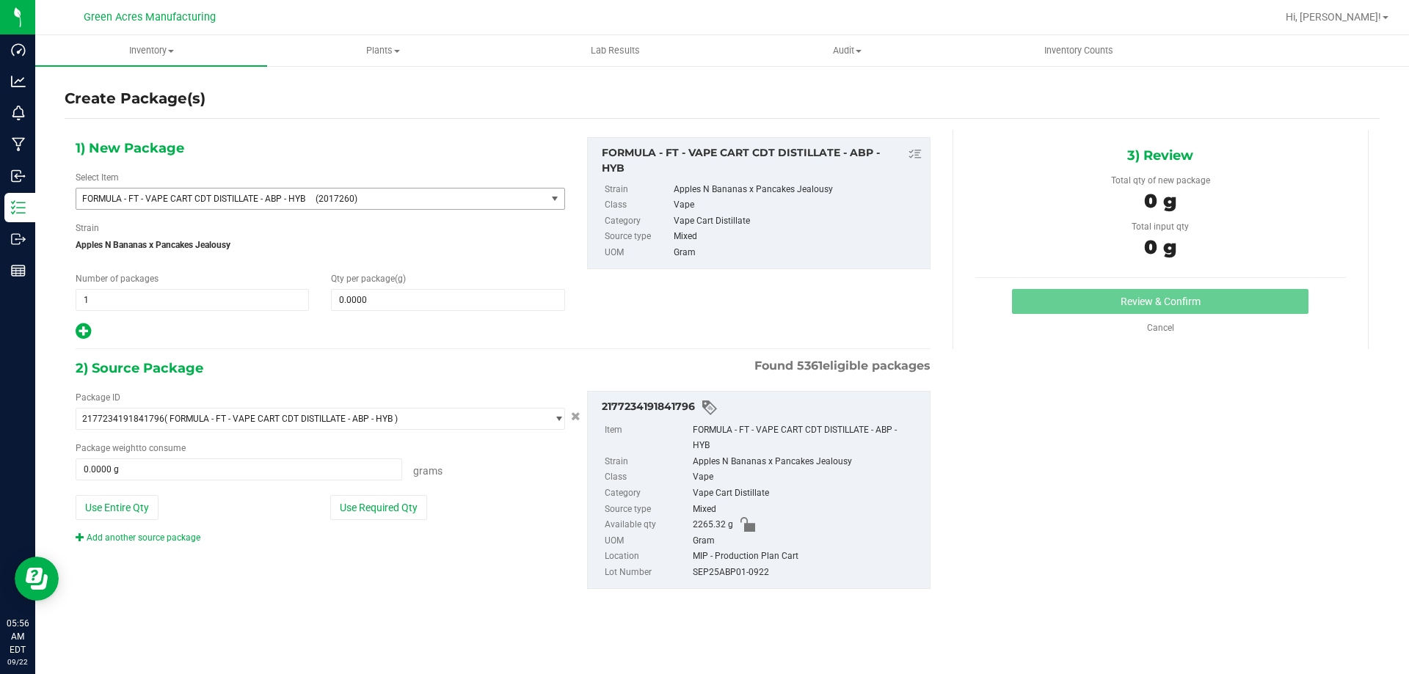
click at [469, 201] on span "(2017260)" at bounding box center [428, 199] width 225 height 10
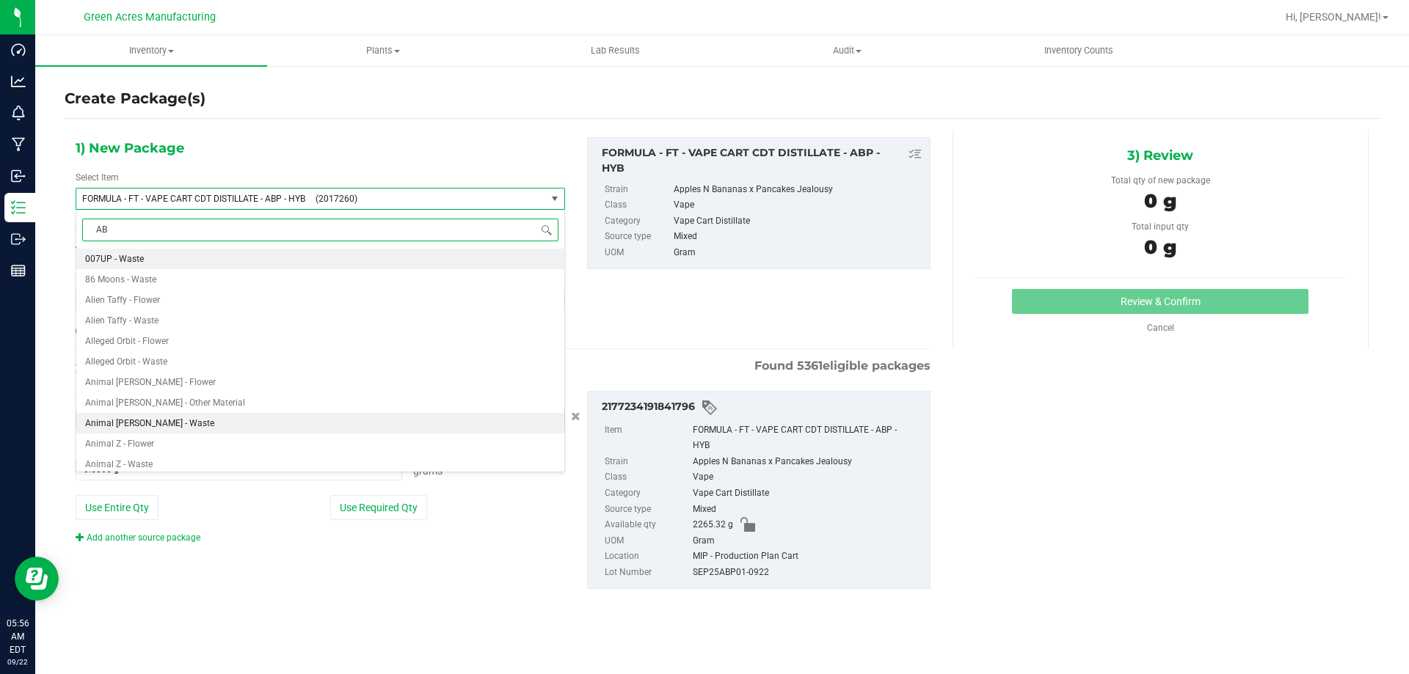
type input "ABP"
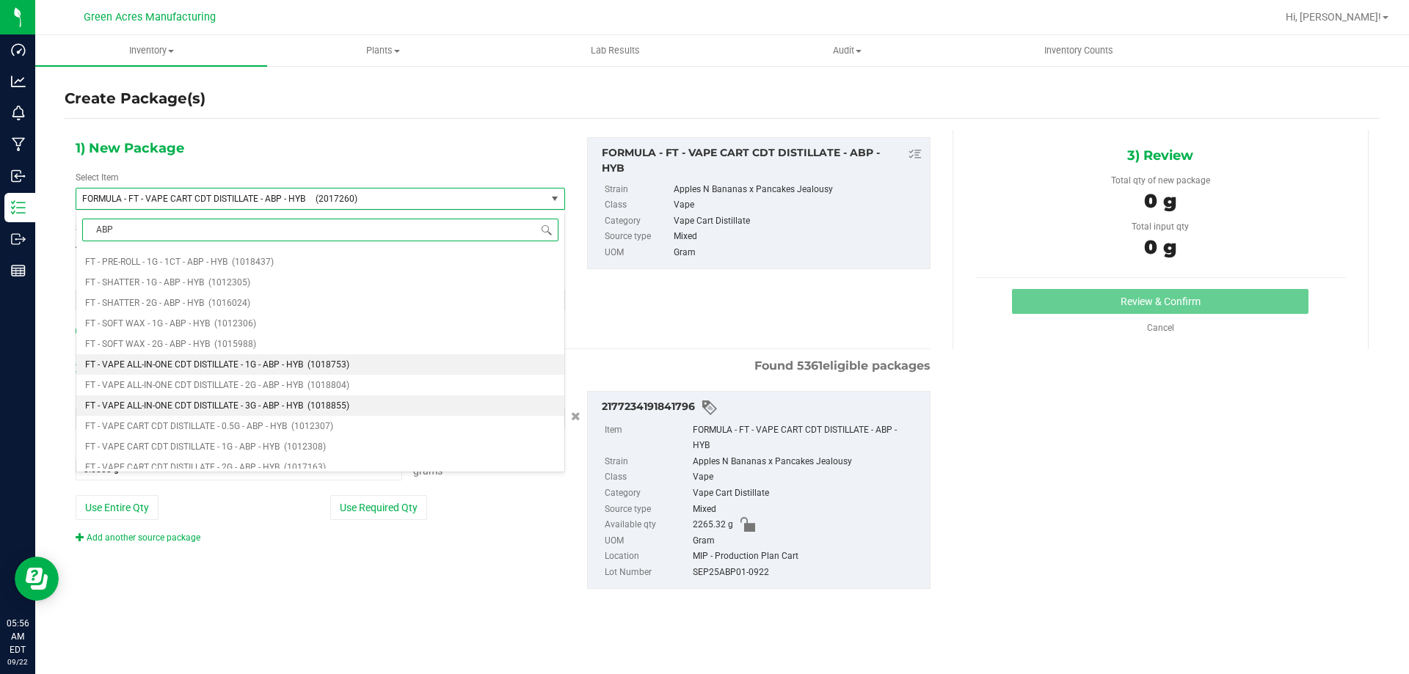
scroll to position [514, 0]
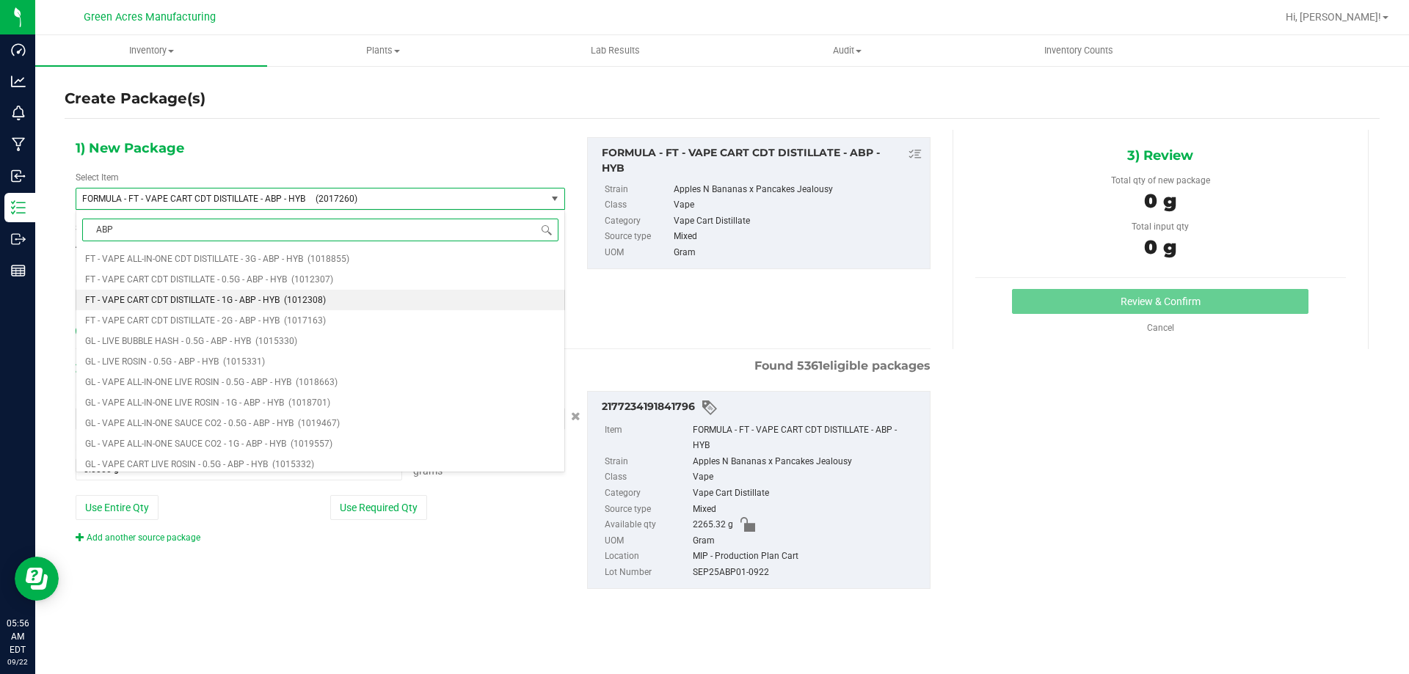
click at [244, 305] on span "FT - VAPE CART CDT DISTILLATE - 1G - ABP - HYB" at bounding box center [182, 300] width 194 height 10
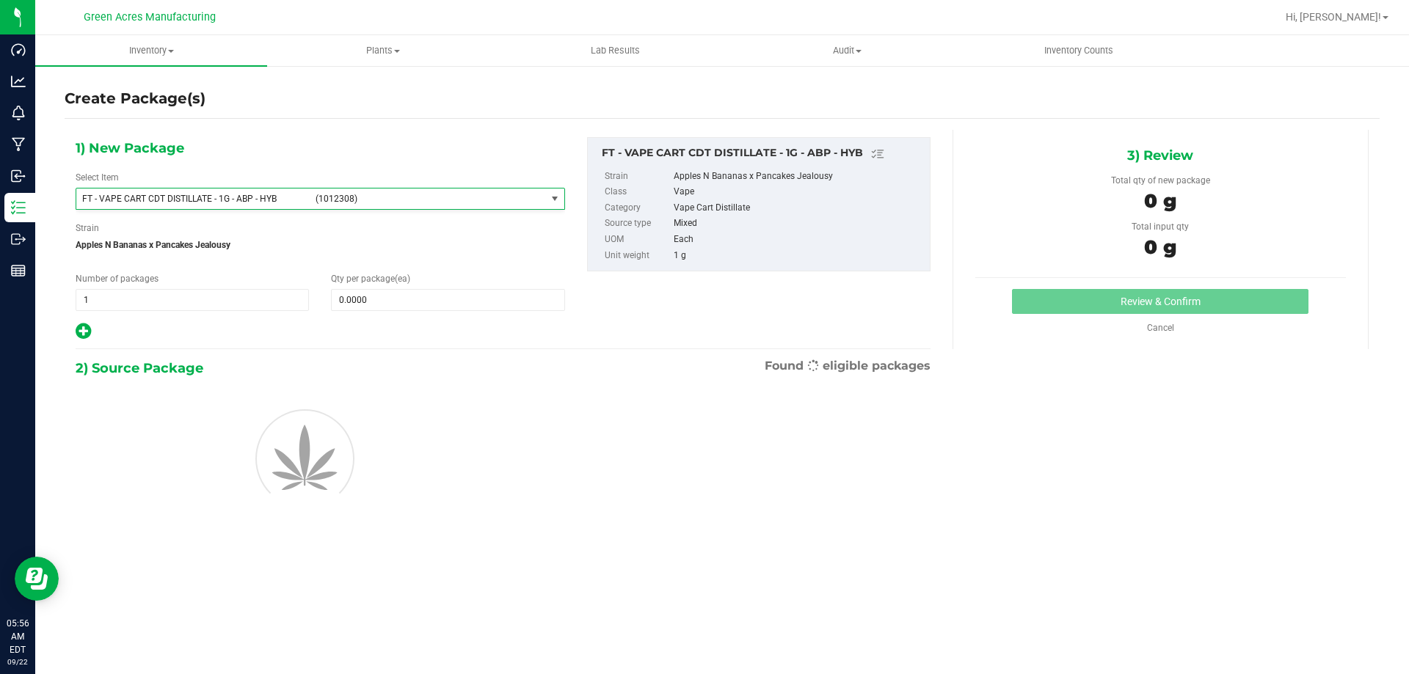
type input "0"
click at [342, 301] on span at bounding box center [447, 300] width 233 height 22
type input "1"
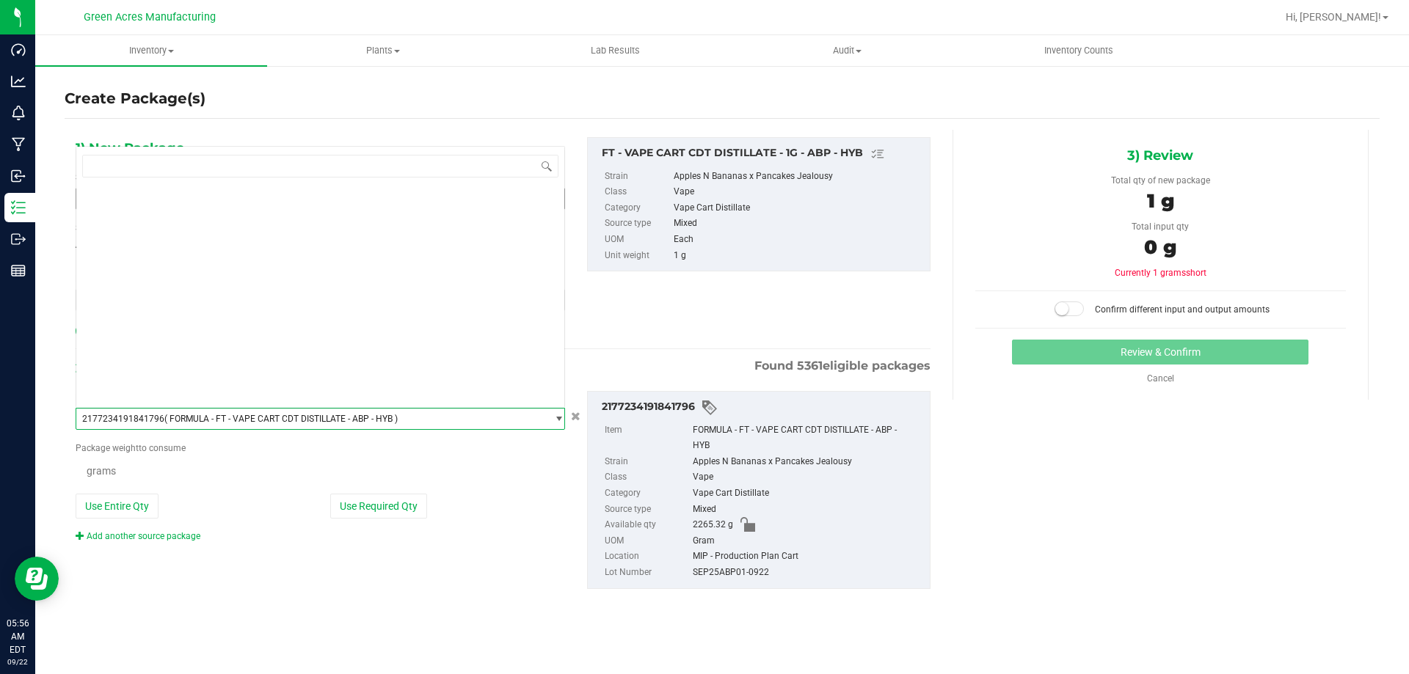
type input "1"
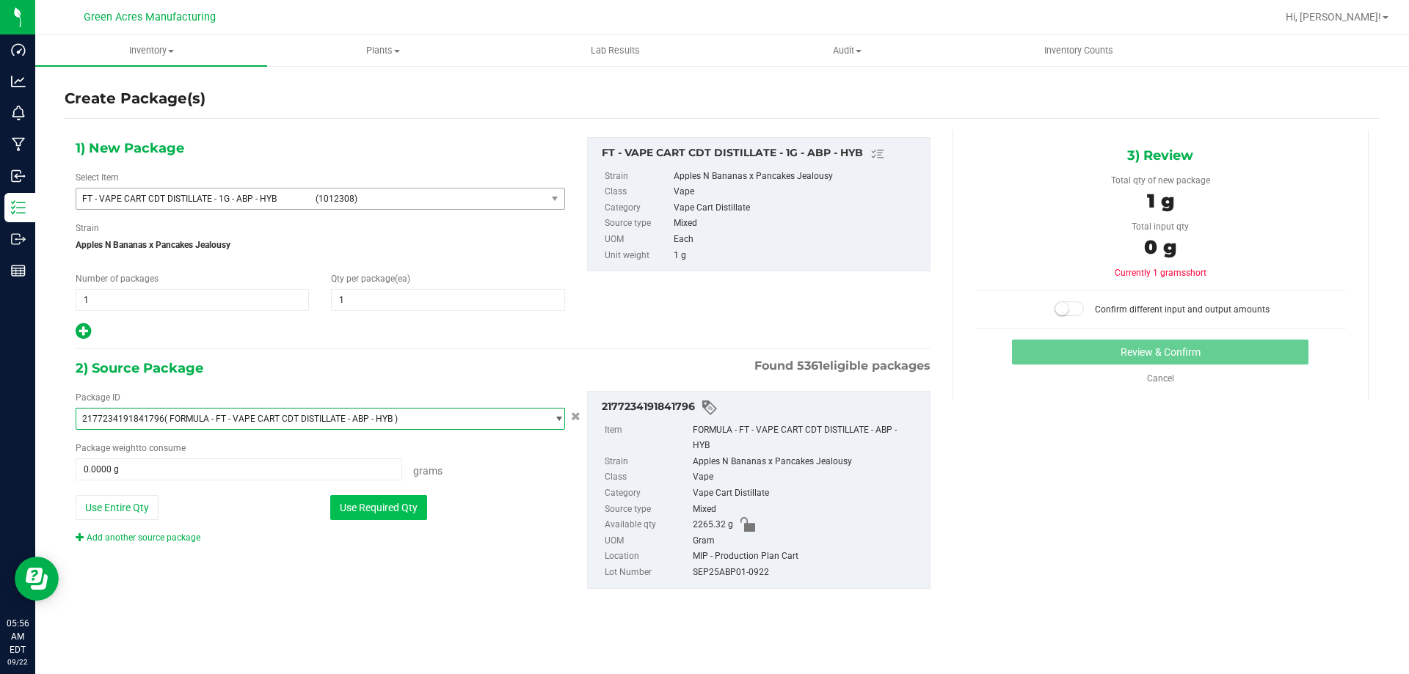
click at [399, 506] on button "Use Required Qty" at bounding box center [378, 507] width 97 height 25
type input "1.0000 g"
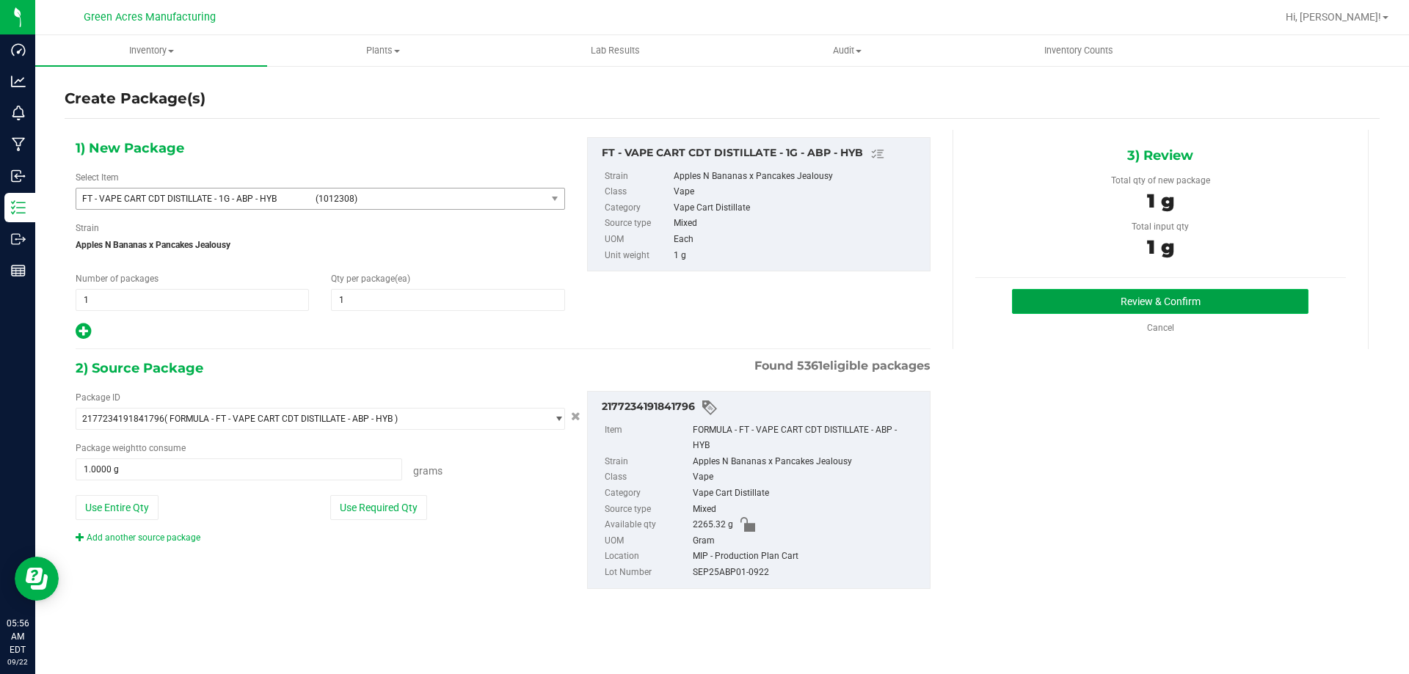
click at [1050, 291] on button "Review & Confirm" at bounding box center [1160, 301] width 297 height 25
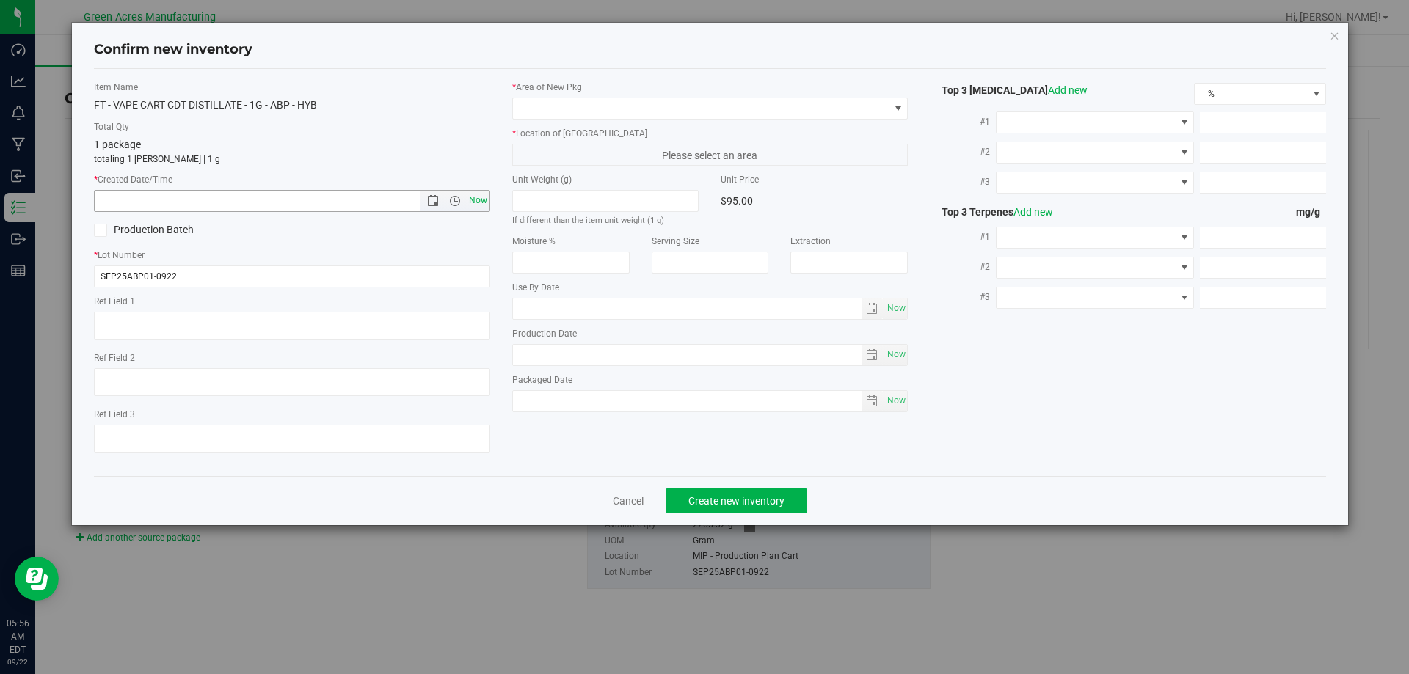
click at [481, 202] on span "Now" at bounding box center [477, 200] width 25 height 21
type input "[DATE] 5:56 AM"
drag, startPoint x: 574, startPoint y: 100, endPoint x: 589, endPoint y: 114, distance: 20.8
click at [575, 101] on span at bounding box center [701, 108] width 377 height 21
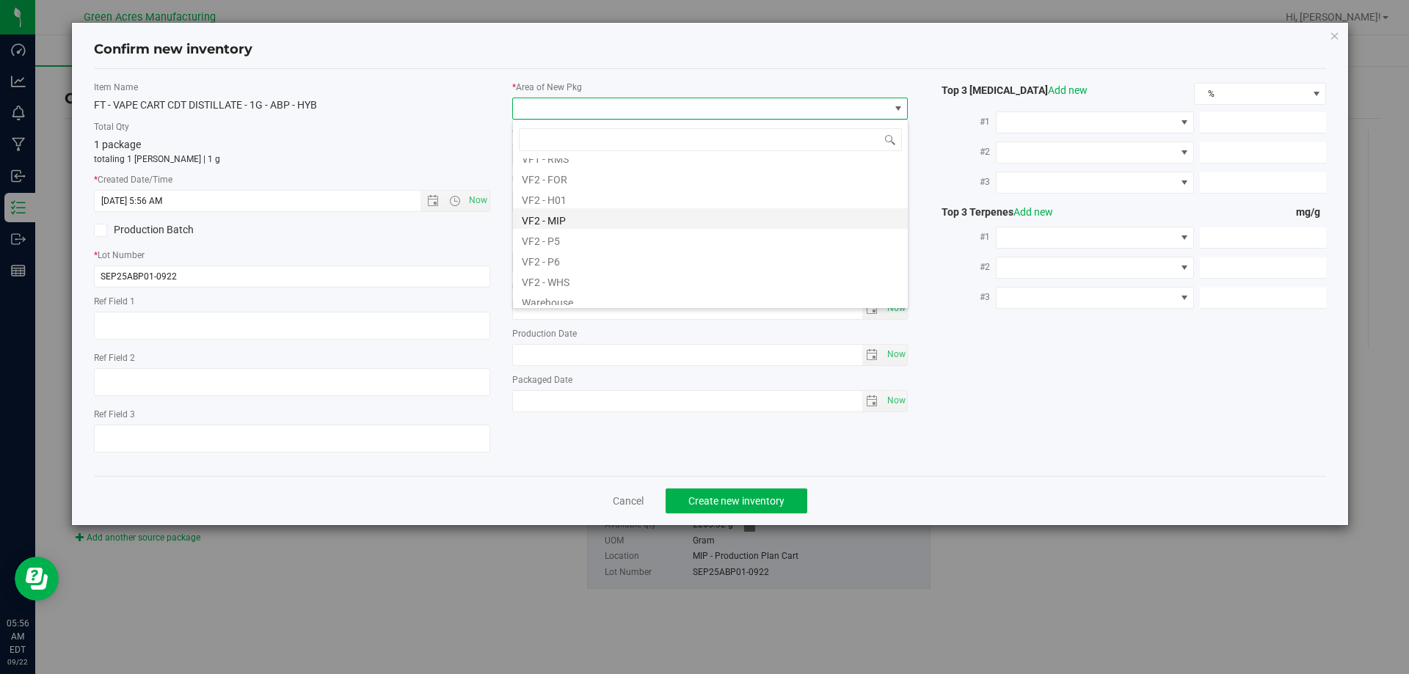
scroll to position [737, 0]
click at [583, 217] on li "VF2 - MIP" at bounding box center [710, 213] width 395 height 21
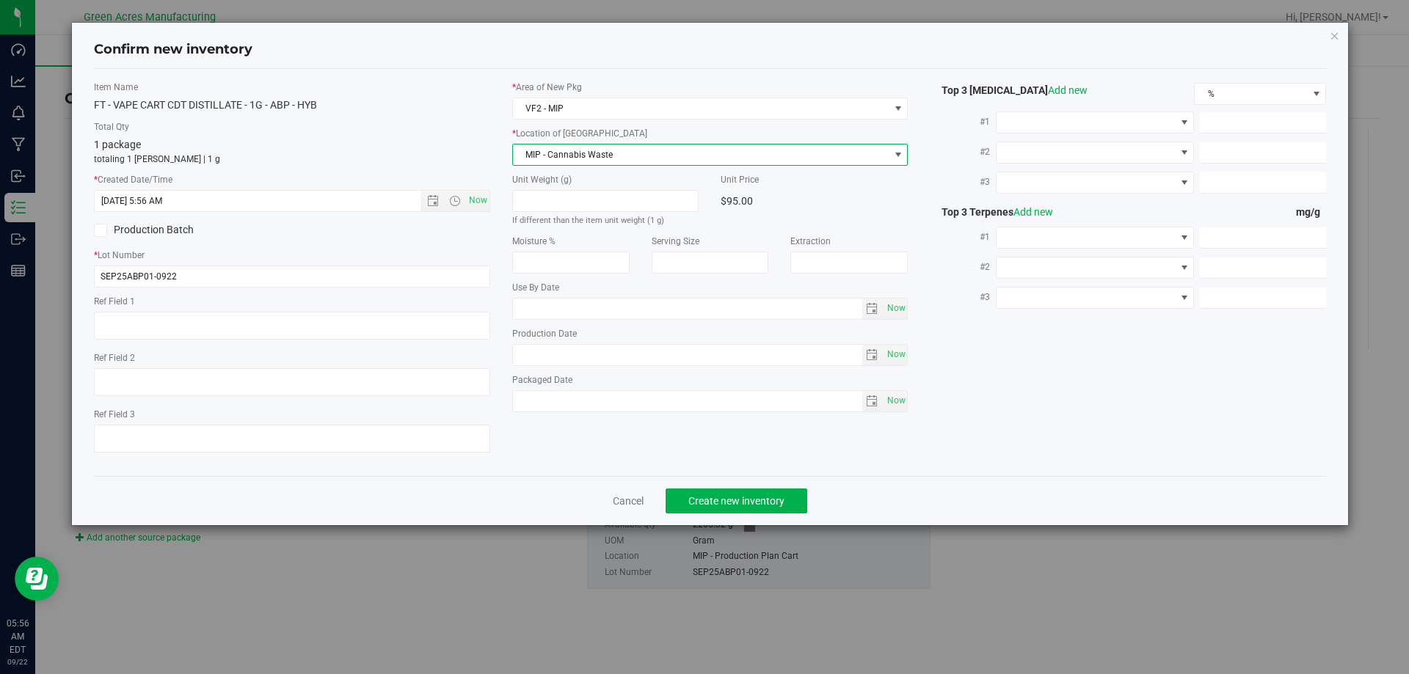
click at [614, 164] on span "MIP - Cannabis Waste" at bounding box center [701, 155] width 377 height 21
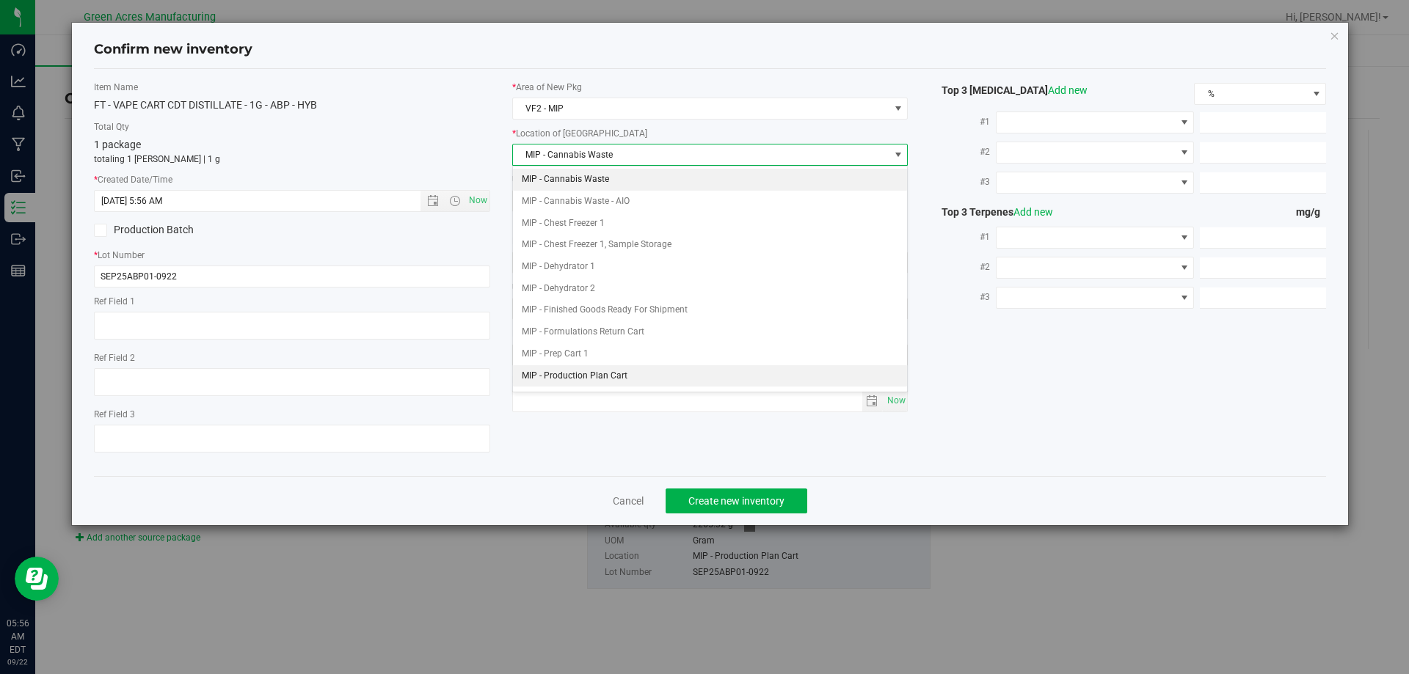
click at [631, 371] on li "MIP - Production Plan Cart" at bounding box center [710, 376] width 395 height 22
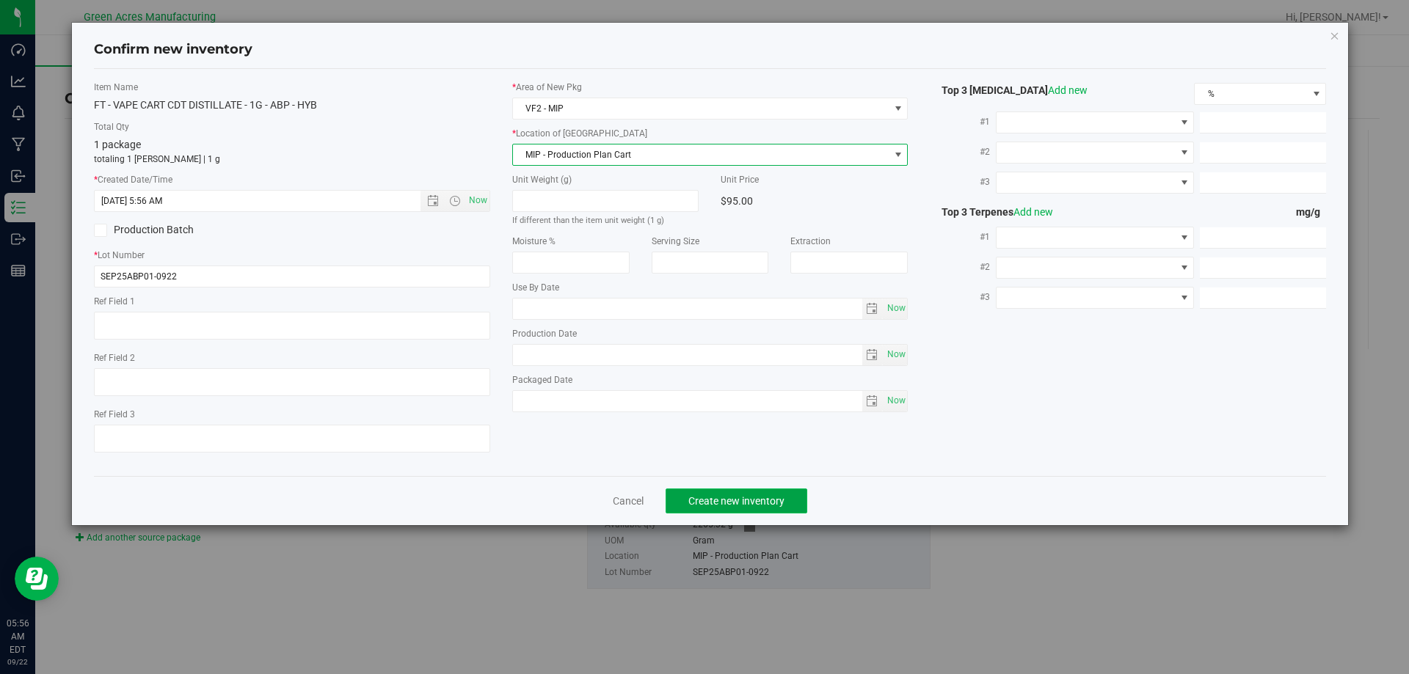
click at [720, 512] on button "Create new inventory" at bounding box center [737, 501] width 142 height 25
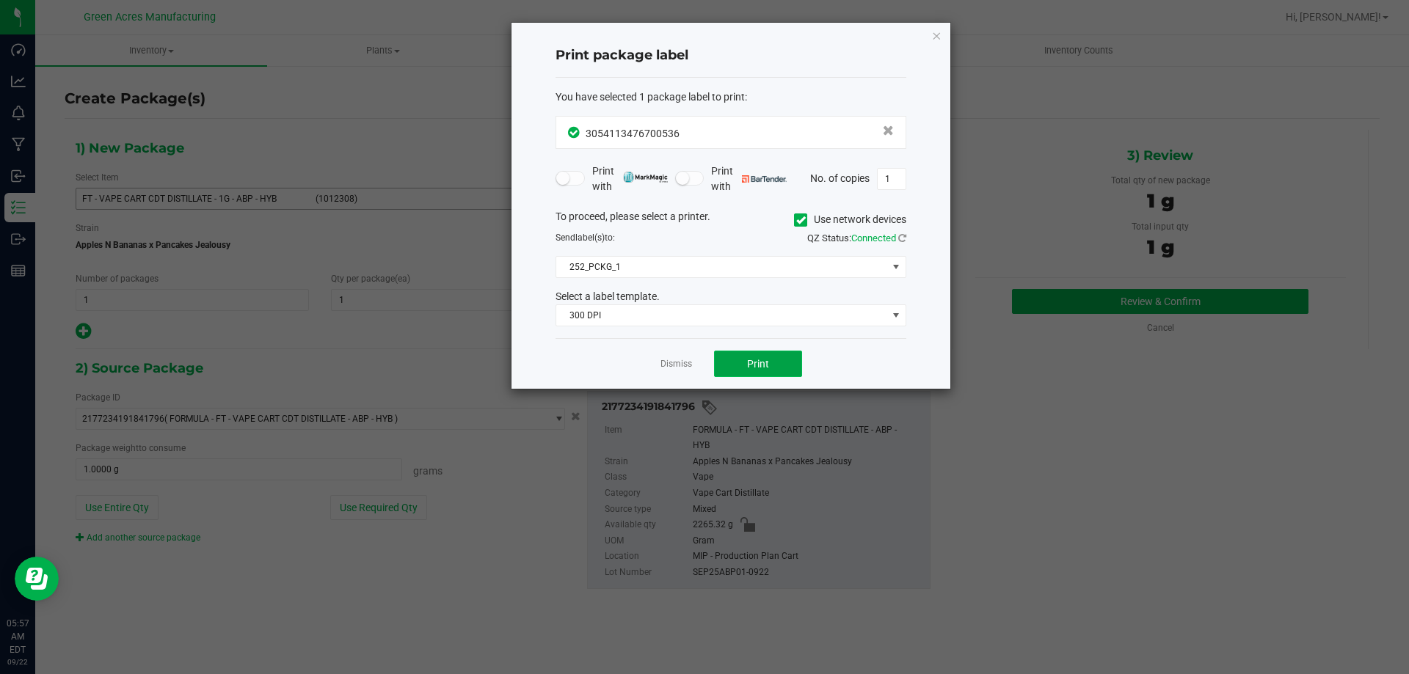
click at [738, 353] on button "Print" at bounding box center [758, 364] width 88 height 26
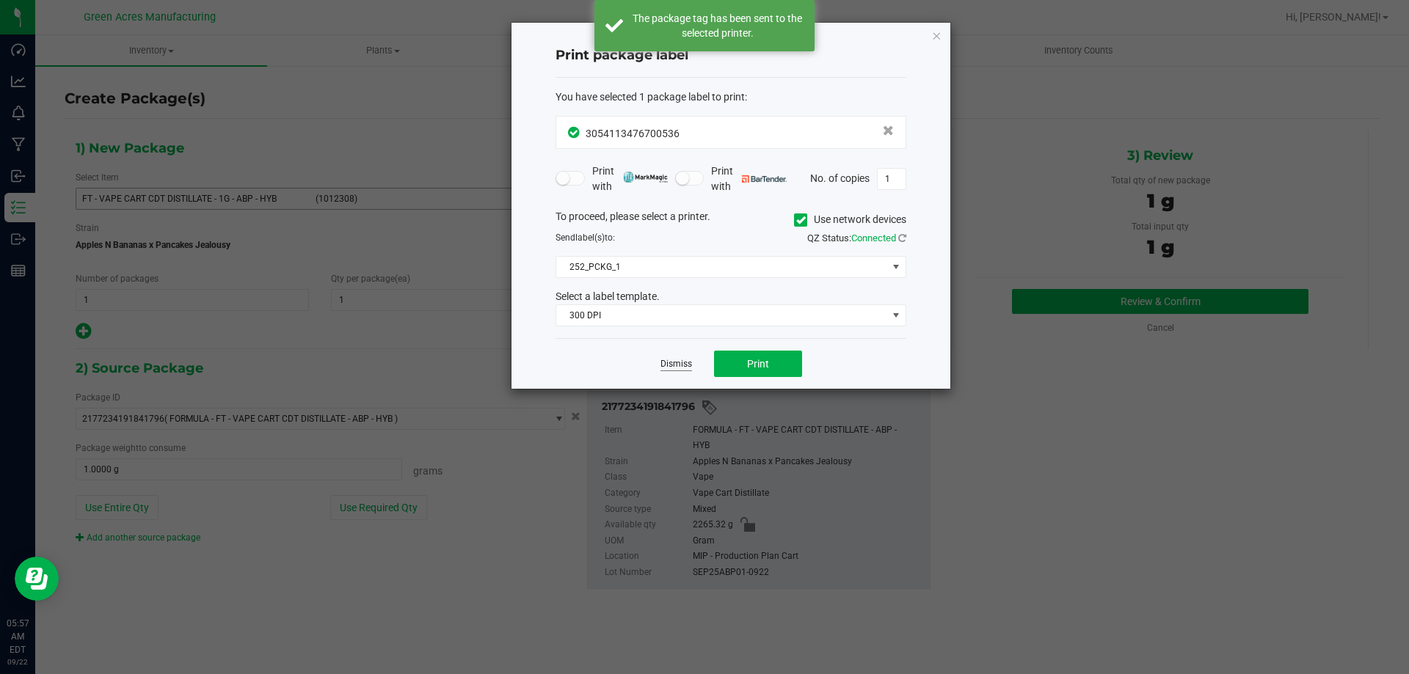
click at [672, 363] on link "Dismiss" at bounding box center [677, 364] width 32 height 12
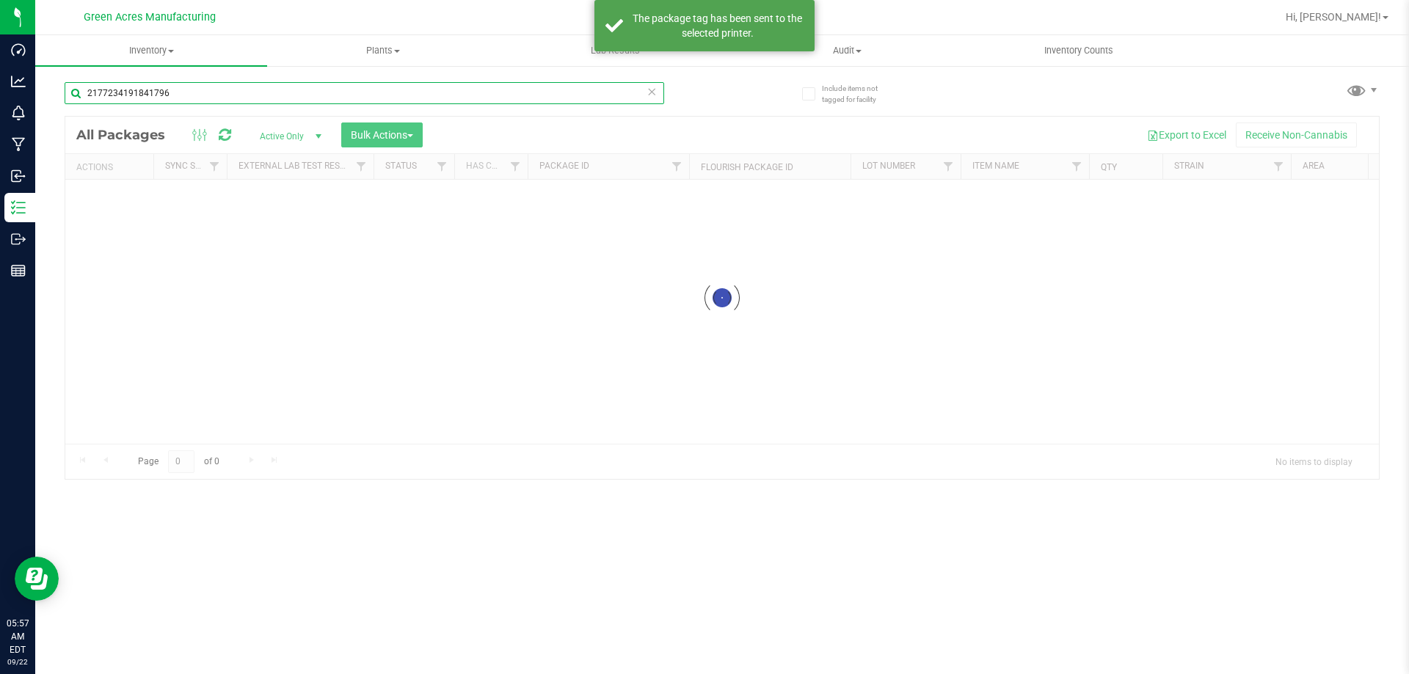
drag, startPoint x: 203, startPoint y: 93, endPoint x: 78, endPoint y: 132, distance: 131.4
click at [78, 132] on div "2177234191841796 Loading... All Packages Active Only Active Only Lab Samples Lo…" at bounding box center [722, 274] width 1315 height 412
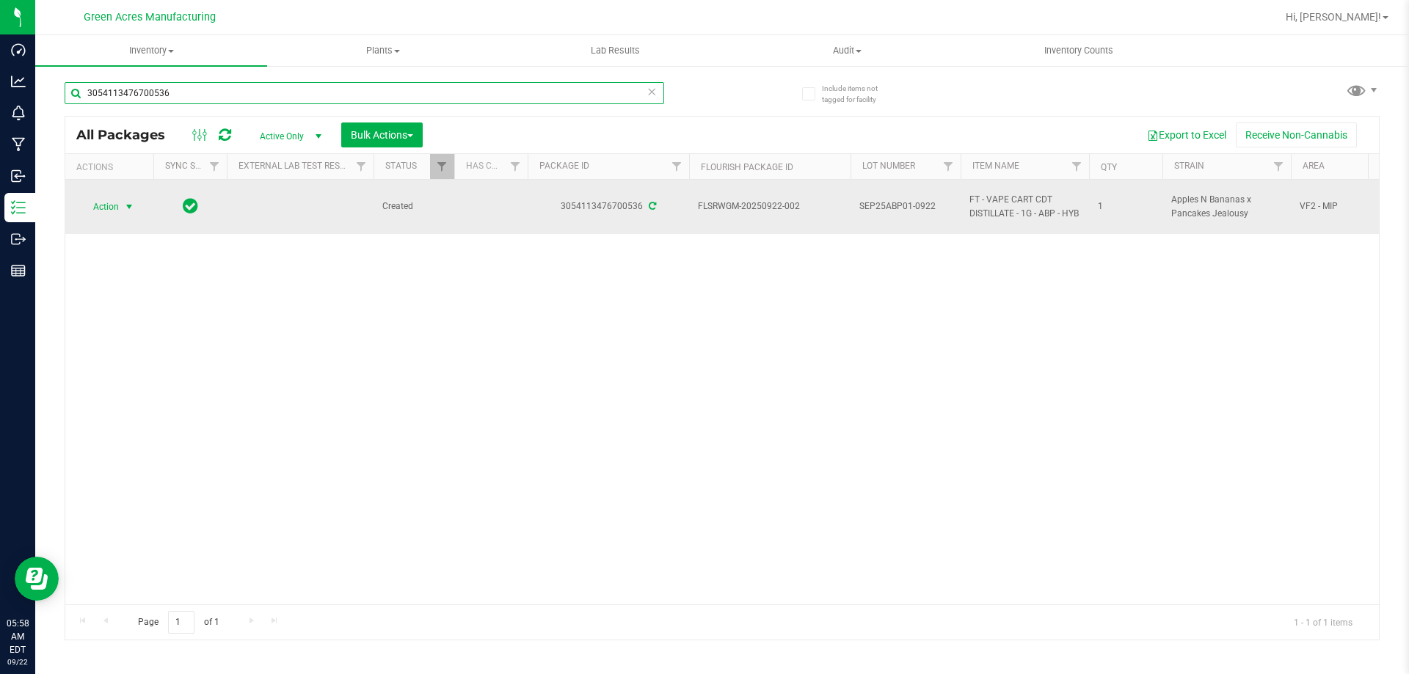
type input "3054113476700536"
click at [109, 215] on span "Action" at bounding box center [100, 207] width 40 height 21
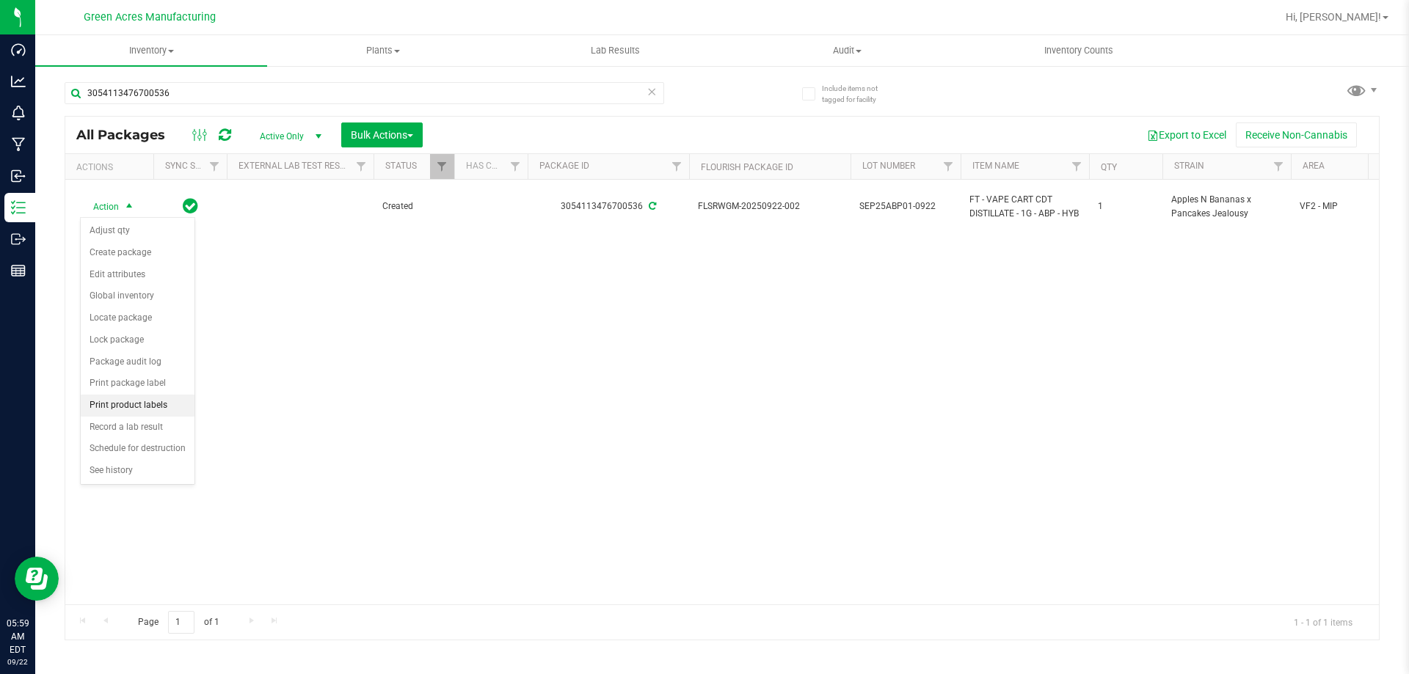
click at [155, 412] on li "Print product labels" at bounding box center [138, 406] width 114 height 22
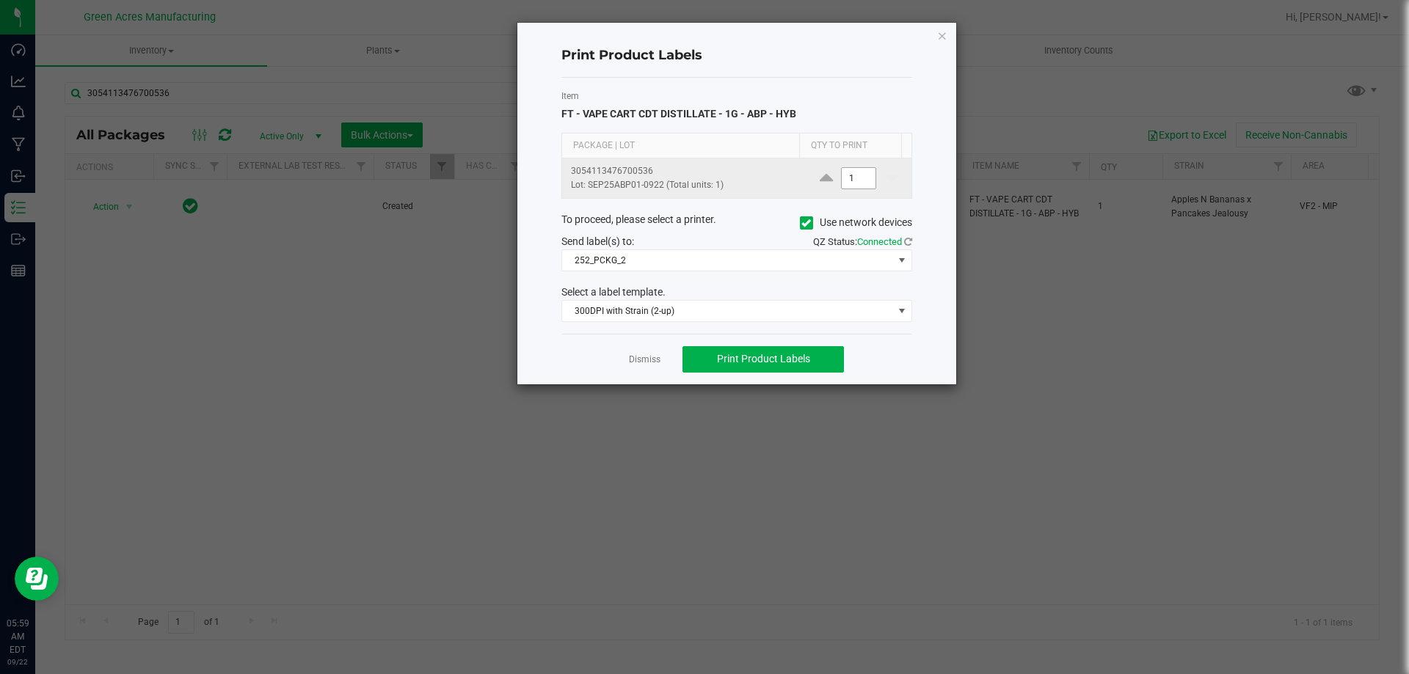
click at [857, 178] on input "1" at bounding box center [859, 178] width 34 height 21
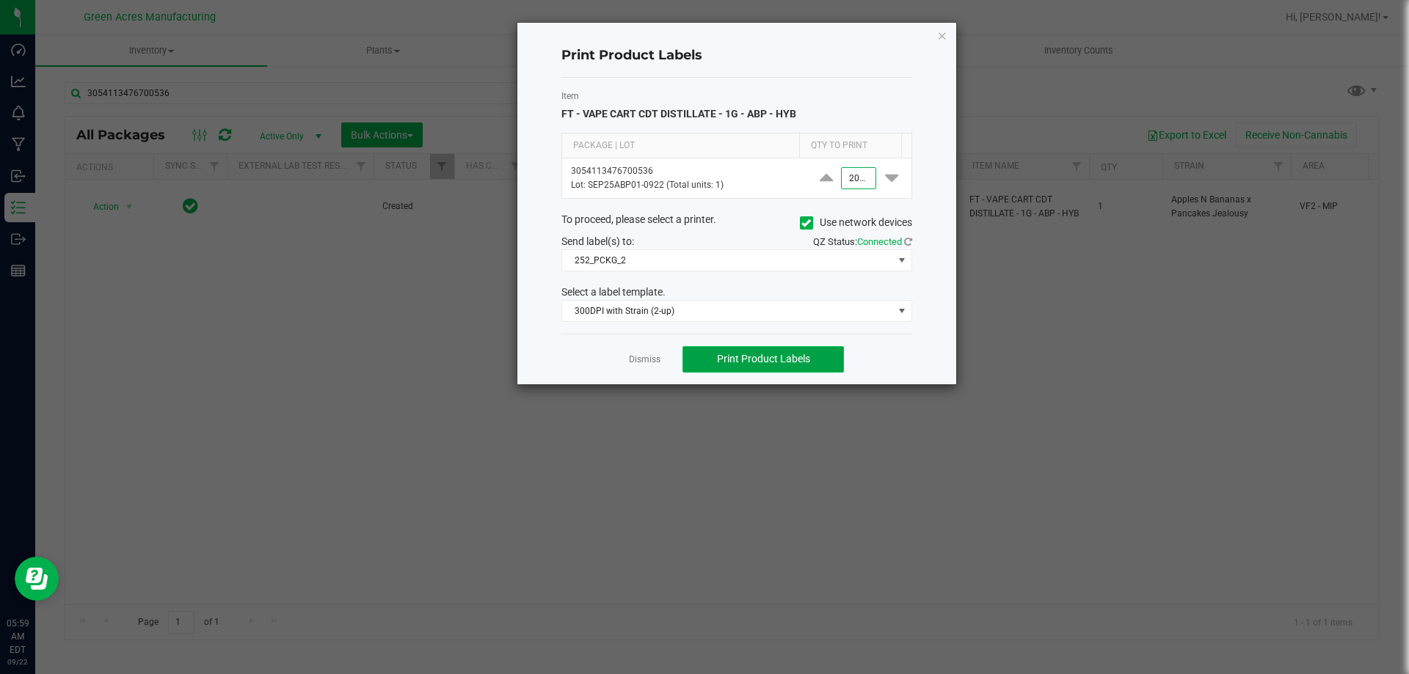
type input "2,000"
click at [784, 352] on button "Print Product Labels" at bounding box center [763, 359] width 161 height 26
click at [640, 354] on link "Dismiss" at bounding box center [645, 360] width 32 height 12
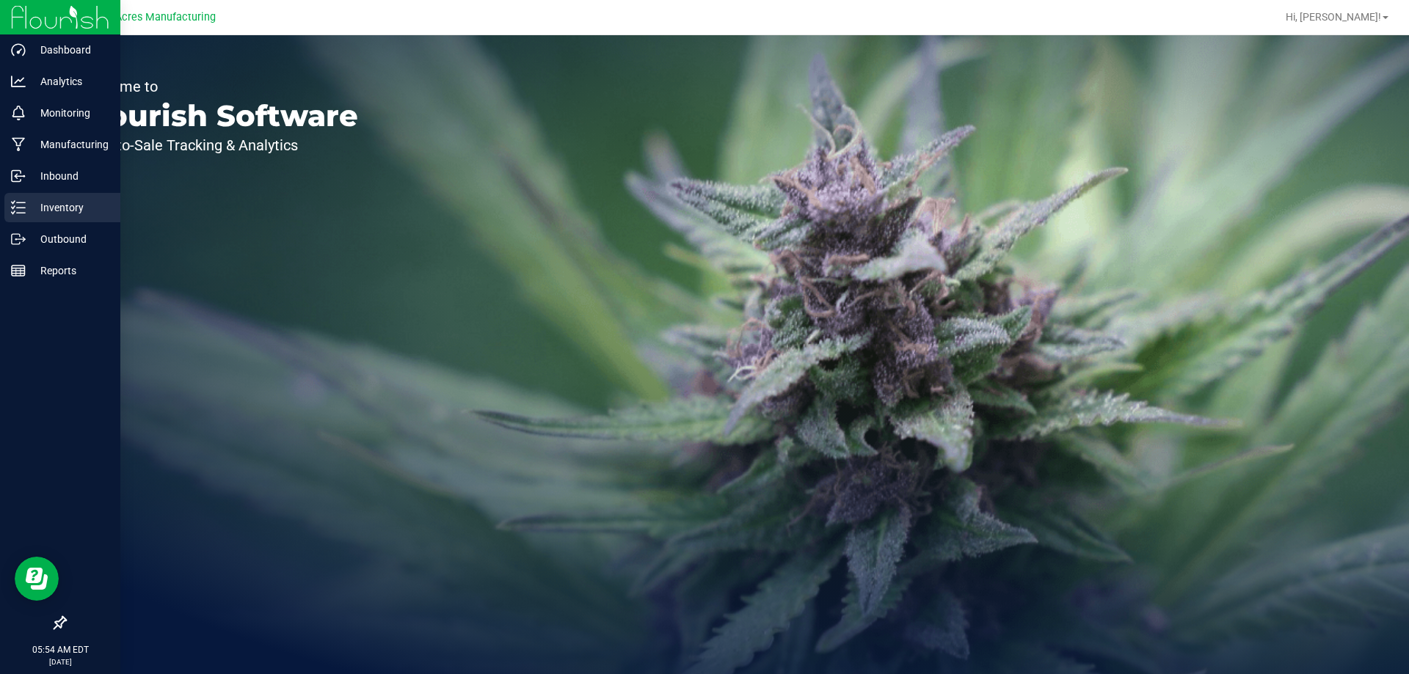
click at [7, 220] on div "Inventory" at bounding box center [62, 207] width 116 height 29
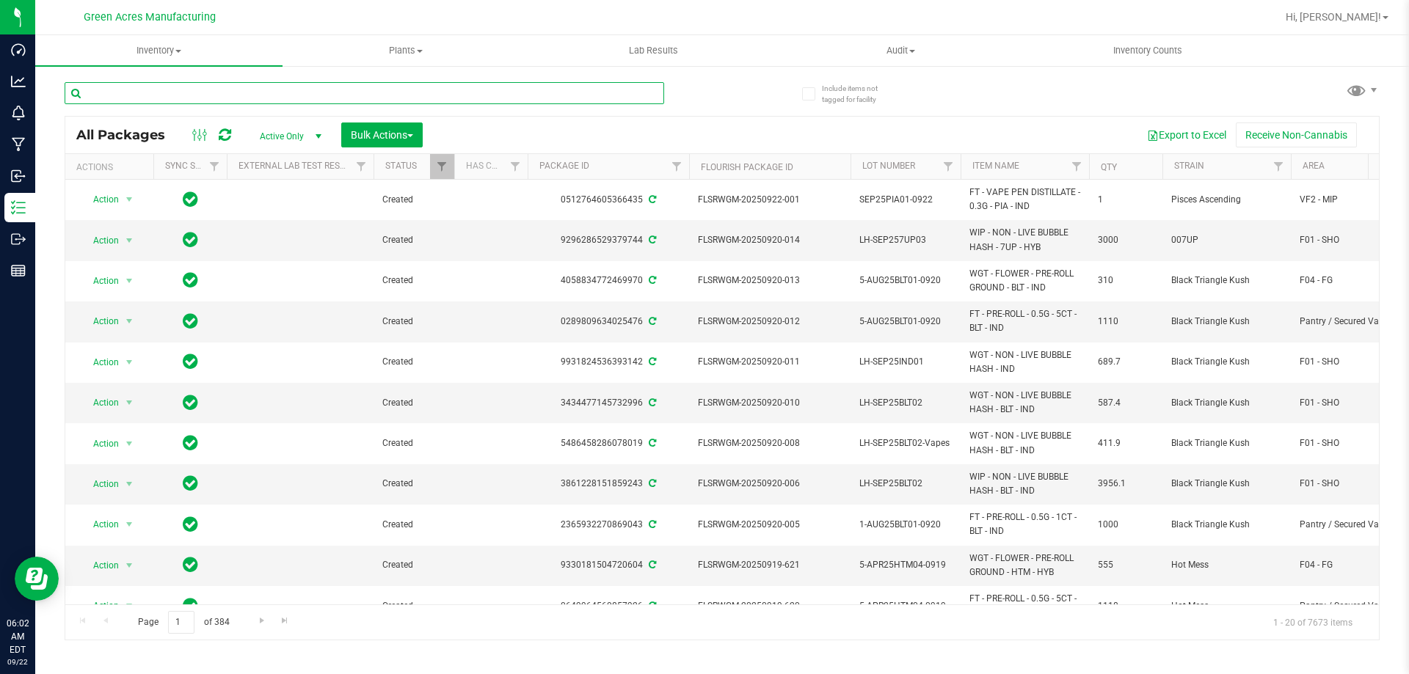
click at [316, 82] on input "text" at bounding box center [365, 93] width 600 height 22
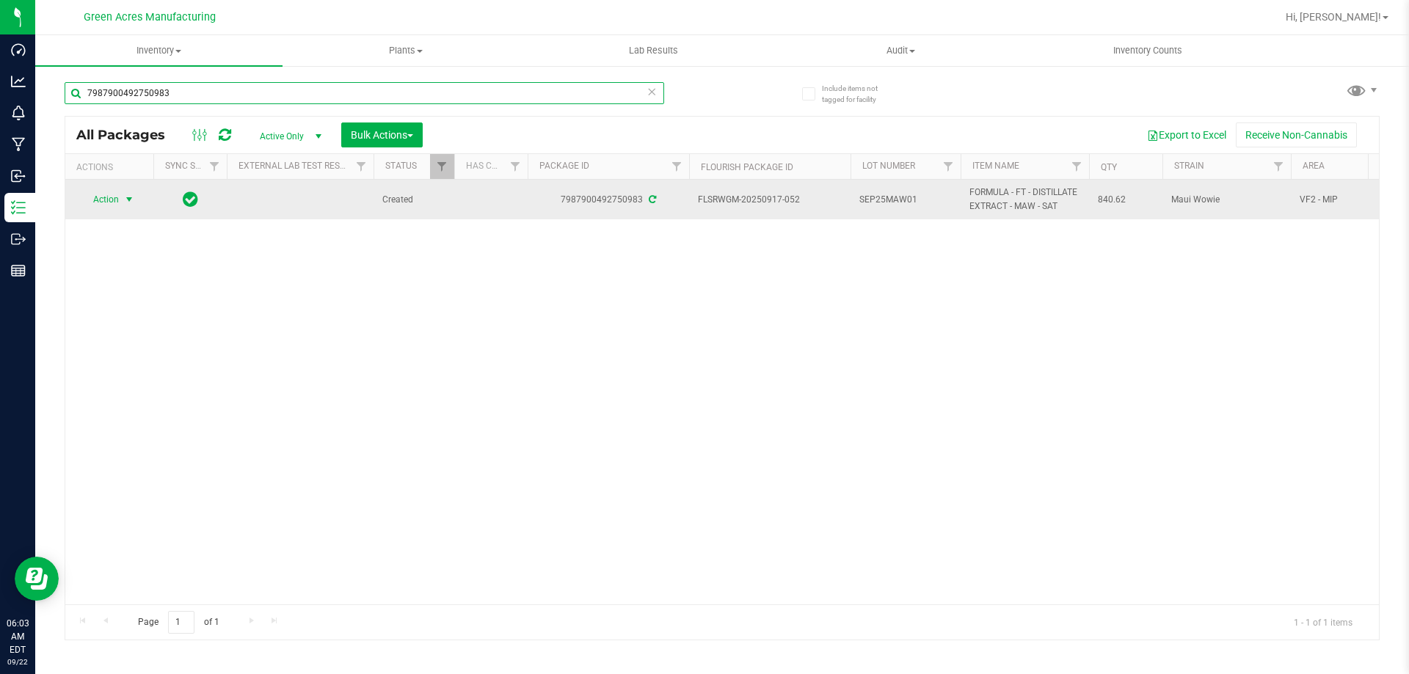
type input "7987900492750983"
click at [108, 203] on span "Action" at bounding box center [100, 199] width 40 height 21
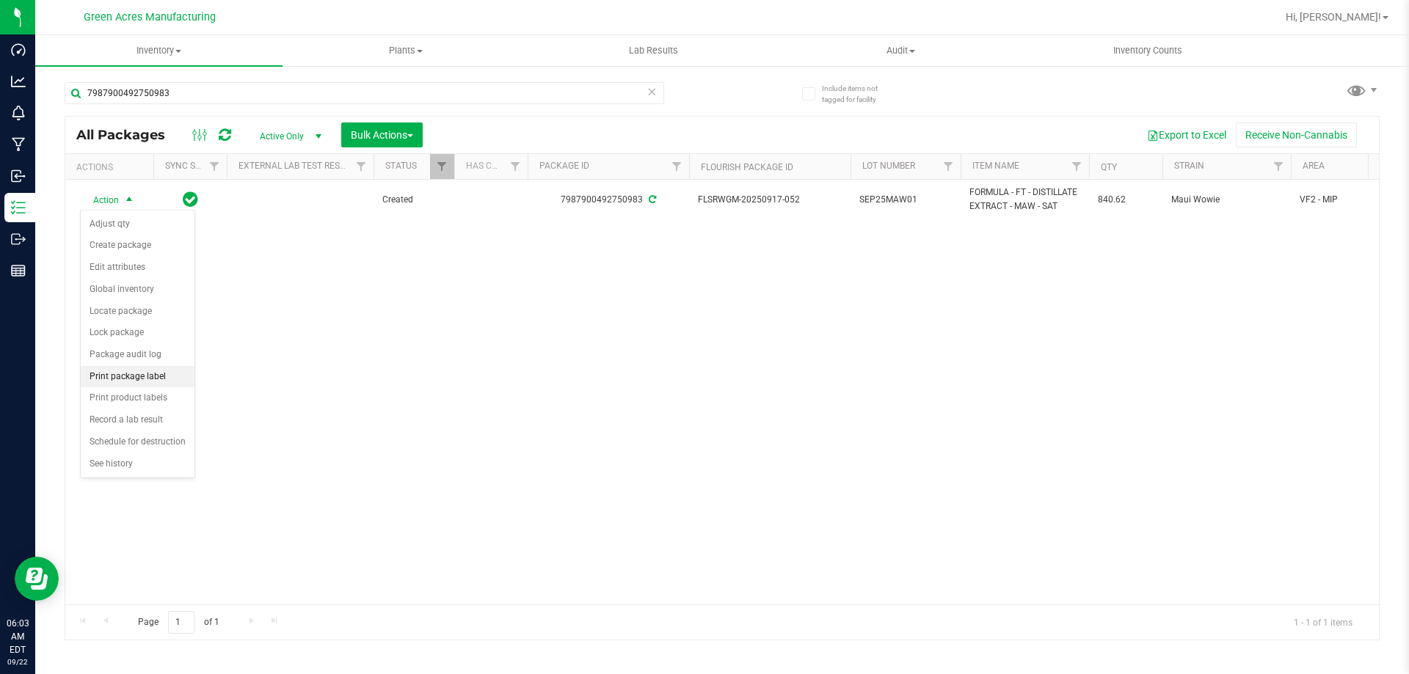
click at [139, 379] on li "Print package label" at bounding box center [138, 377] width 114 height 22
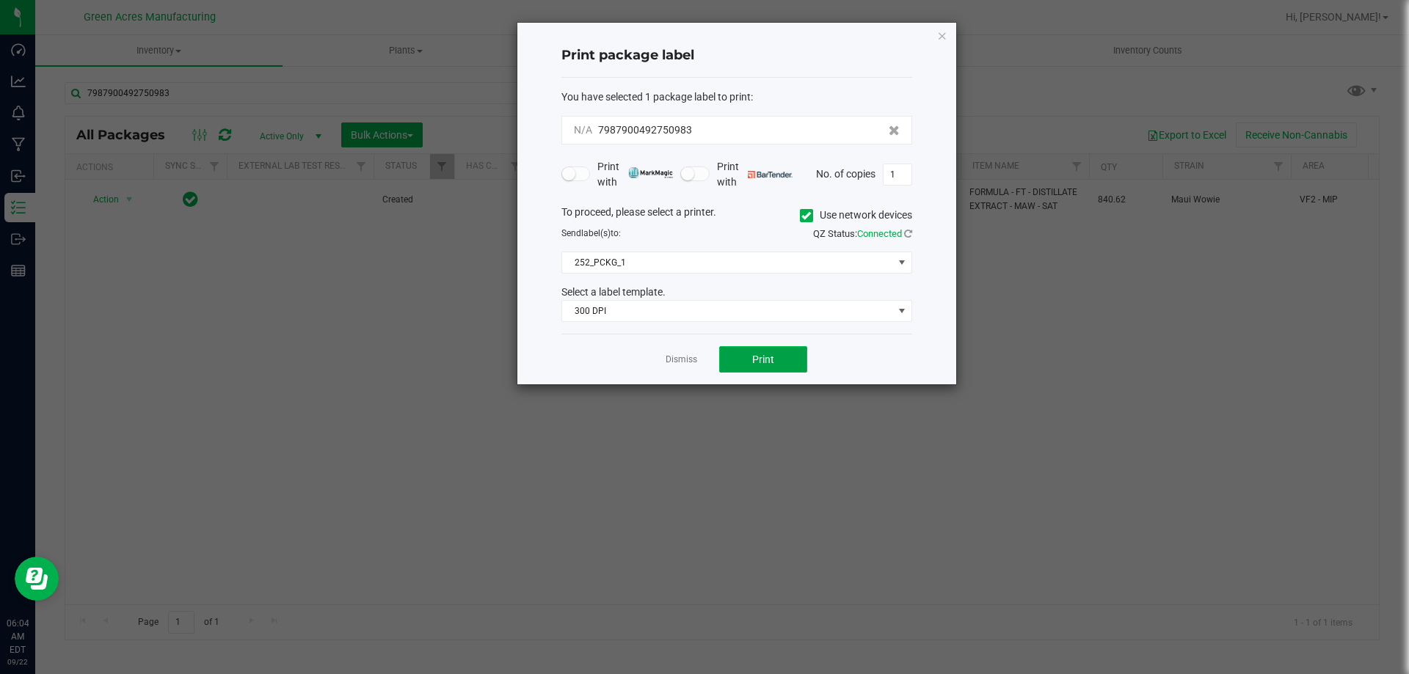
click at [751, 368] on button "Print" at bounding box center [763, 359] width 88 height 26
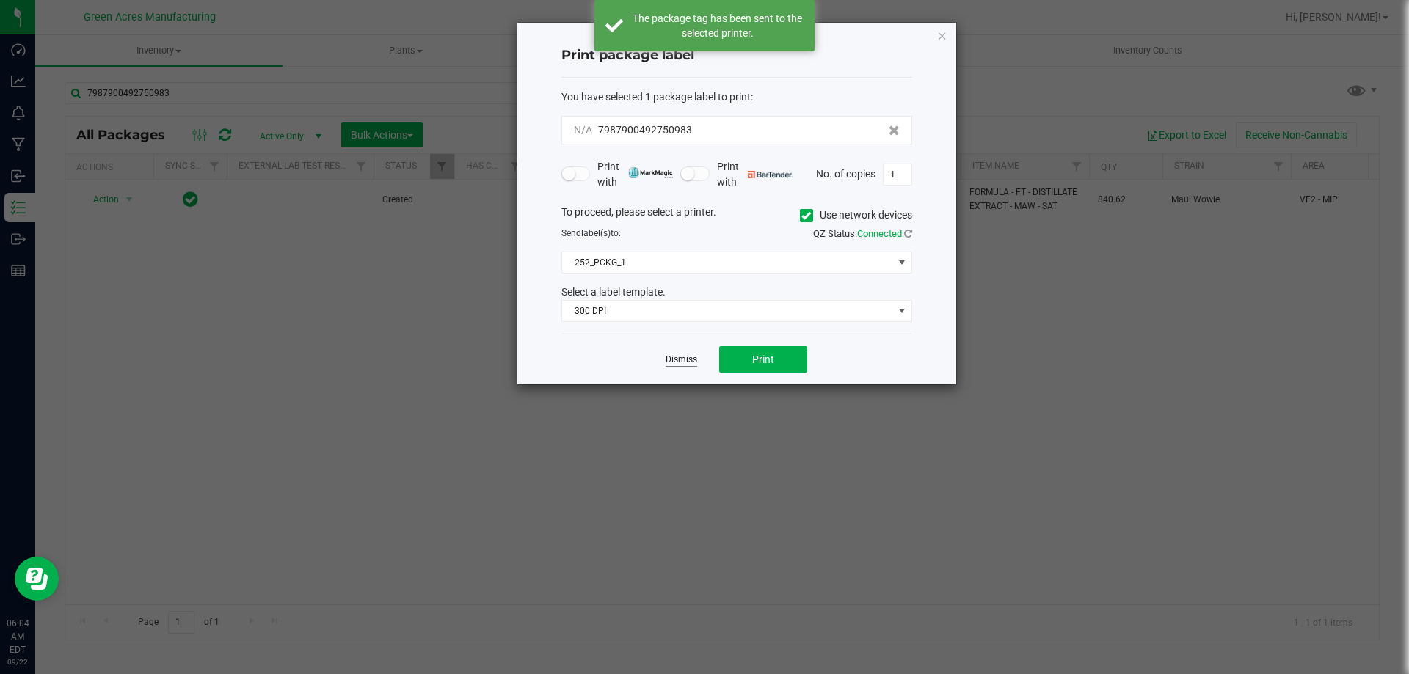
click at [678, 363] on link "Dismiss" at bounding box center [682, 360] width 32 height 12
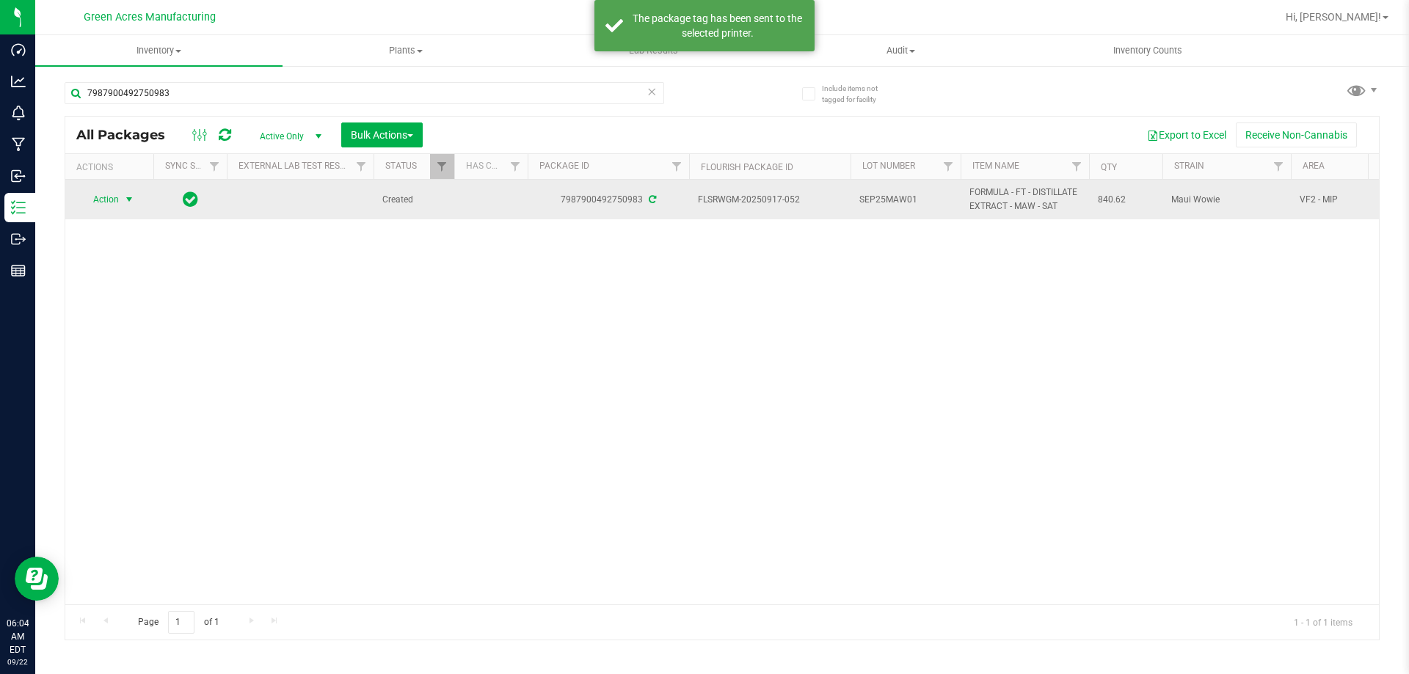
click at [868, 210] on td "SEP25MAW01" at bounding box center [906, 200] width 110 height 40
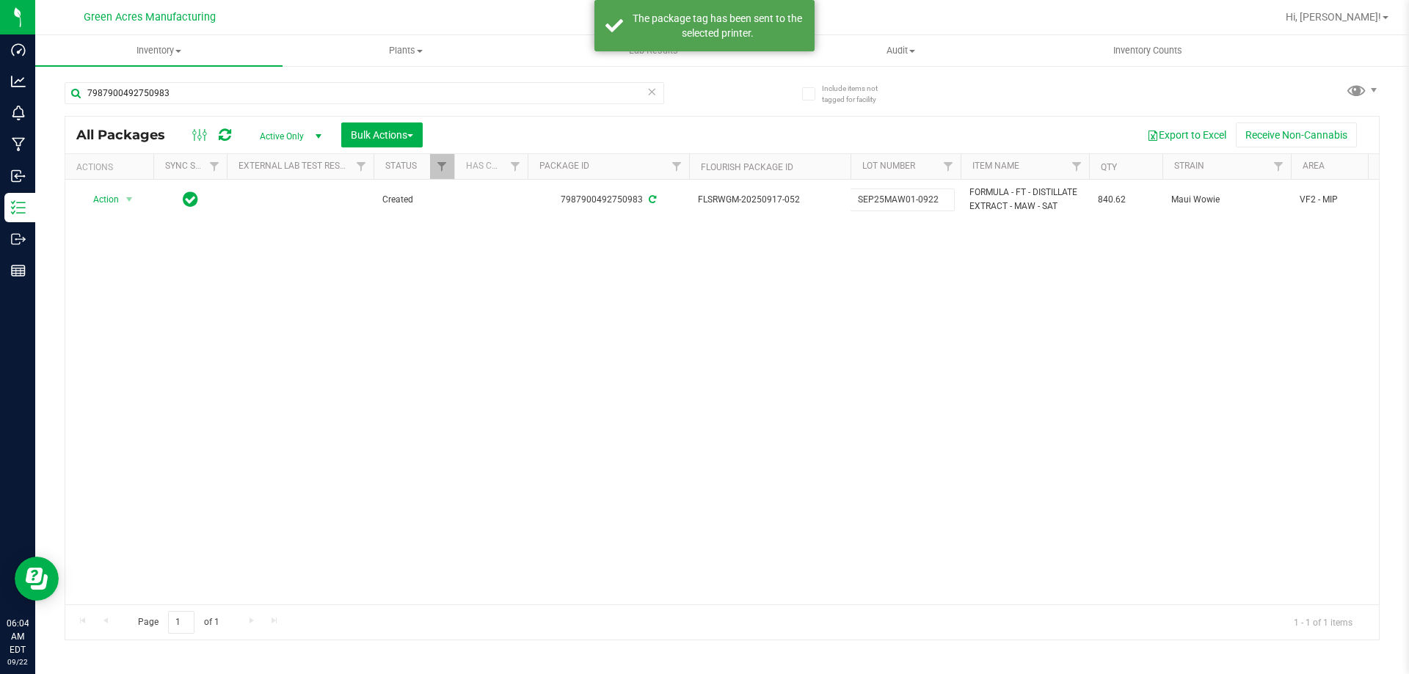
type input "SEP25MAW01-0922"
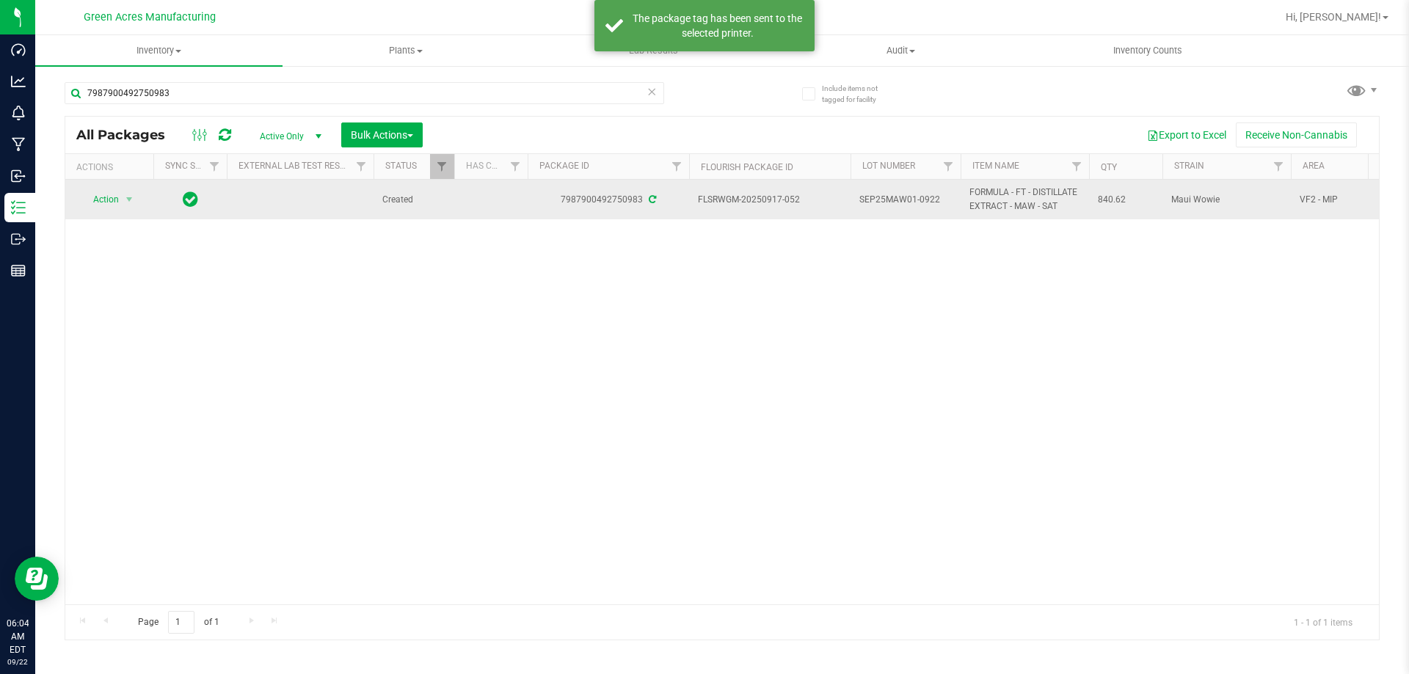
click at [913, 201] on span "SEP25MAW01-0922" at bounding box center [905, 200] width 92 height 14
click at [913, 201] on input "SEP25MAW01-0922" at bounding box center [902, 200] width 105 height 23
click at [965, 305] on div "Action Action Adjust qty Create package Edit attributes Global inventory Locate…" at bounding box center [722, 392] width 1314 height 425
click at [123, 198] on span "select" at bounding box center [129, 200] width 12 height 12
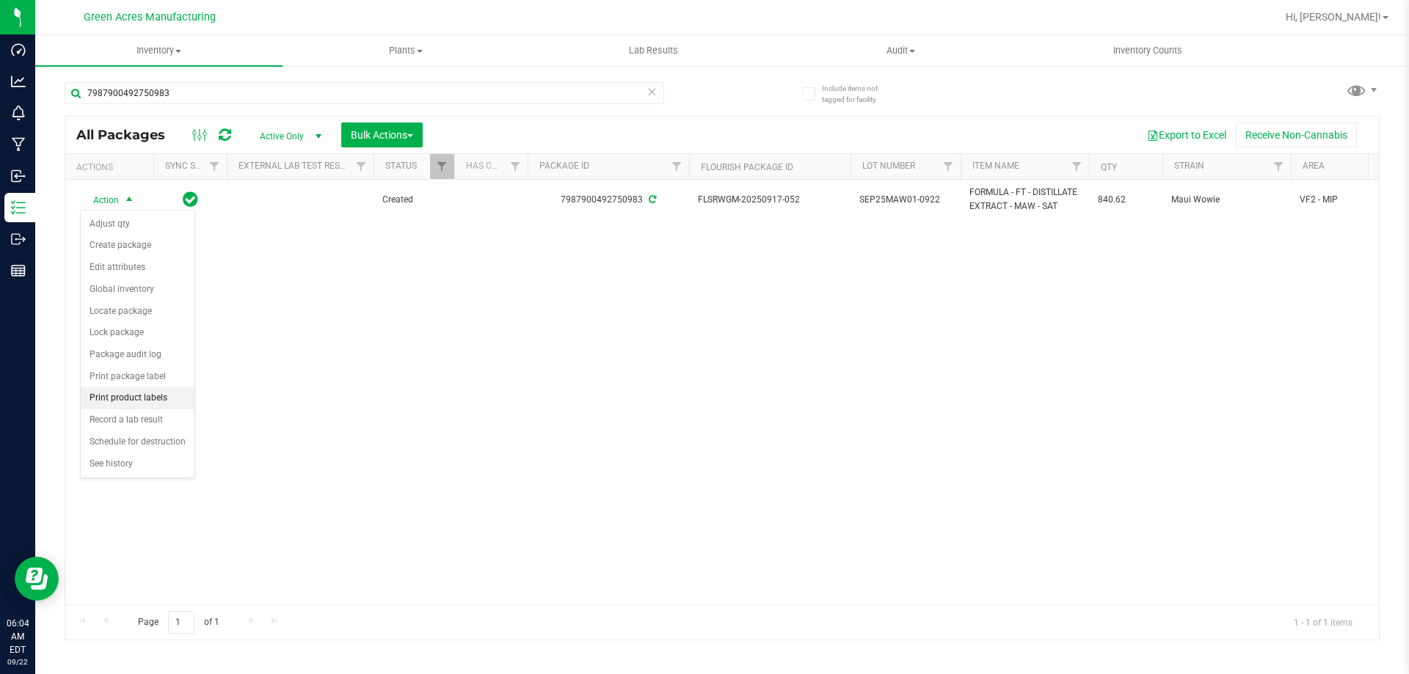
click at [151, 394] on li "Print product labels" at bounding box center [138, 399] width 114 height 22
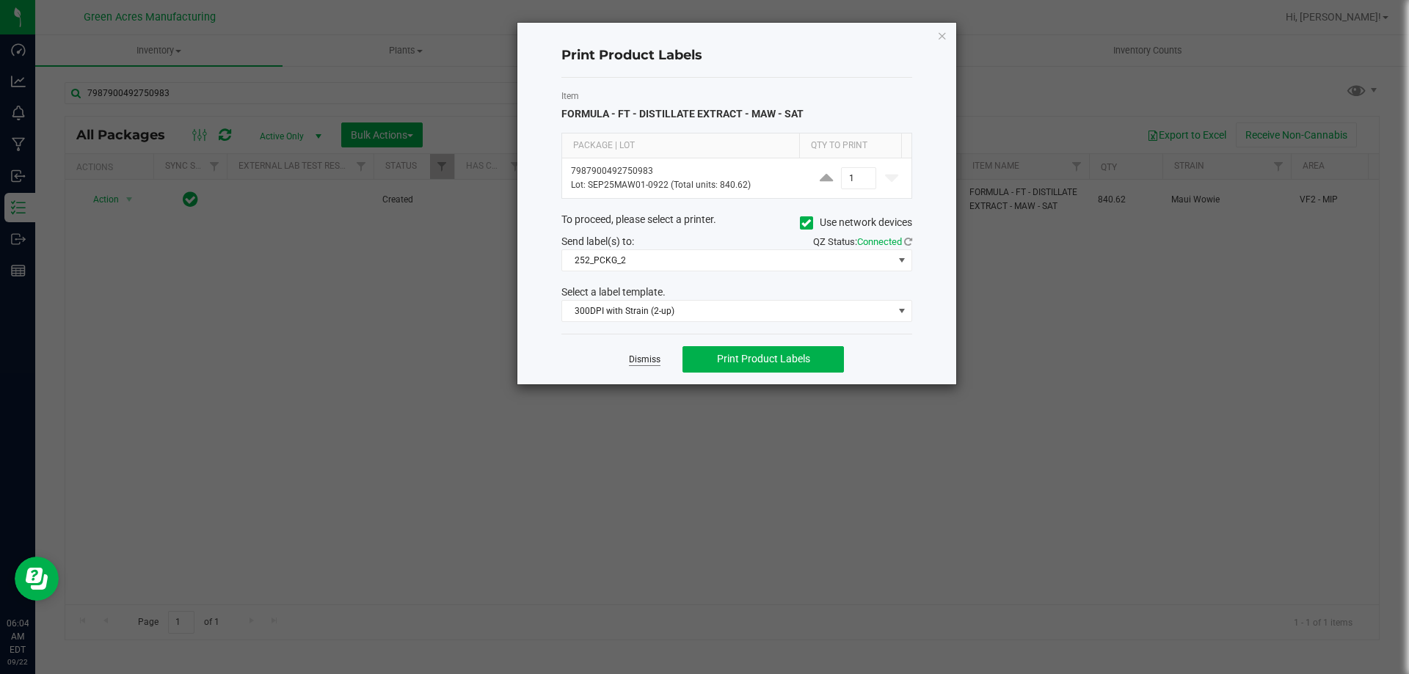
click at [644, 363] on link "Dismiss" at bounding box center [645, 360] width 32 height 12
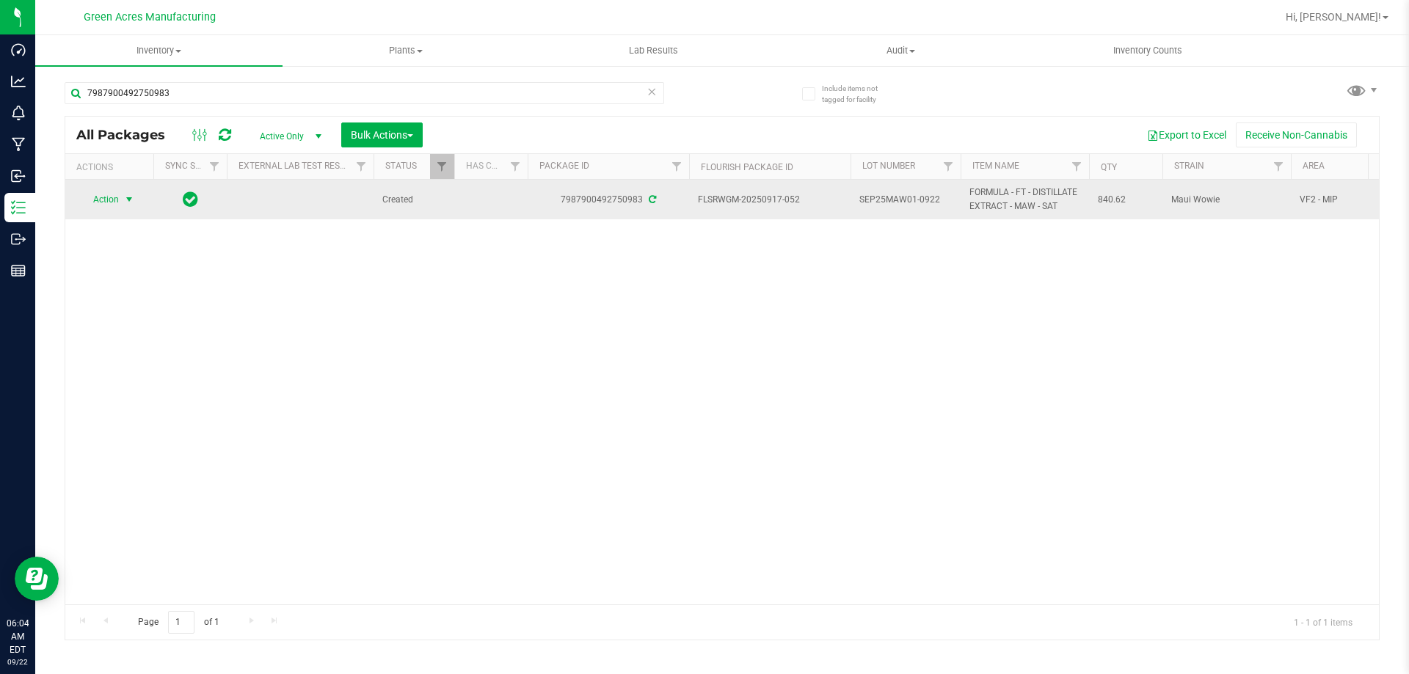
click at [100, 205] on span "Action" at bounding box center [100, 199] width 40 height 21
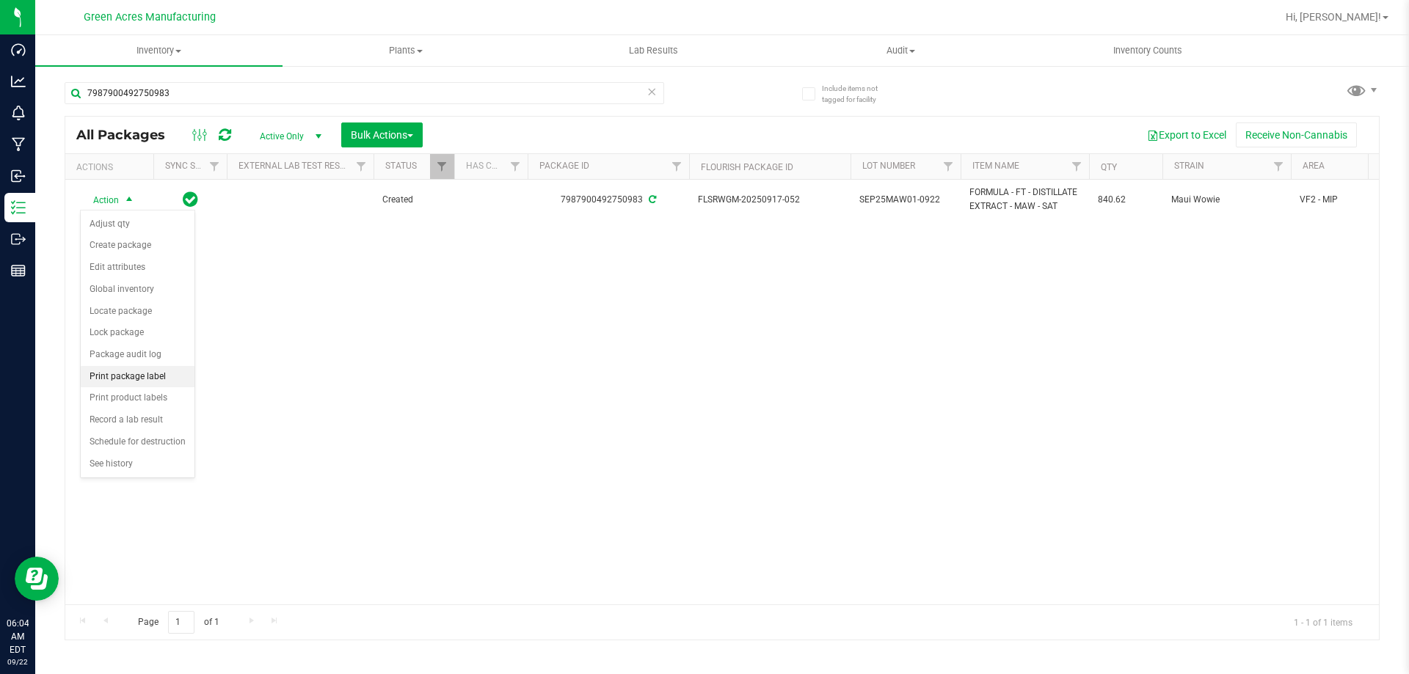
drag, startPoint x: 144, startPoint y: 379, endPoint x: 176, endPoint y: 379, distance: 32.3
click at [145, 379] on li "Print package label" at bounding box center [138, 377] width 114 height 22
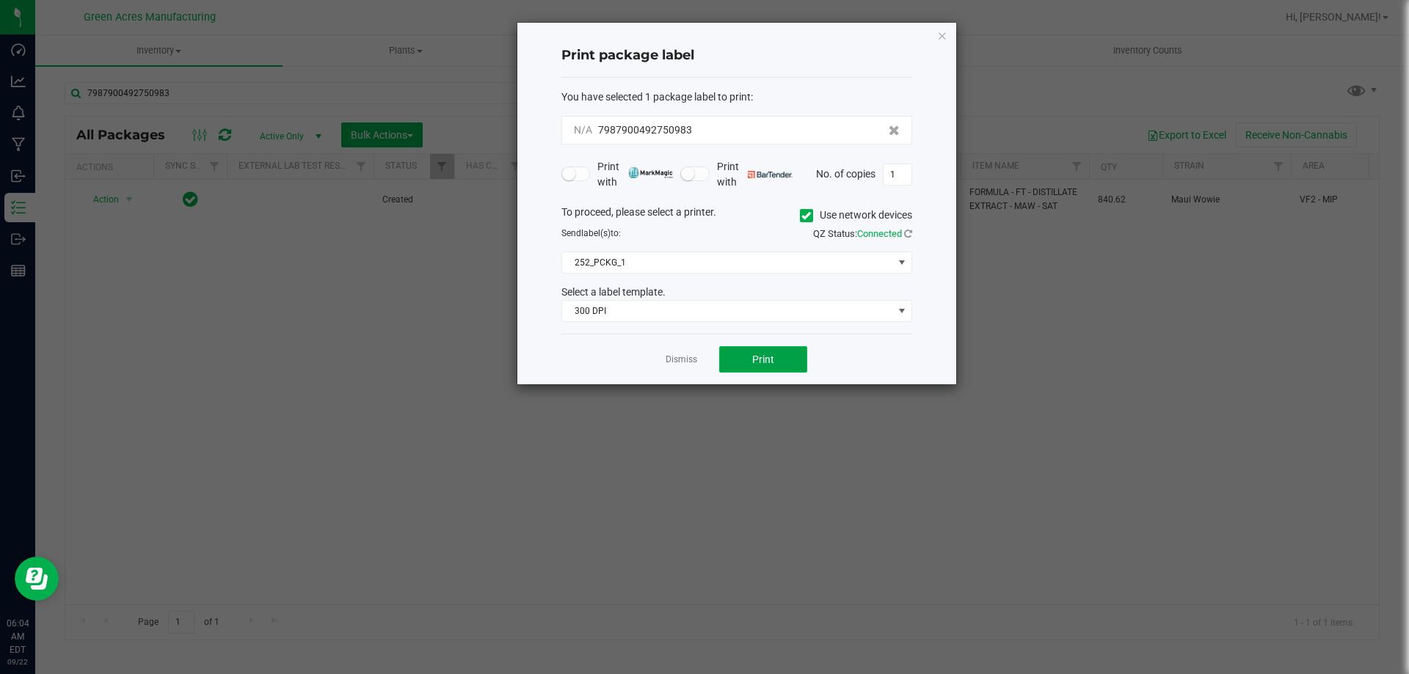
click at [754, 370] on button "Print" at bounding box center [763, 359] width 88 height 26
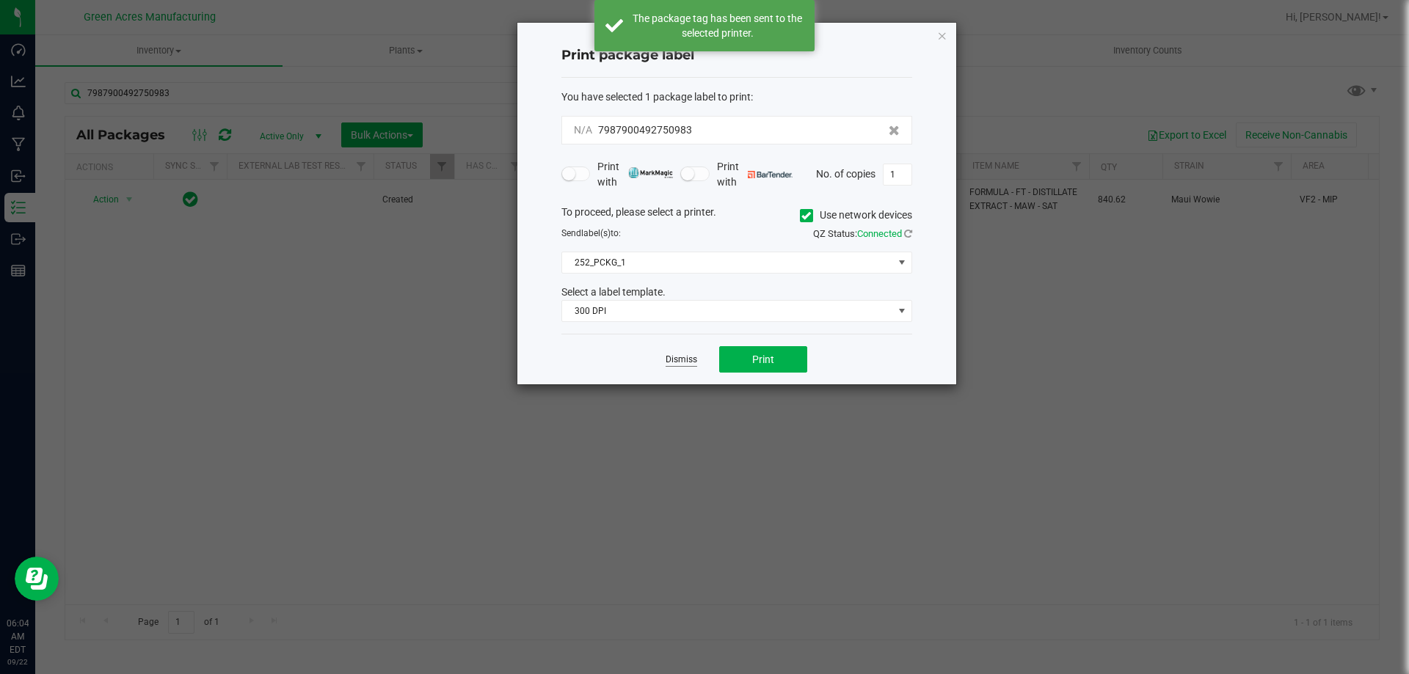
click at [688, 363] on link "Dismiss" at bounding box center [682, 360] width 32 height 12
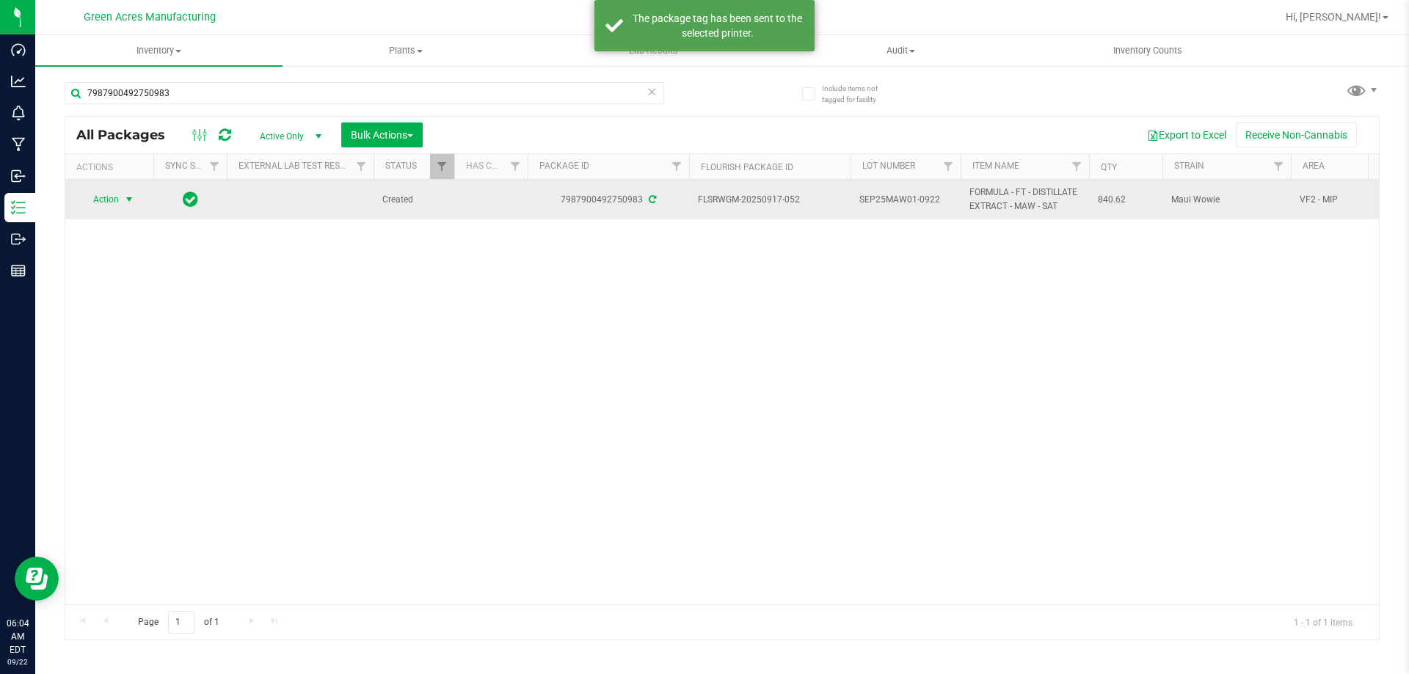
drag, startPoint x: 101, startPoint y: 202, endPoint x: 117, endPoint y: 209, distance: 18.4
click at [101, 203] on span "Action" at bounding box center [100, 199] width 40 height 21
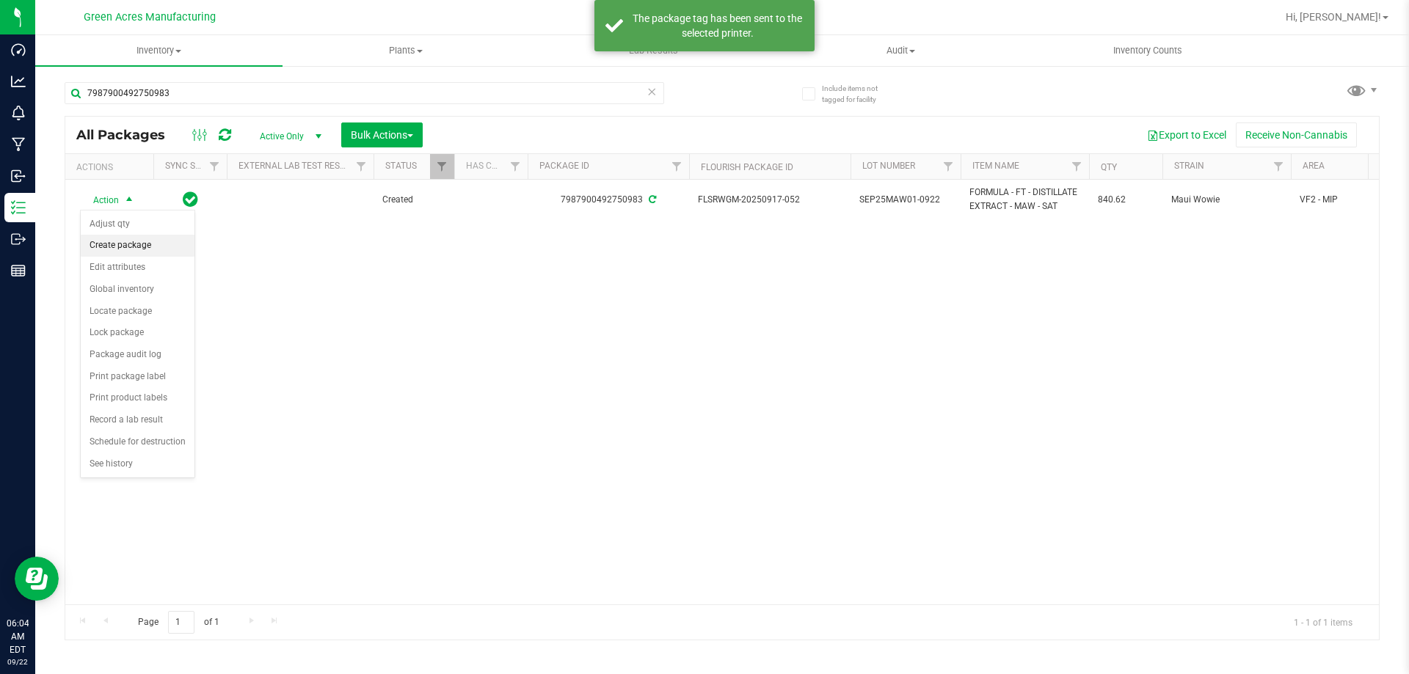
click at [137, 249] on li "Create package" at bounding box center [138, 246] width 114 height 22
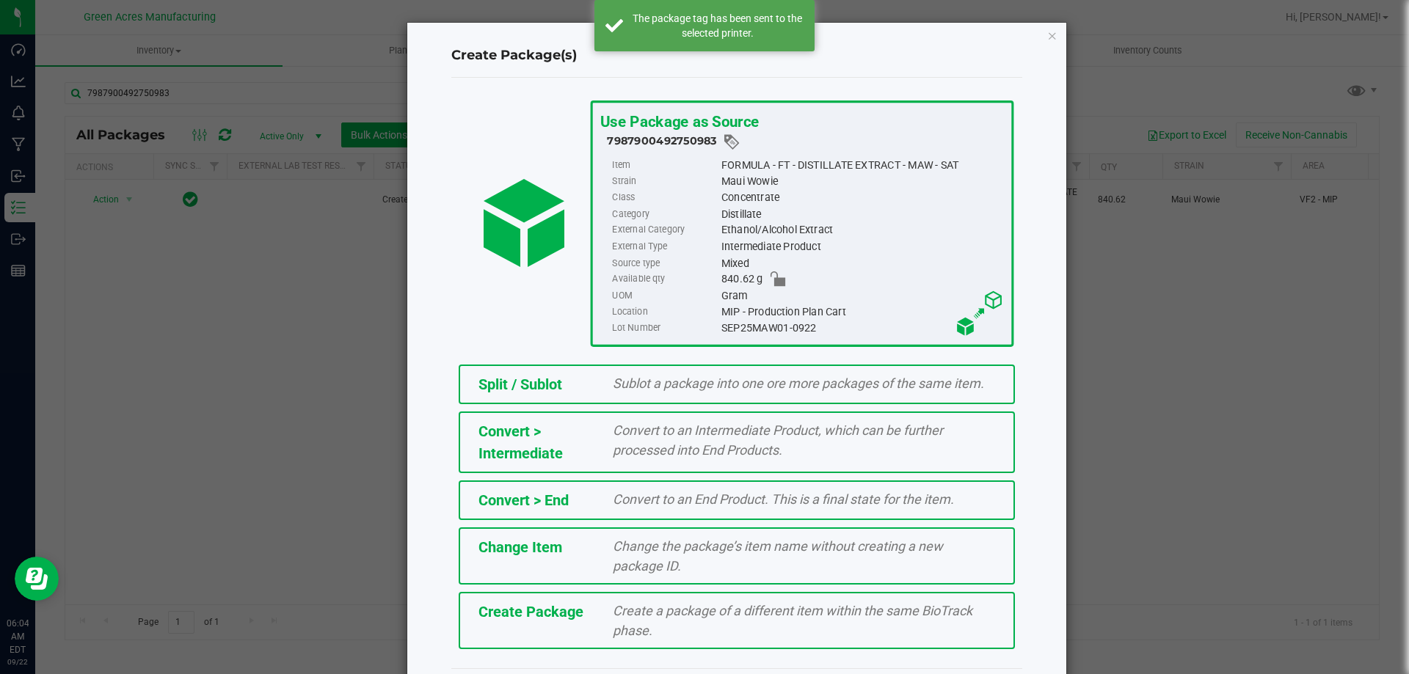
click at [617, 606] on span "Create a package of a different item within the same BioTrack phase." at bounding box center [793, 620] width 360 height 35
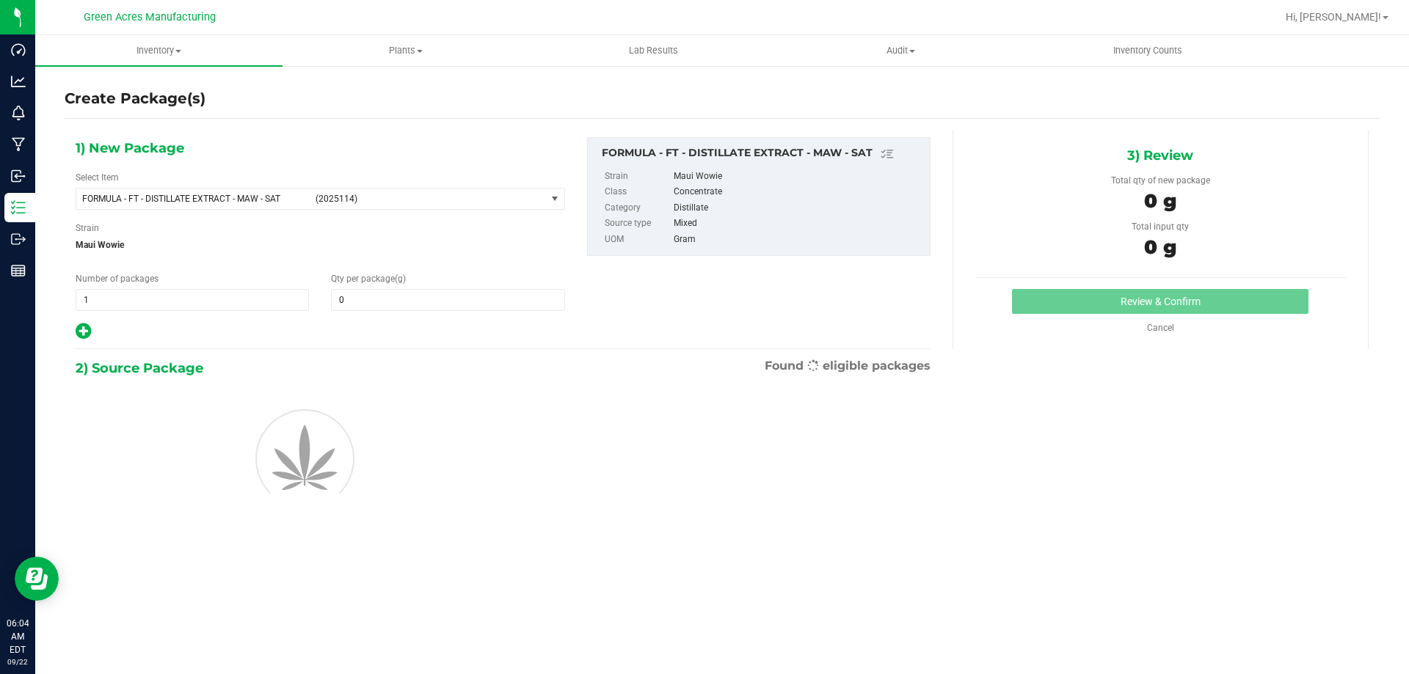
type input "0.0000"
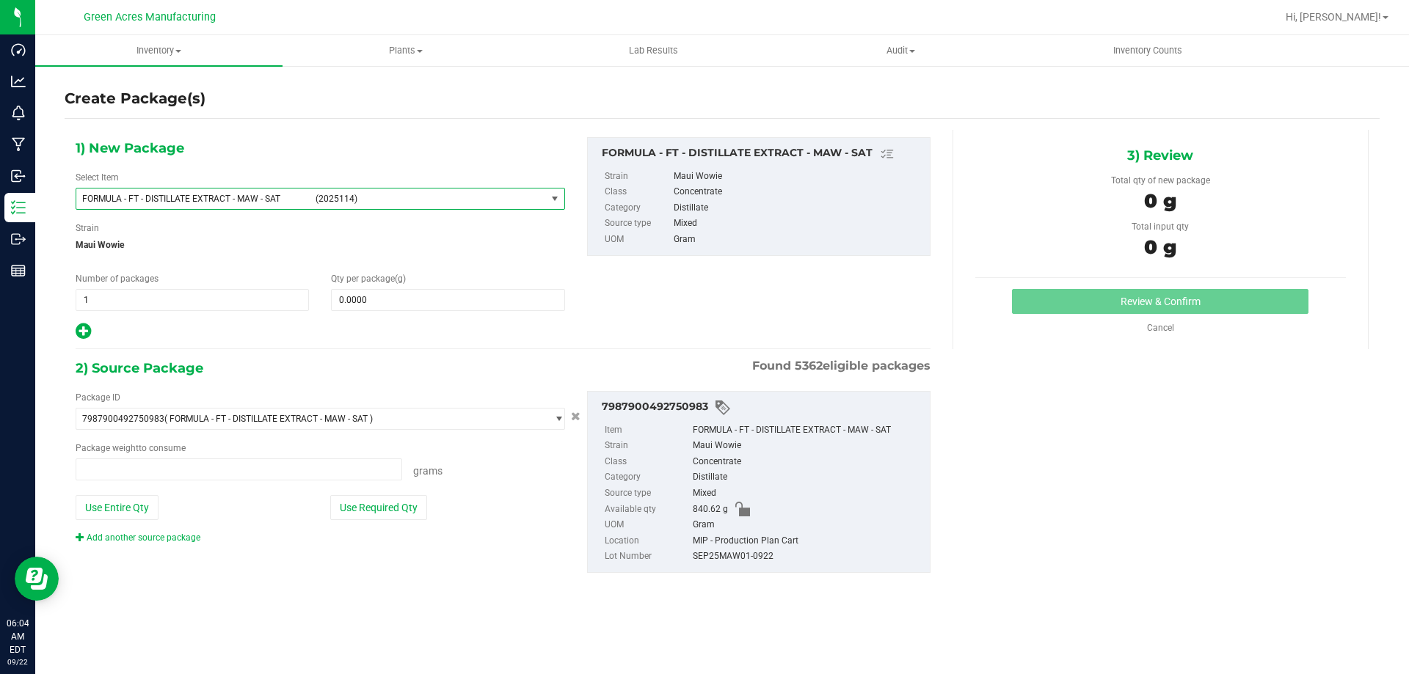
type input "0.0000 g"
click at [448, 203] on span "(2025114)" at bounding box center [428, 199] width 225 height 10
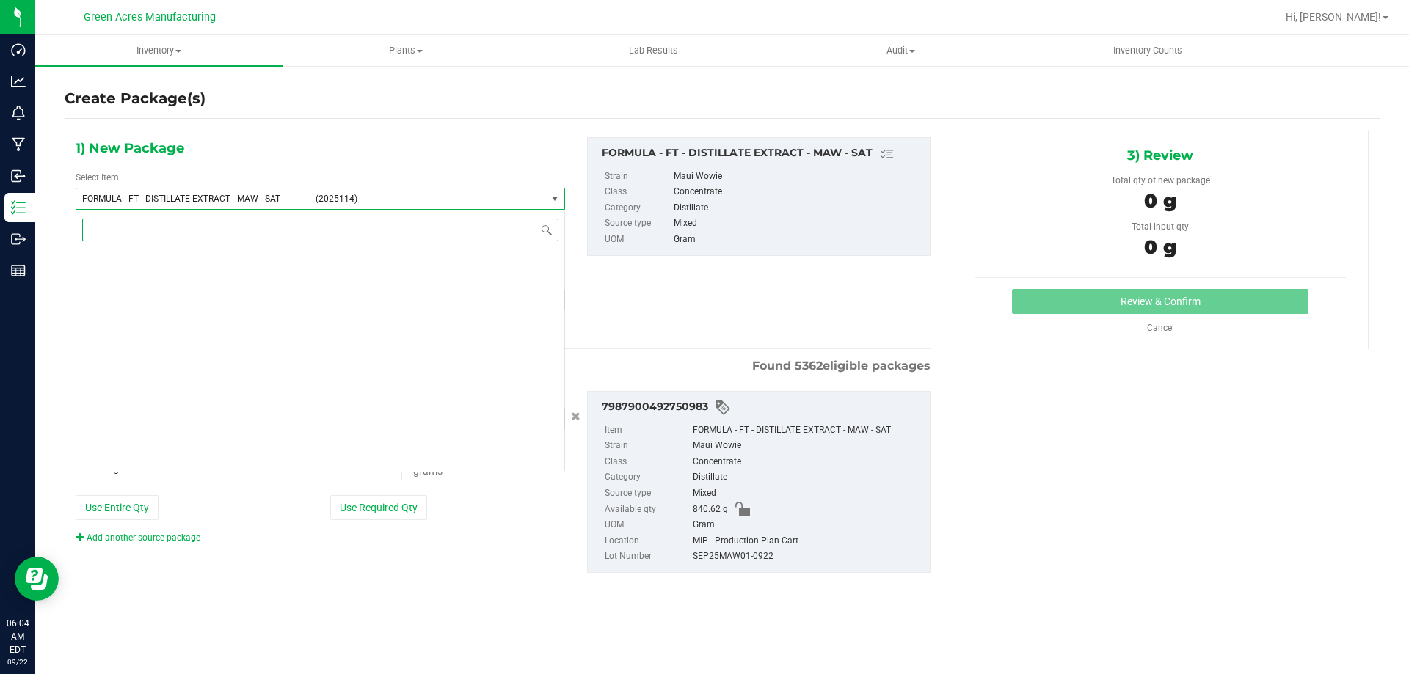
scroll to position [23489, 0]
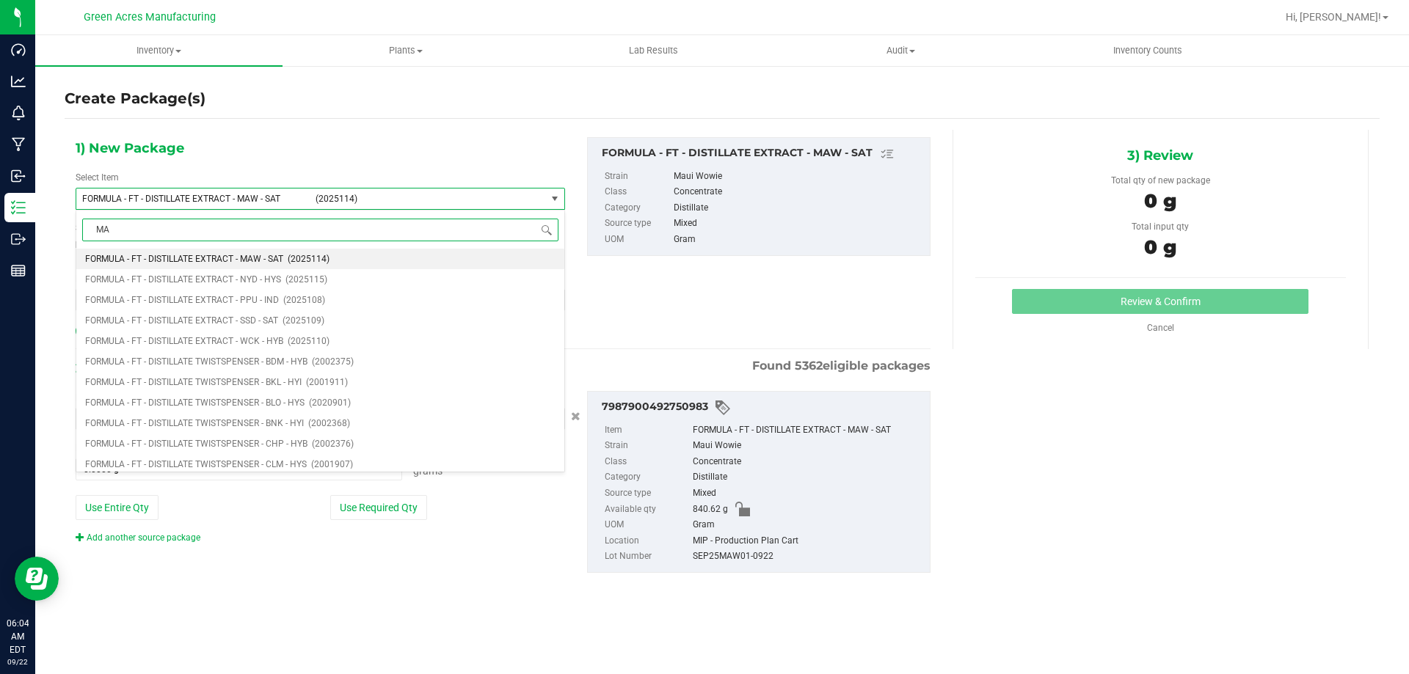
type input "MAW"
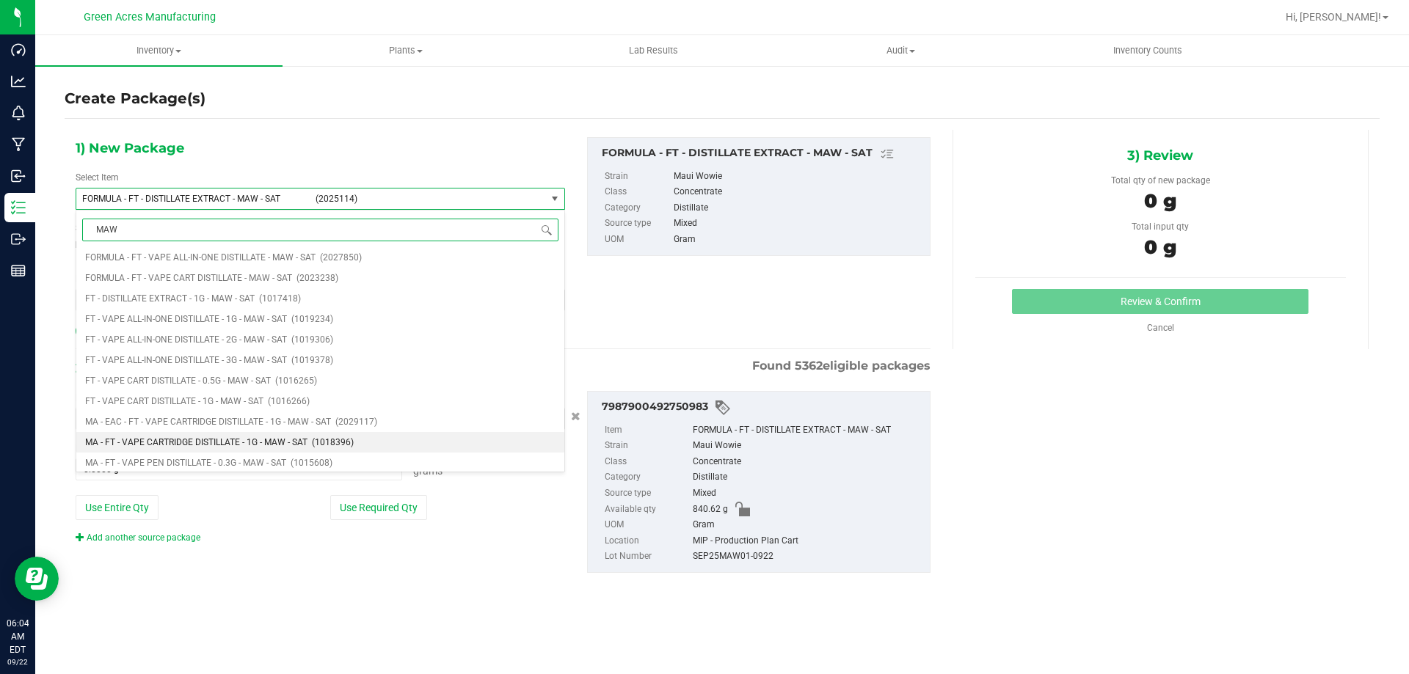
scroll to position [0, 0]
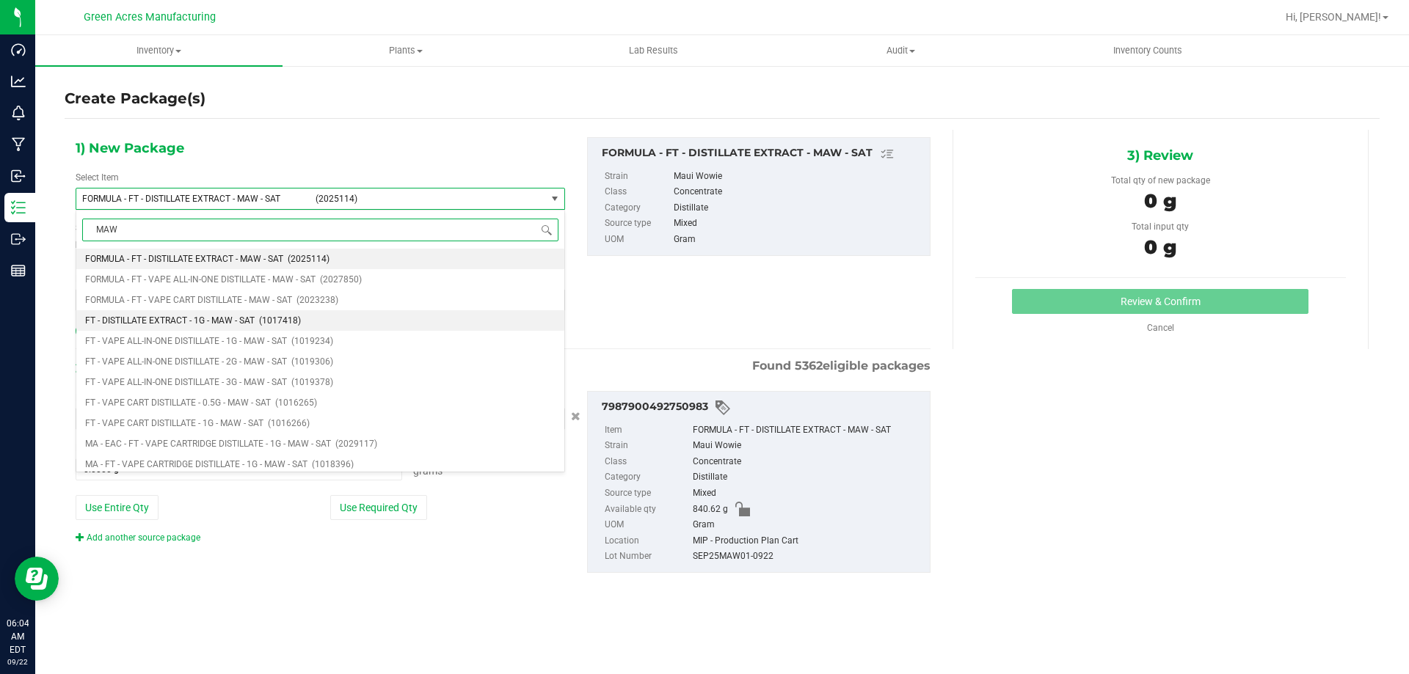
click at [175, 323] on span "FT - DISTILLATE EXTRACT - 1G - MAW - SAT" at bounding box center [170, 321] width 170 height 10
type input "0"
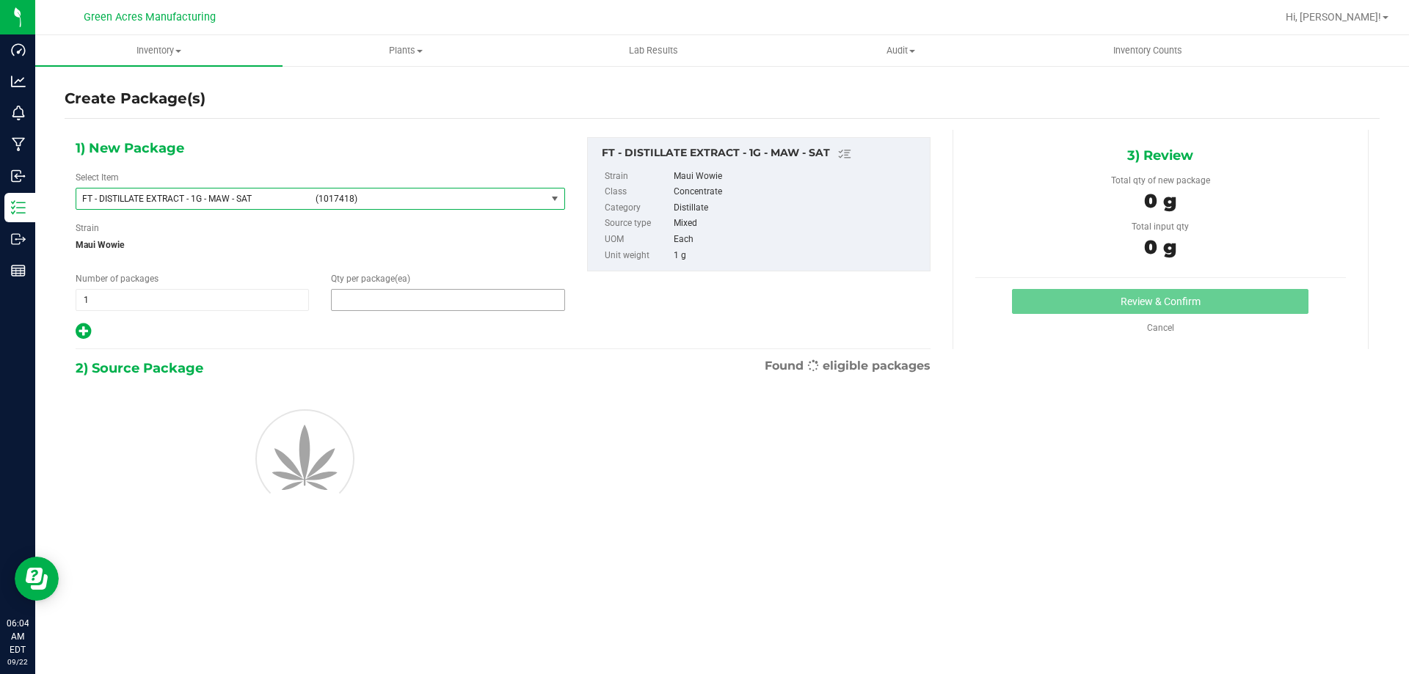
click at [397, 290] on span at bounding box center [447, 300] width 233 height 22
type input "1"
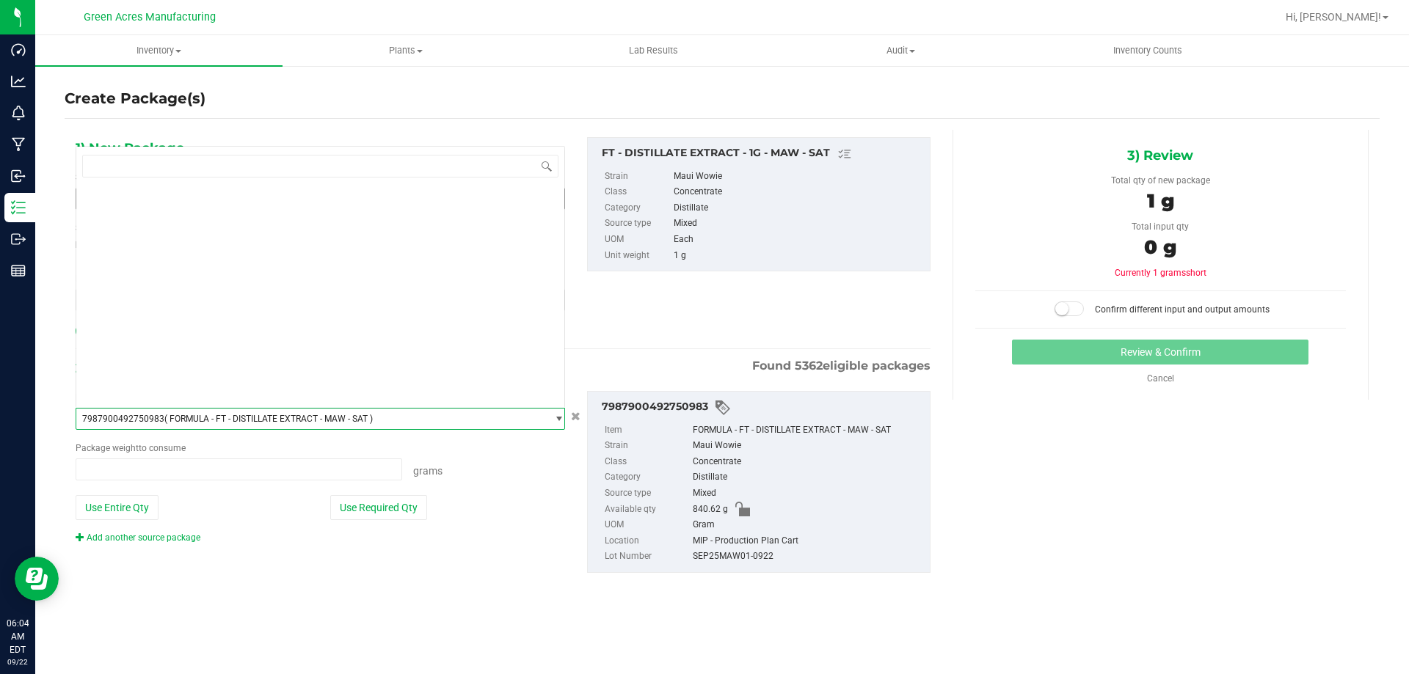
type input "1"
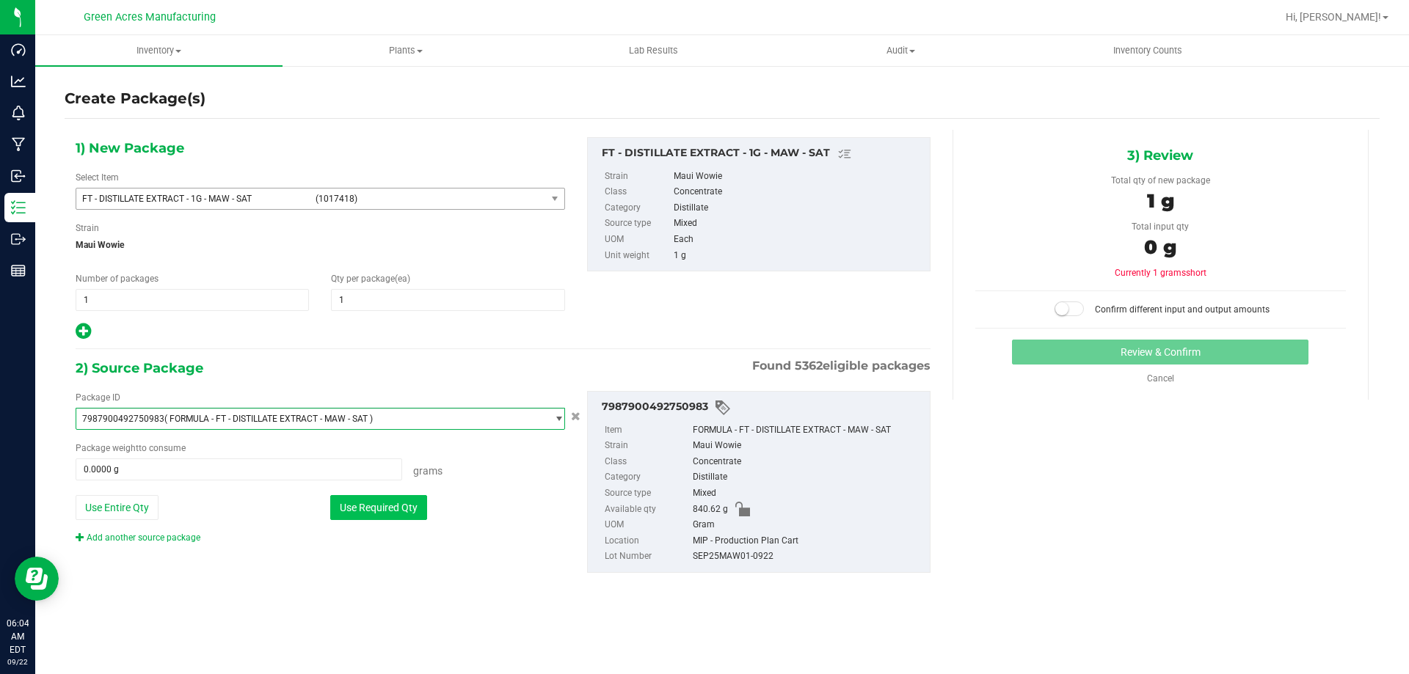
click at [413, 513] on button "Use Required Qty" at bounding box center [378, 507] width 97 height 25
type input "1.0000 g"
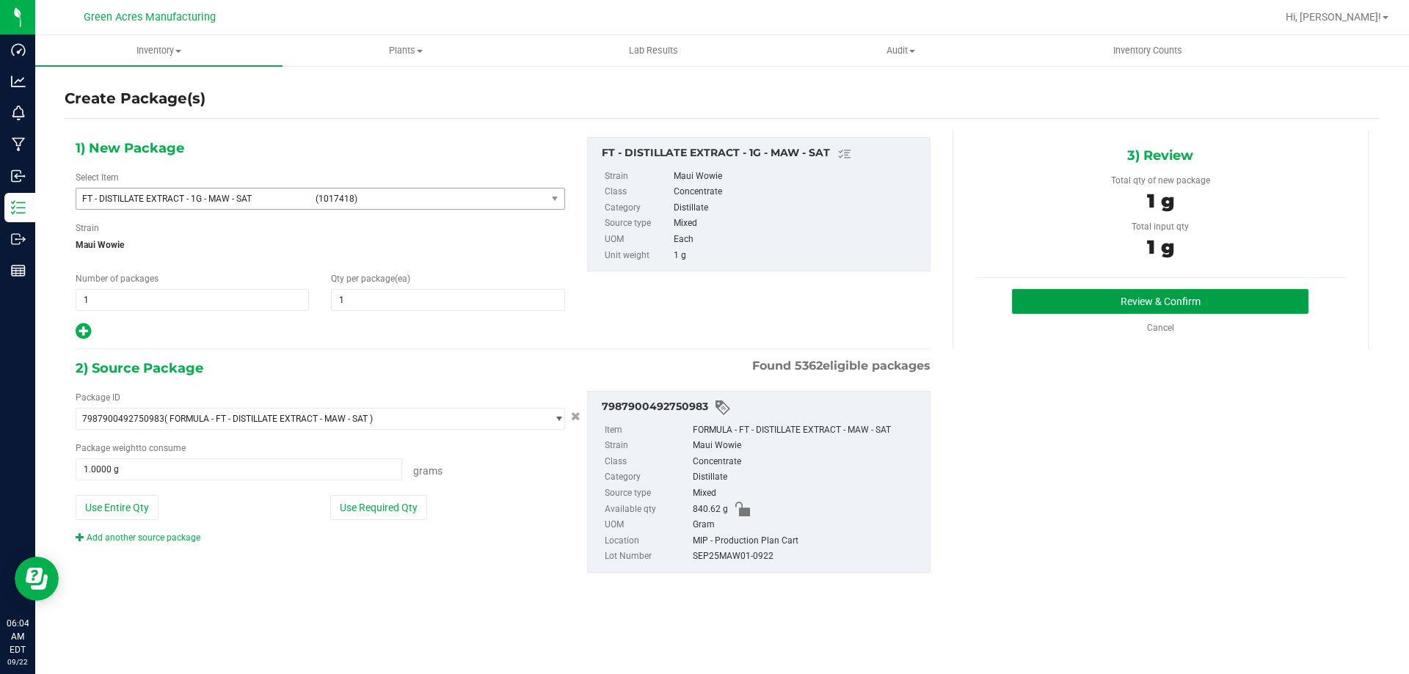
click at [1061, 313] on button "Review & Confirm" at bounding box center [1160, 301] width 297 height 25
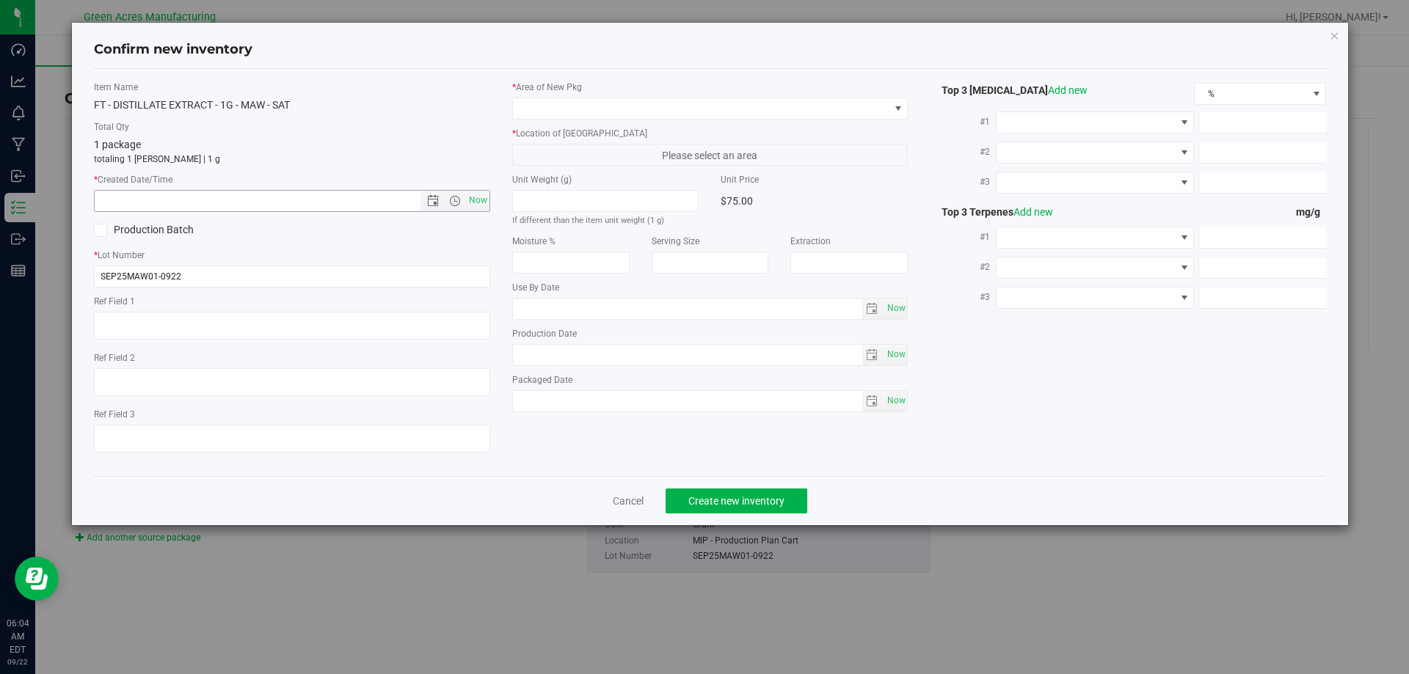
click at [481, 211] on span "Now" at bounding box center [292, 201] width 396 height 22
click at [480, 199] on span "Now" at bounding box center [477, 200] width 25 height 21
type input "9/22/2025 6:04 AM"
click at [555, 119] on span at bounding box center [710, 109] width 396 height 22
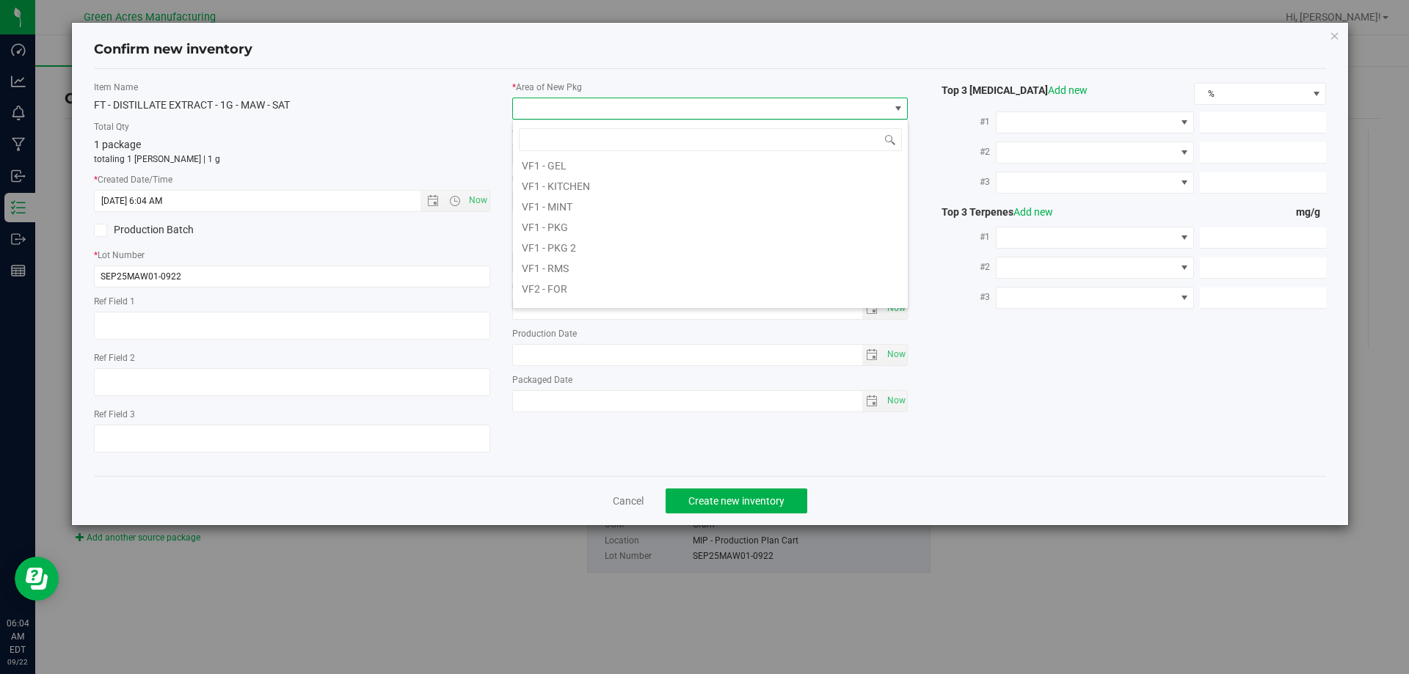
scroll to position [737, 0]
click at [587, 217] on li "VF2 - MIP" at bounding box center [710, 213] width 395 height 21
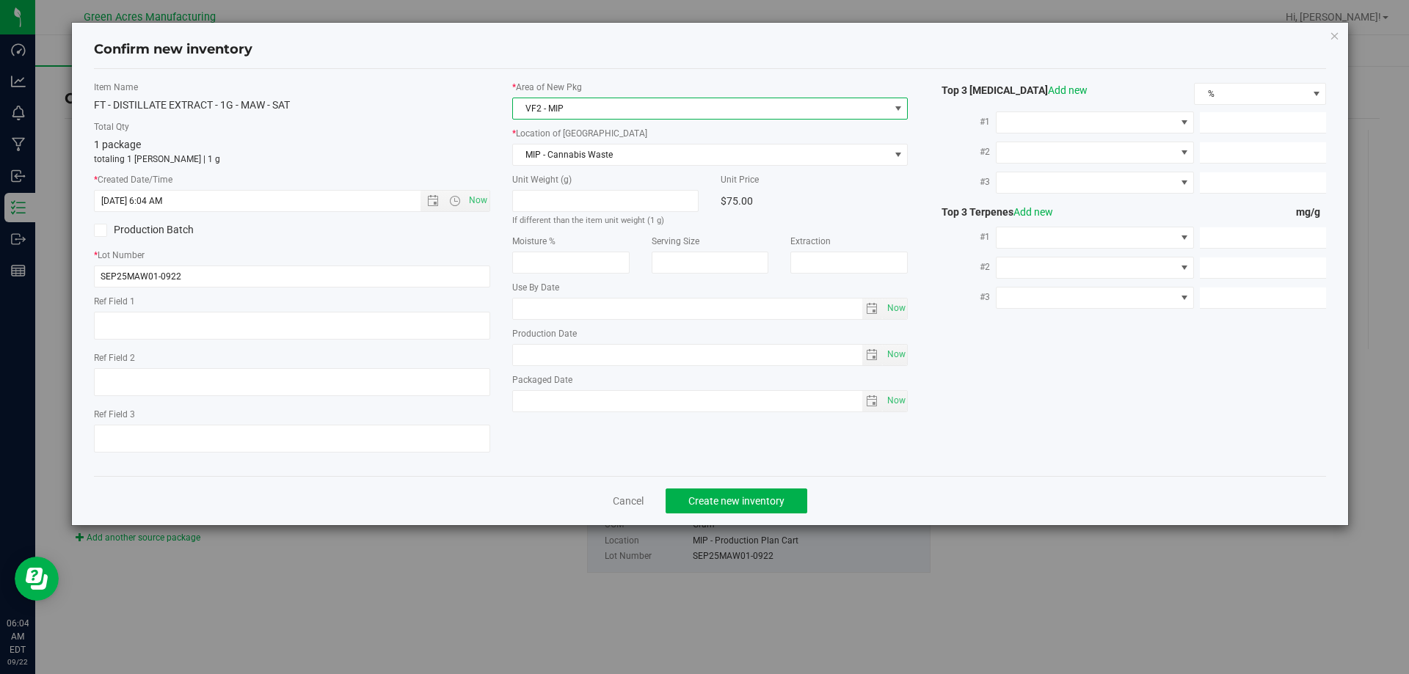
click at [585, 167] on div "* Area of New Pkg VF2 - MIP * Location of New Pkg MIP - Cannabis Waste MIP - Ca…" at bounding box center [710, 250] width 418 height 339
click at [585, 161] on span "MIP - Cannabis Waste" at bounding box center [701, 155] width 377 height 21
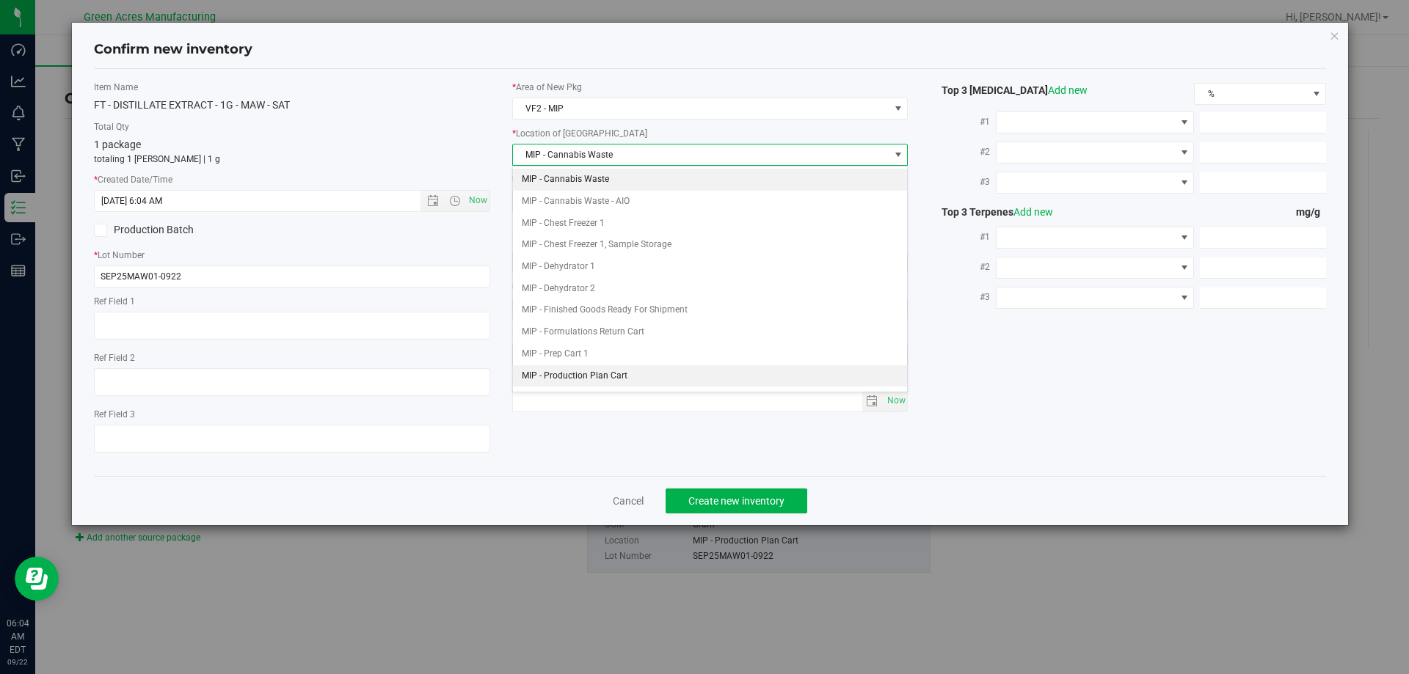
drag, startPoint x: 601, startPoint y: 368, endPoint x: 630, endPoint y: 415, distance: 55.4
click at [601, 369] on li "MIP - Production Plan Cart" at bounding box center [710, 376] width 395 height 22
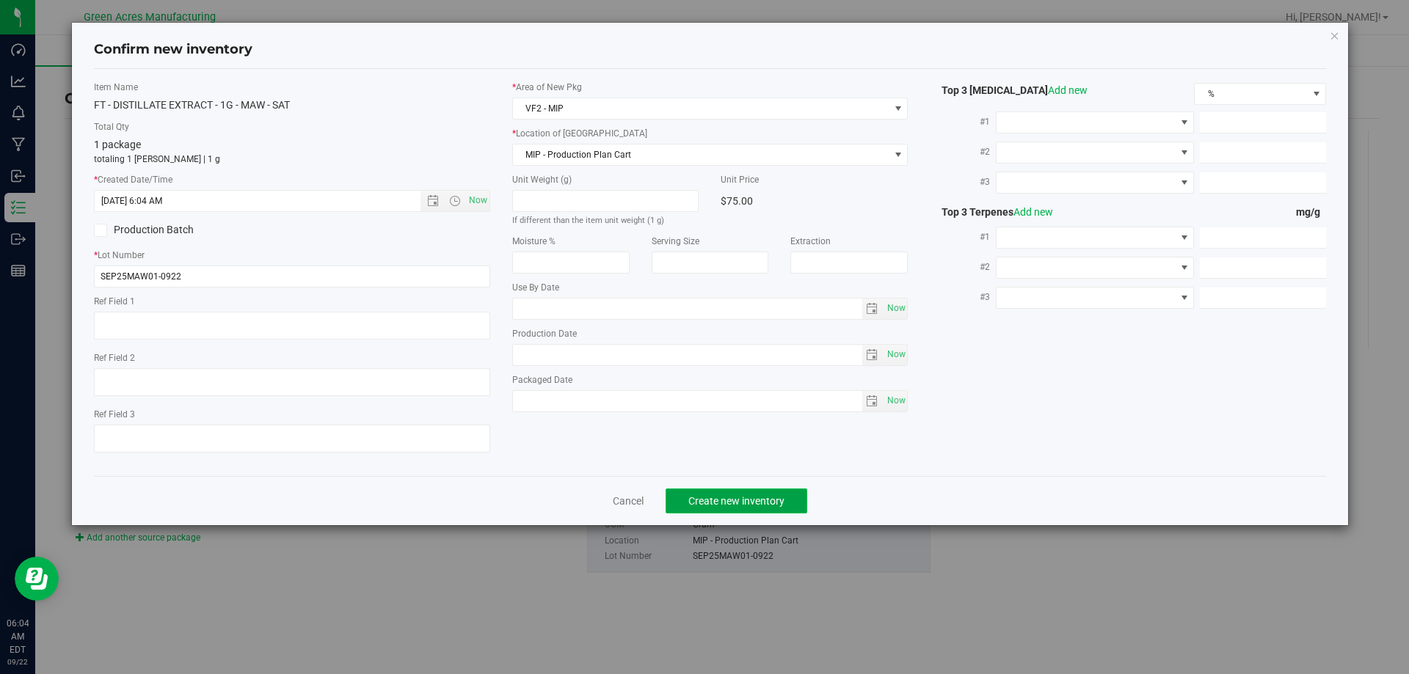
click at [691, 495] on span "Create new inventory" at bounding box center [736, 501] width 96 height 12
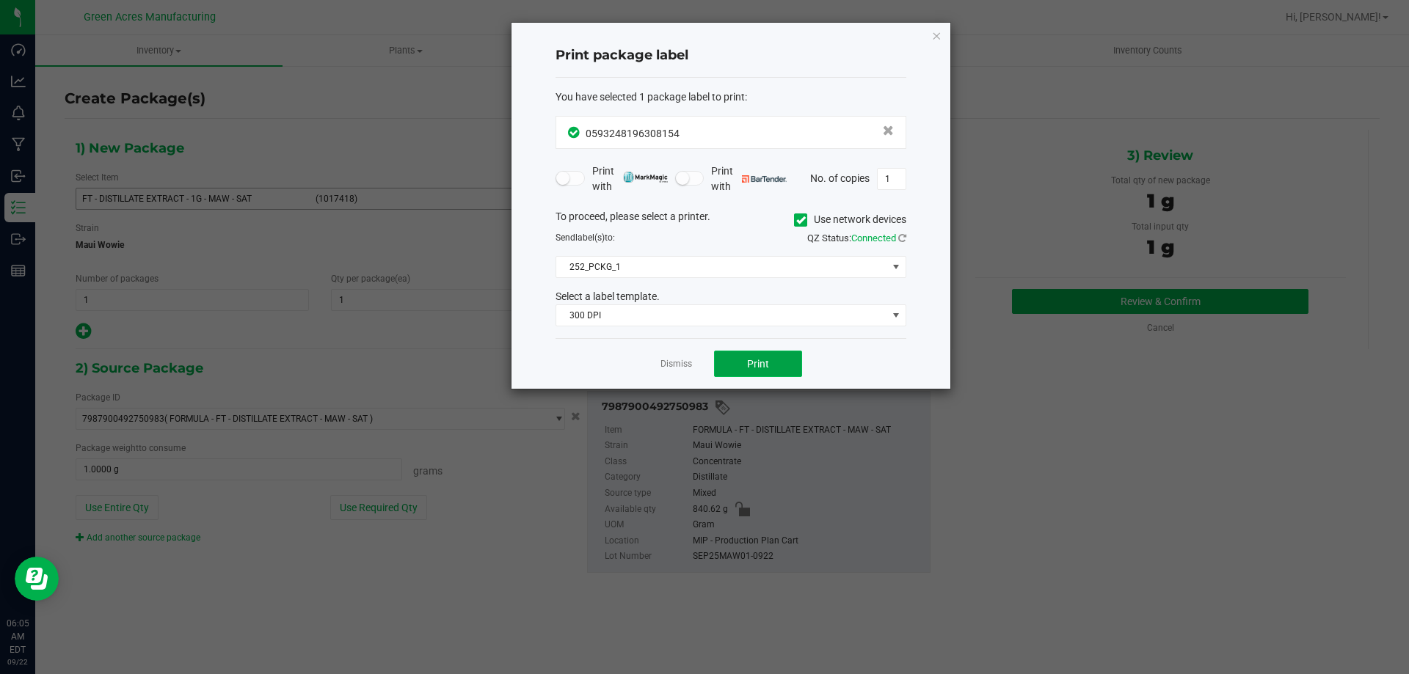
click at [778, 355] on button "Print" at bounding box center [758, 364] width 88 height 26
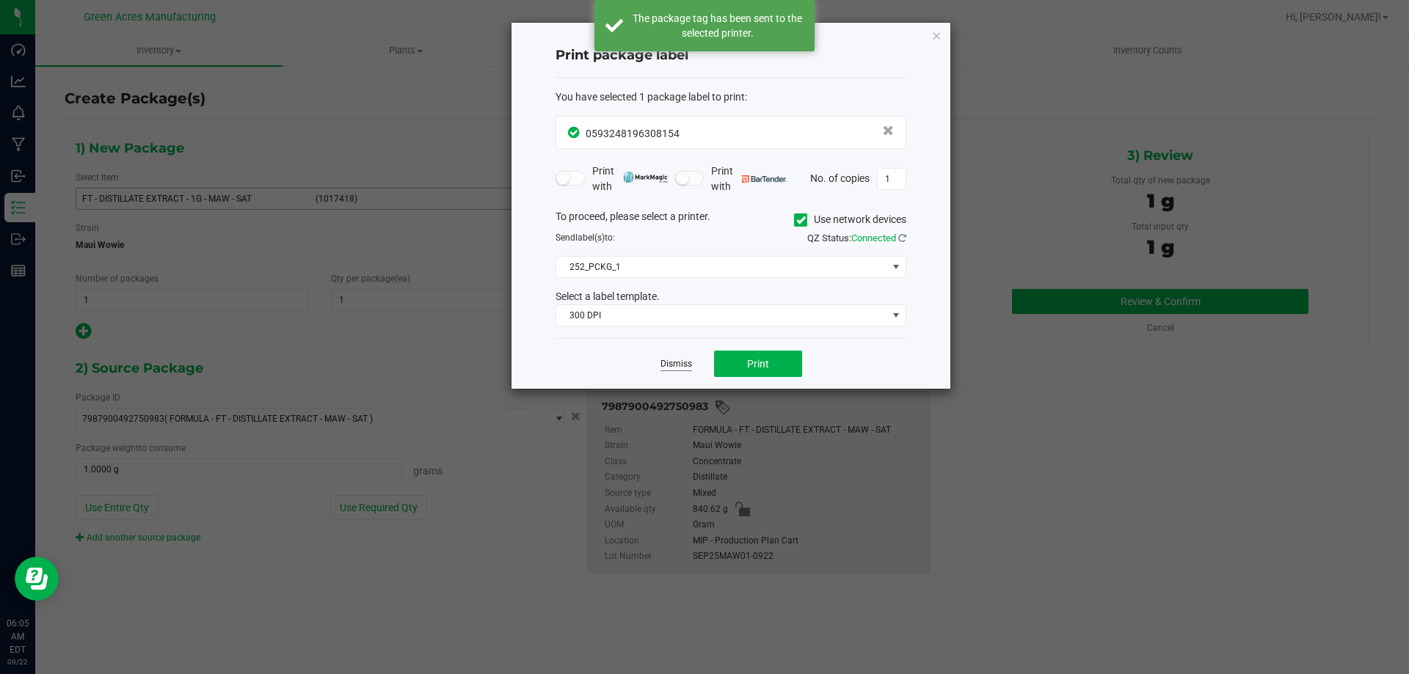
click at [688, 368] on link "Dismiss" at bounding box center [677, 364] width 32 height 12
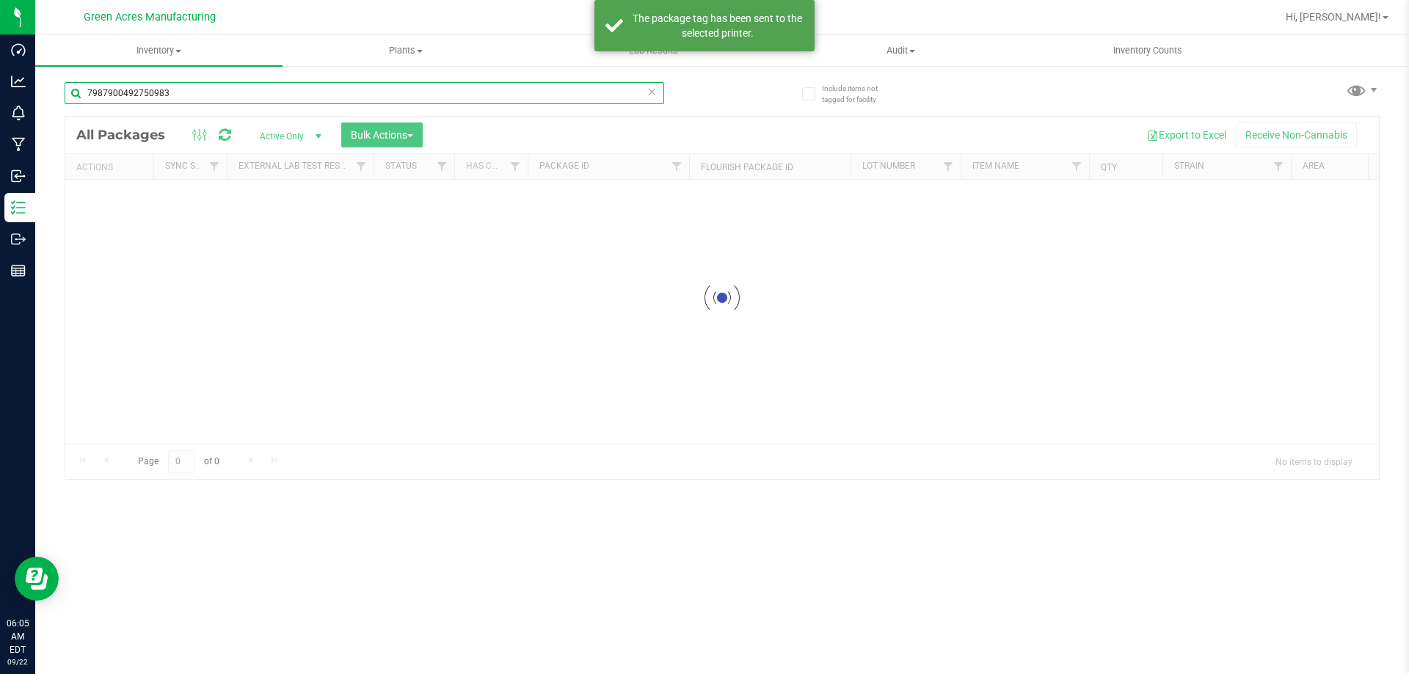
drag, startPoint x: 209, startPoint y: 93, endPoint x: 39, endPoint y: 120, distance: 172.3
click at [47, 128] on div "Include items not tagged for facility 7987900492750983 Loading... All Packages …" at bounding box center [722, 289] width 1374 height 448
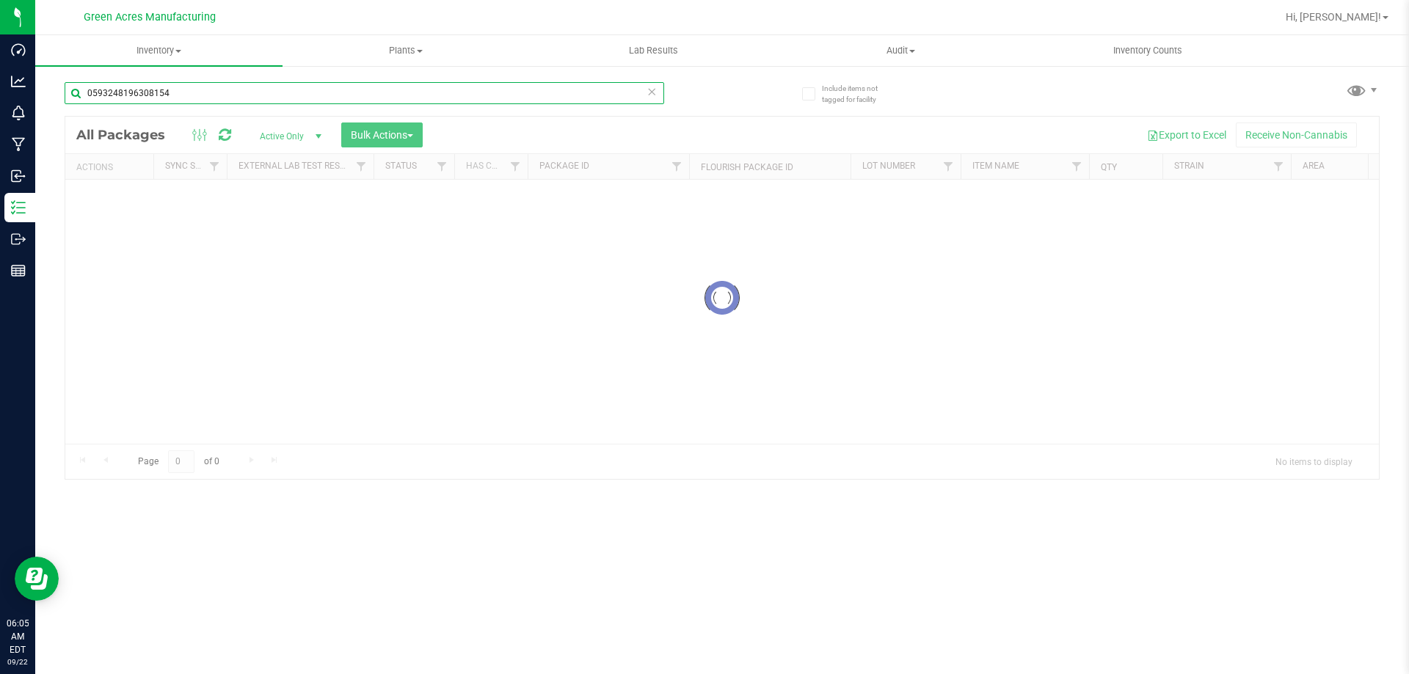
type input "0593248196308154"
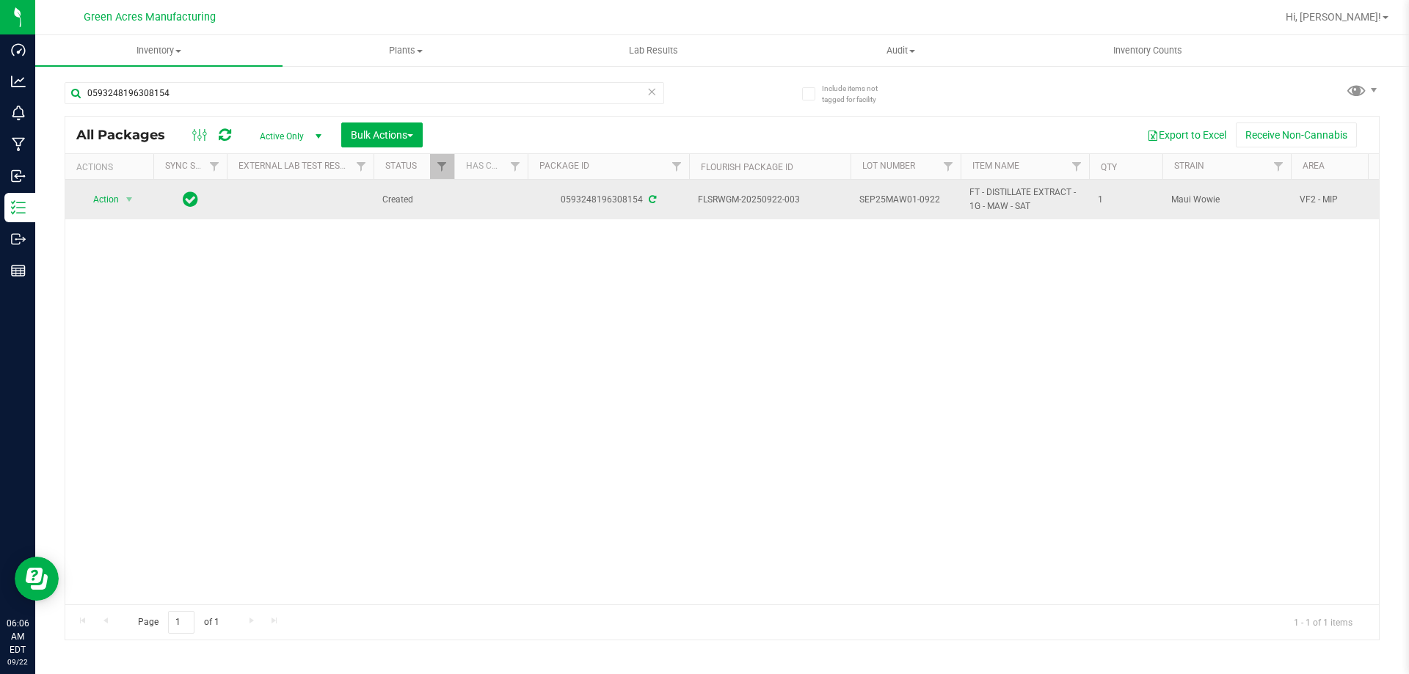
click at [114, 204] on span "Action" at bounding box center [100, 199] width 40 height 21
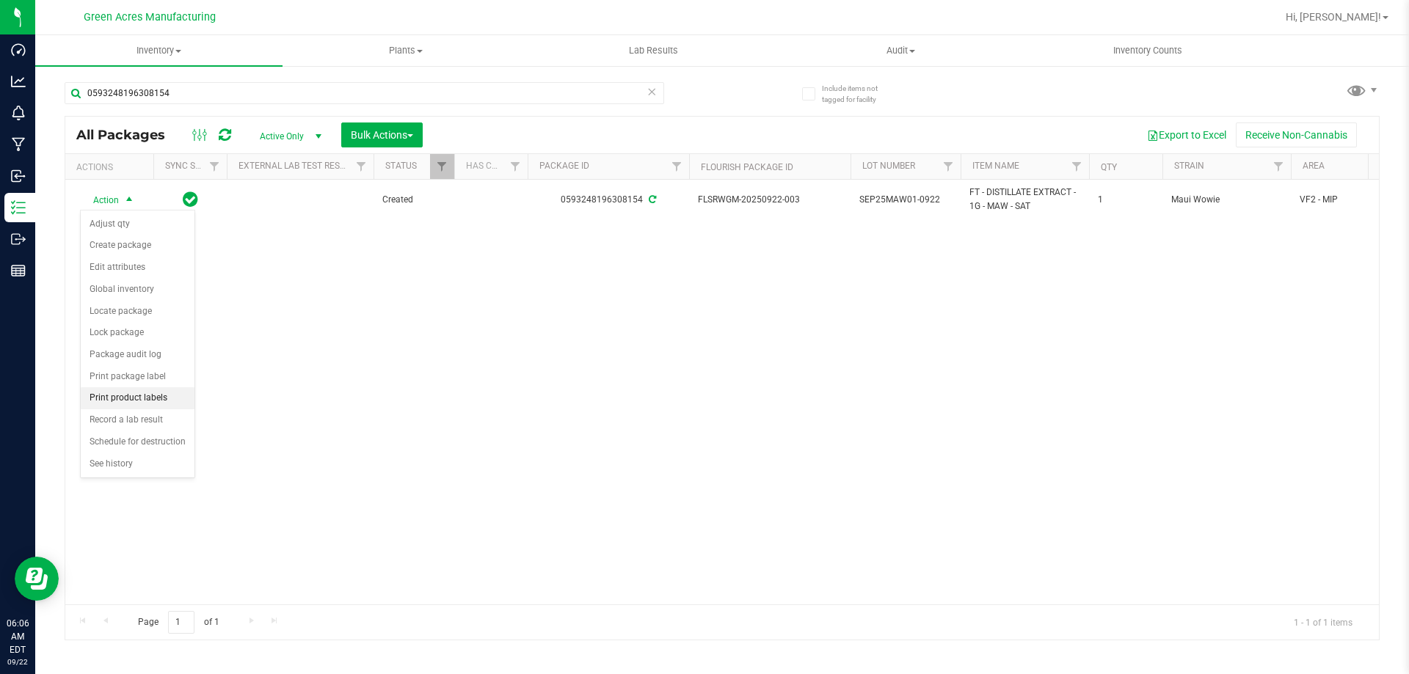
click at [161, 400] on li "Print product labels" at bounding box center [138, 399] width 114 height 22
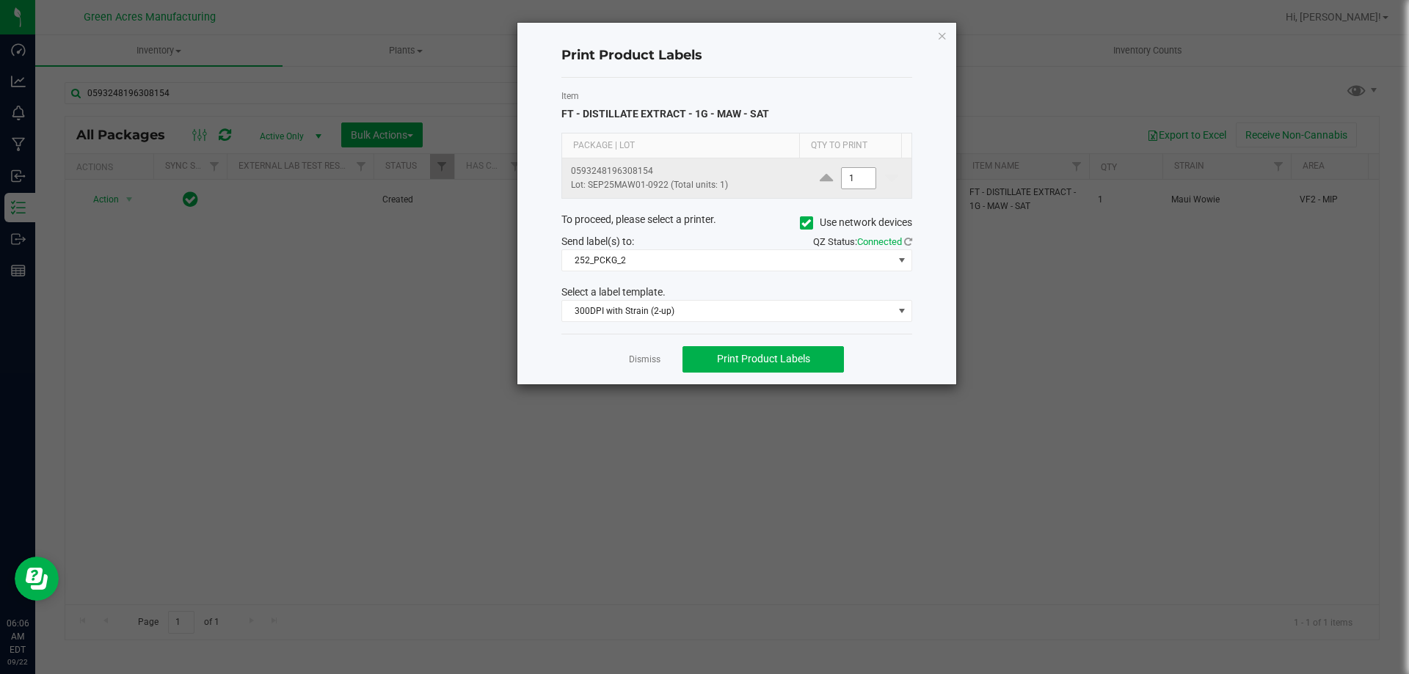
click at [854, 181] on input "1" at bounding box center [859, 178] width 34 height 21
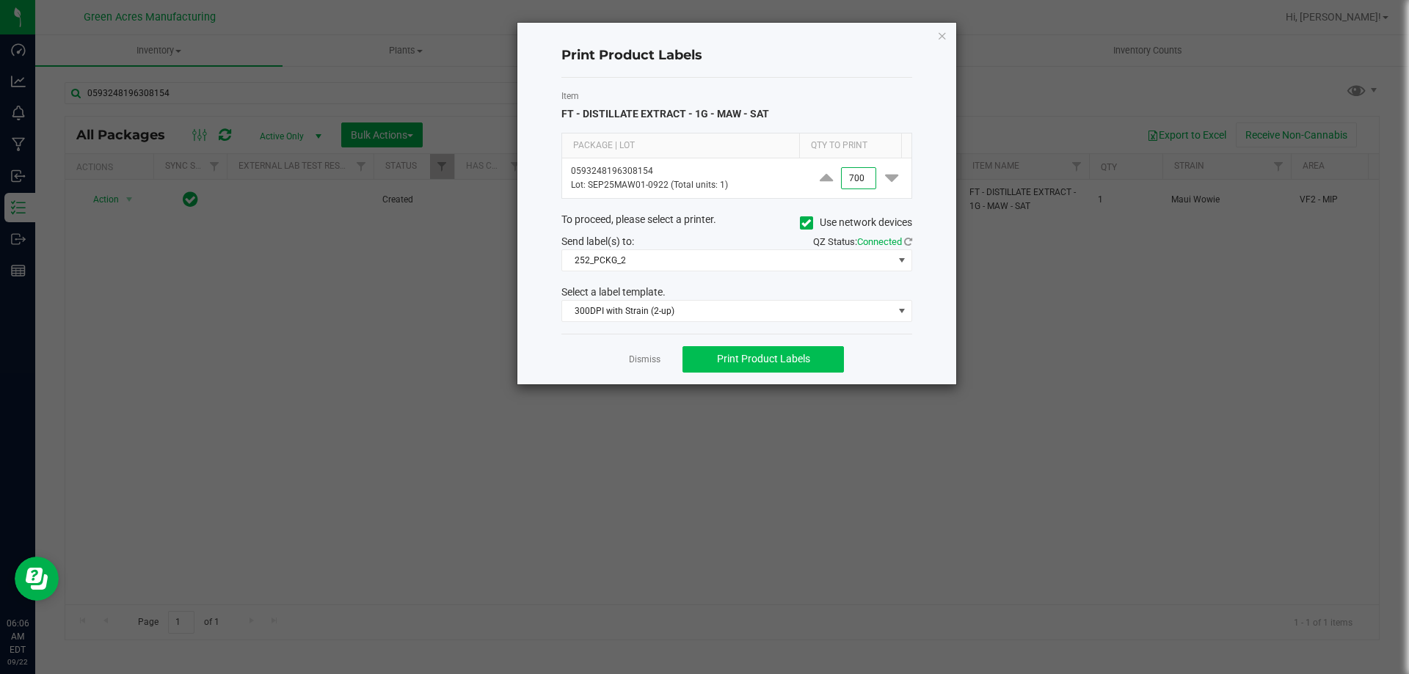
type input "700"
click at [804, 363] on span "Print Product Labels" at bounding box center [763, 359] width 93 height 12
click at [643, 364] on link "Dismiss" at bounding box center [645, 360] width 32 height 12
